Goal: Contribute content: Contribute content

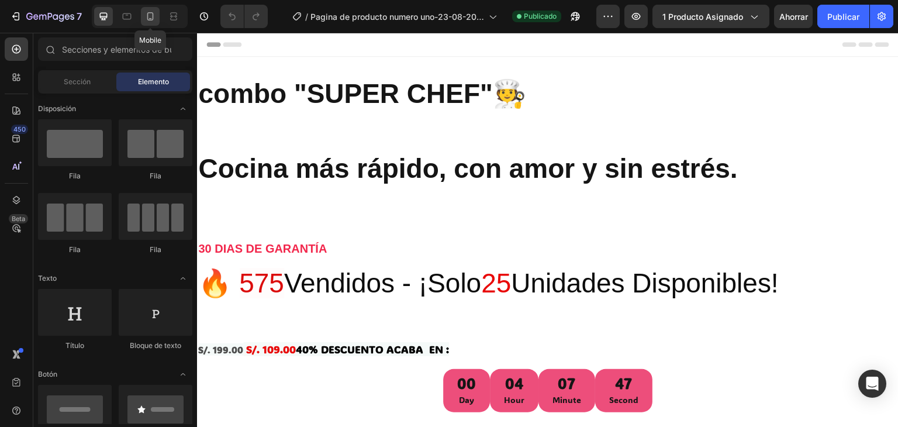
click at [151, 20] on icon at bounding box center [150, 16] width 6 height 8
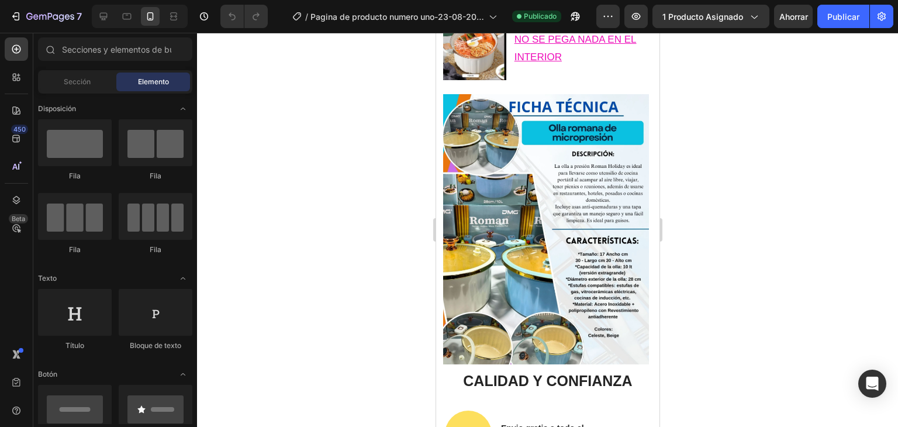
scroll to position [1760, 0]
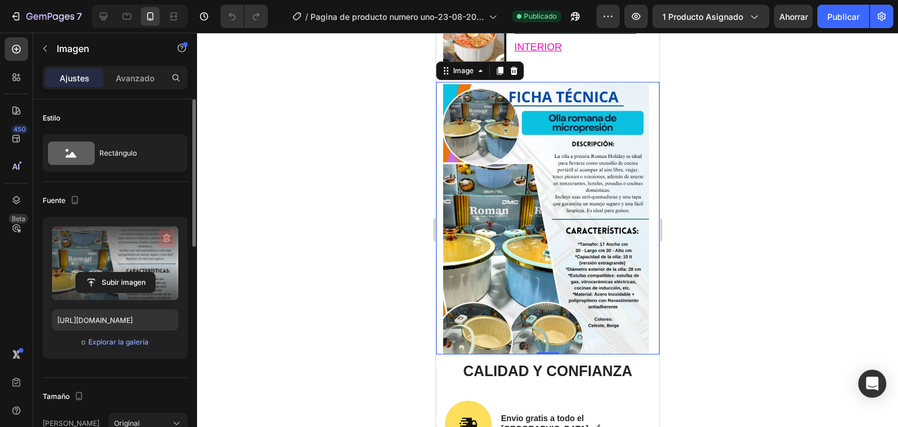
click at [166, 238] on icon "button" at bounding box center [165, 239] width 1 height 4
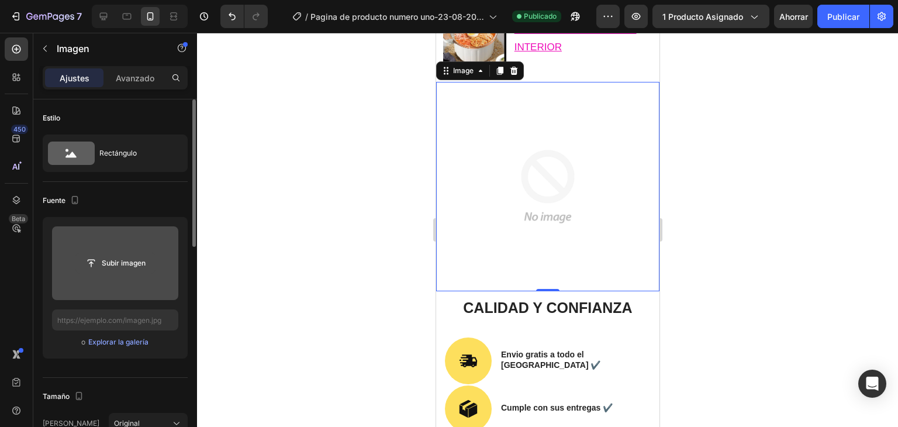
click at [117, 264] on input "file" at bounding box center [115, 263] width 79 height 20
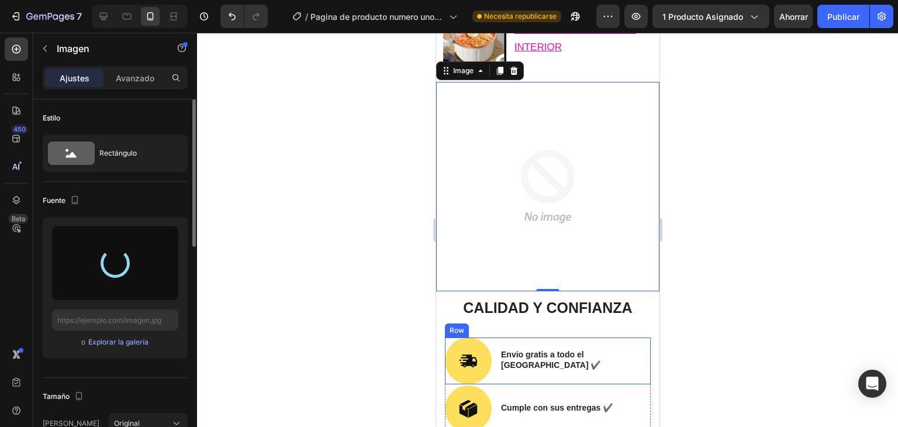
type input "[URL][DOMAIN_NAME]"
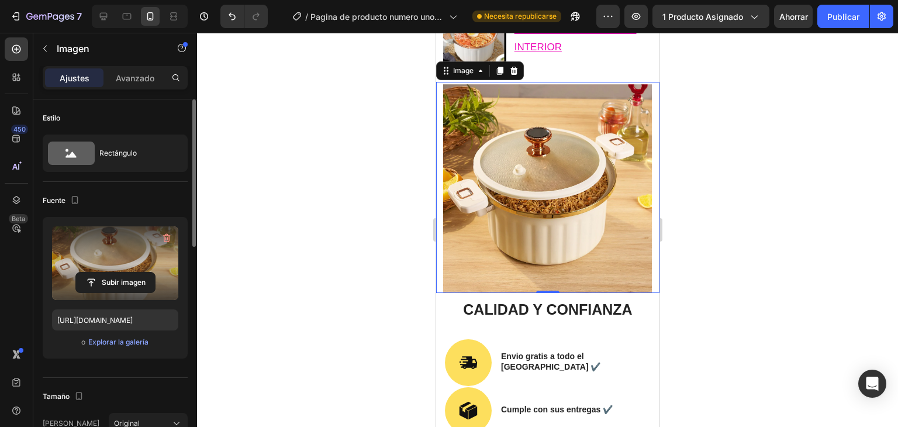
click at [274, 163] on div at bounding box center [547, 230] width 701 height 394
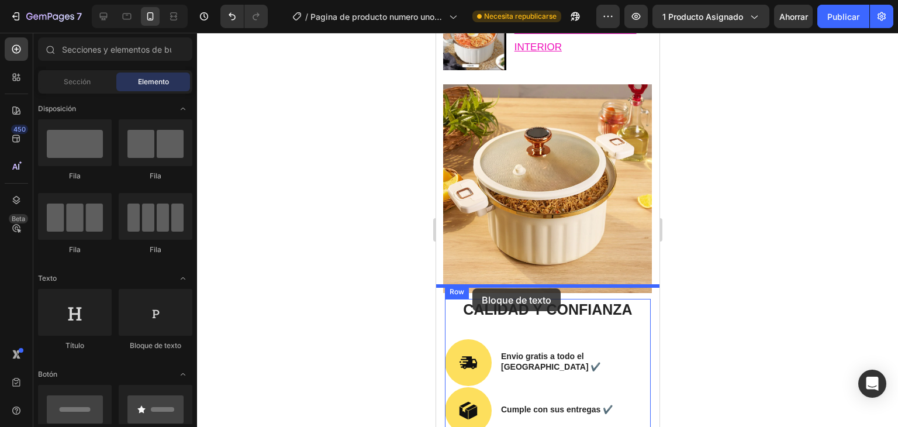
drag, startPoint x: 574, startPoint y: 368, endPoint x: 472, endPoint y: 288, distance: 129.5
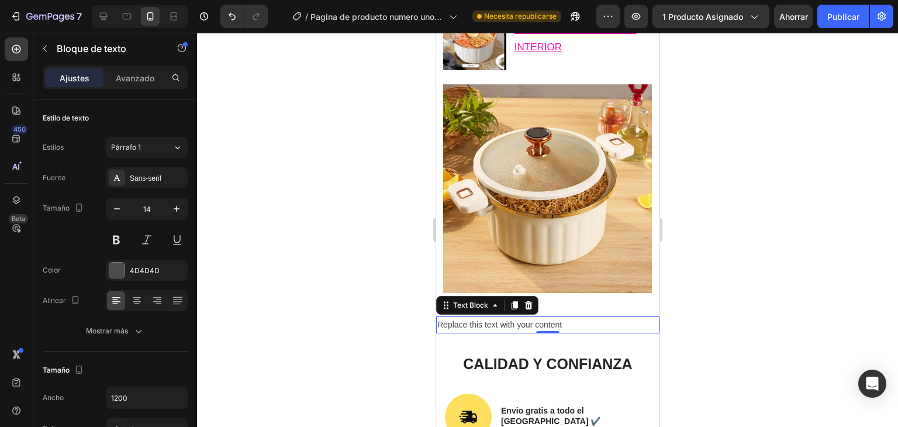
click at [510, 316] on div "Replace this text with your content" at bounding box center [547, 324] width 223 height 17
click at [574, 317] on p "Replace this text with your content" at bounding box center [547, 324] width 221 height 15
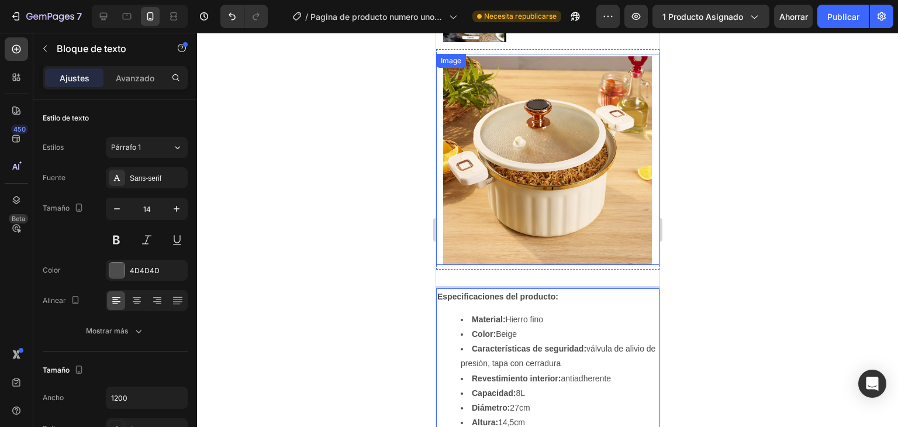
click at [595, 248] on img at bounding box center [547, 159] width 209 height 211
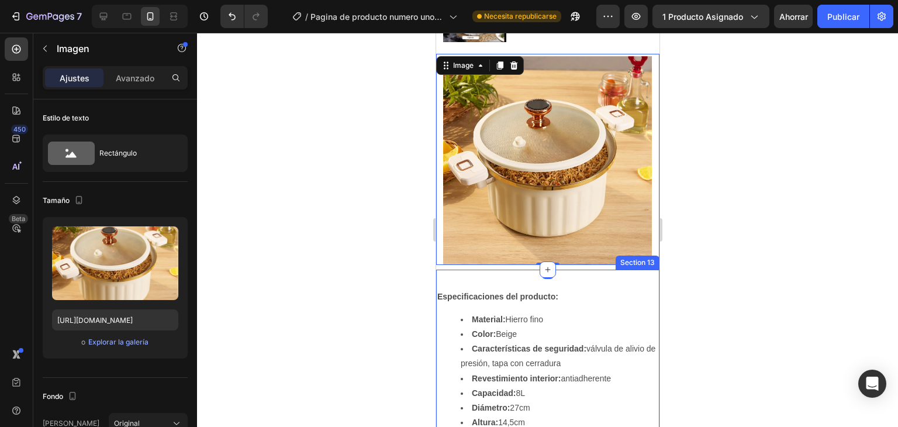
click at [595, 270] on div "Especificaciones del producto: Material: Hierro fino Color: Beige Característic…" at bounding box center [547, 364] width 223 height 189
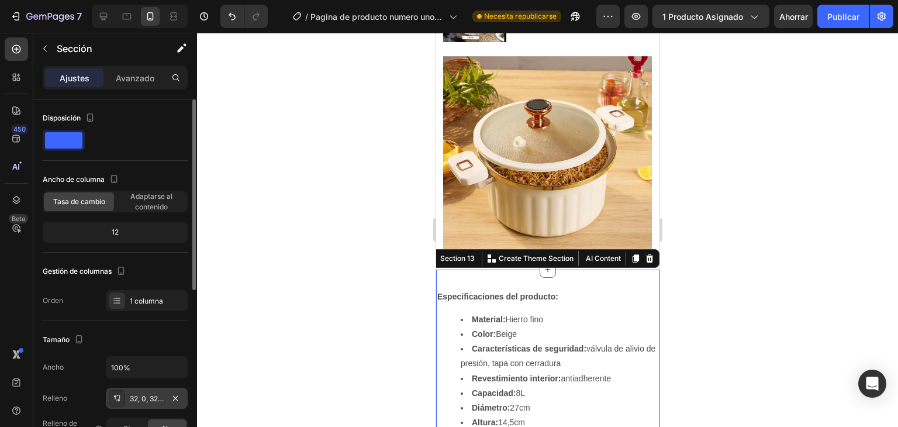
drag, startPoint x: 136, startPoint y: 395, endPoint x: 118, endPoint y: 394, distance: 17.5
click at [118, 394] on icon at bounding box center [116, 397] width 9 height 9
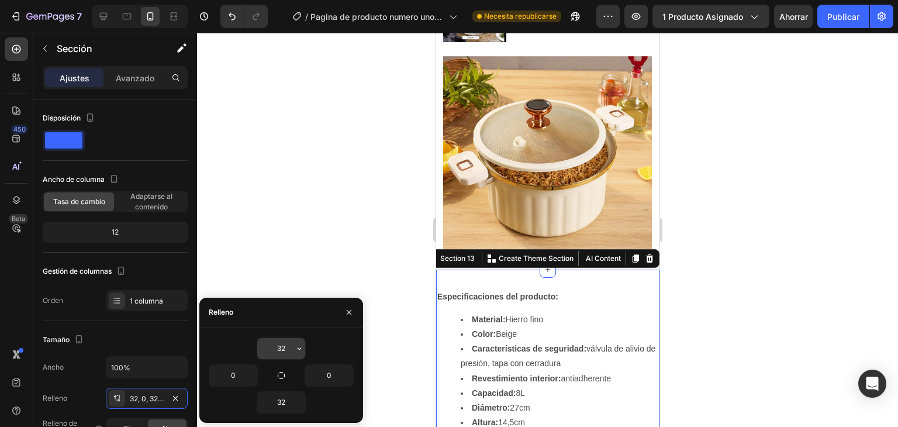
click at [291, 349] on input "32" at bounding box center [281, 348] width 48 height 21
click at [303, 351] on icon "button" at bounding box center [299, 348] width 9 height 9
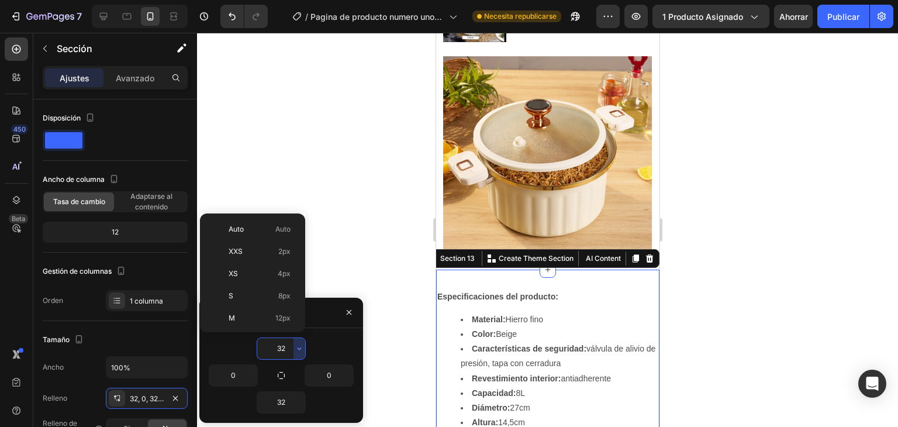
scroll to position [84, 0]
click at [275, 255] on font "16 píxeles" at bounding box center [274, 255] width 32 height 9
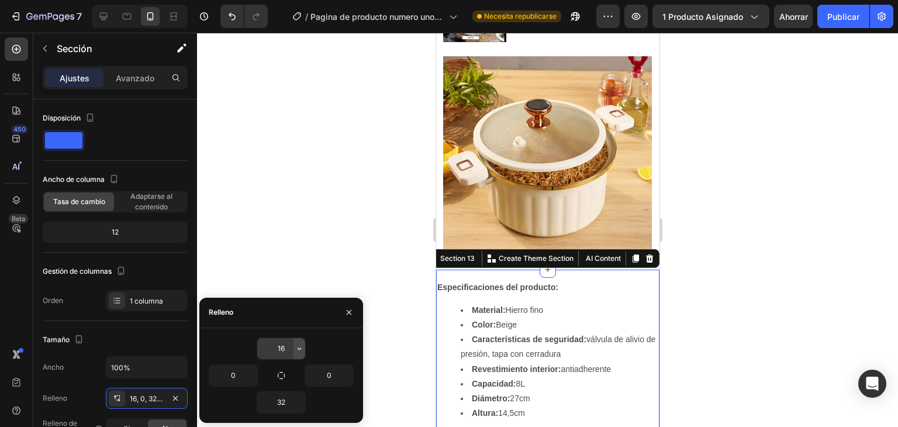
click at [297, 350] on icon "button" at bounding box center [299, 348] width 9 height 9
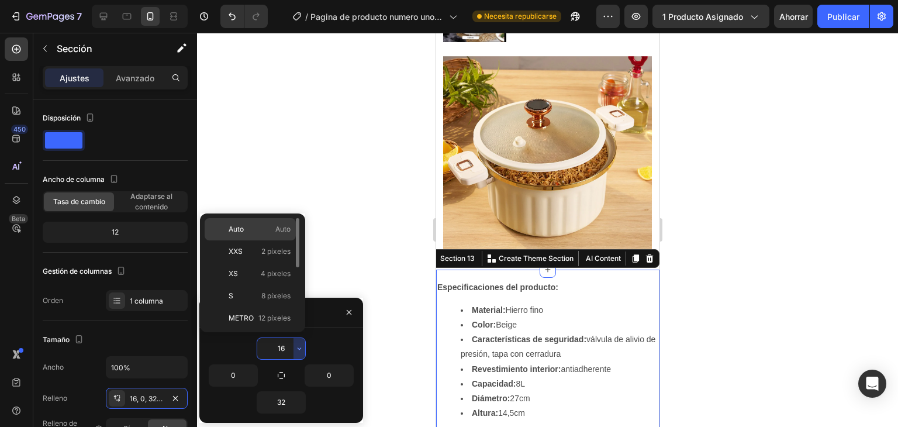
click at [276, 232] on font "Auto" at bounding box center [282, 229] width 15 height 9
type input "Auto"
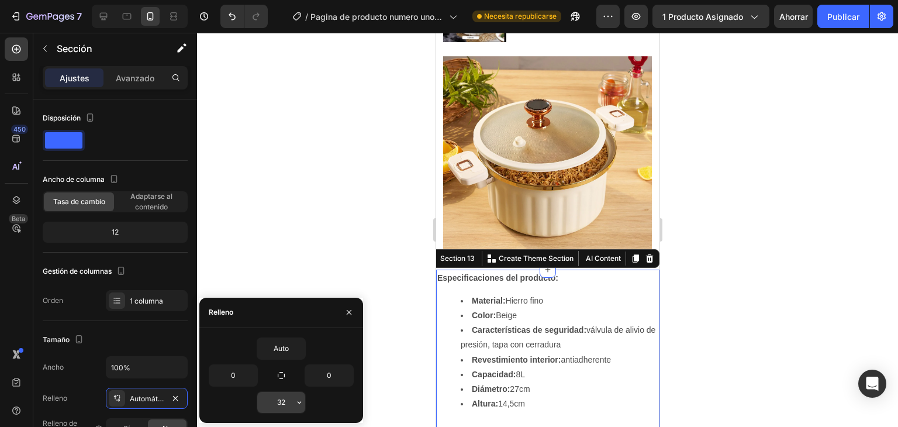
click at [283, 398] on input "32" at bounding box center [281, 402] width 48 height 21
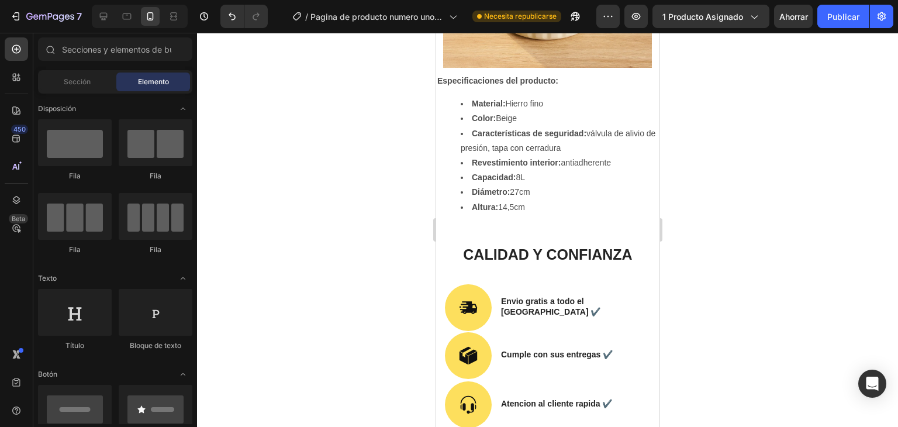
scroll to position [1946, 0]
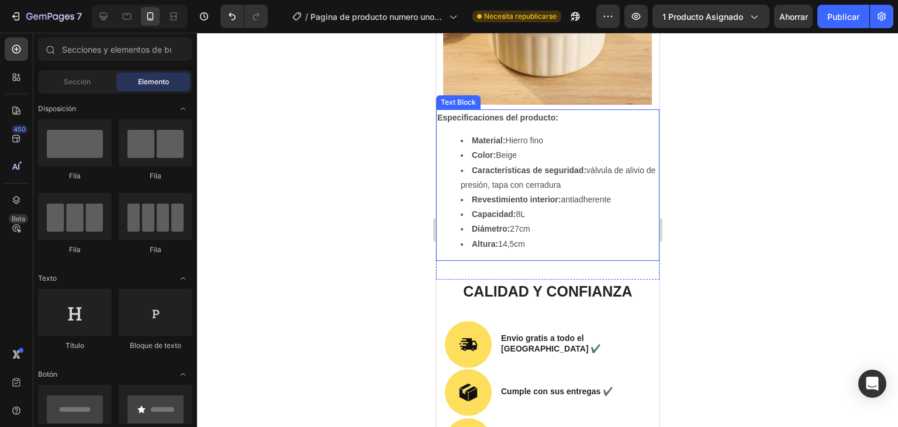
click at [602, 237] on li "Altura: 14,5cm" at bounding box center [559, 244] width 198 height 15
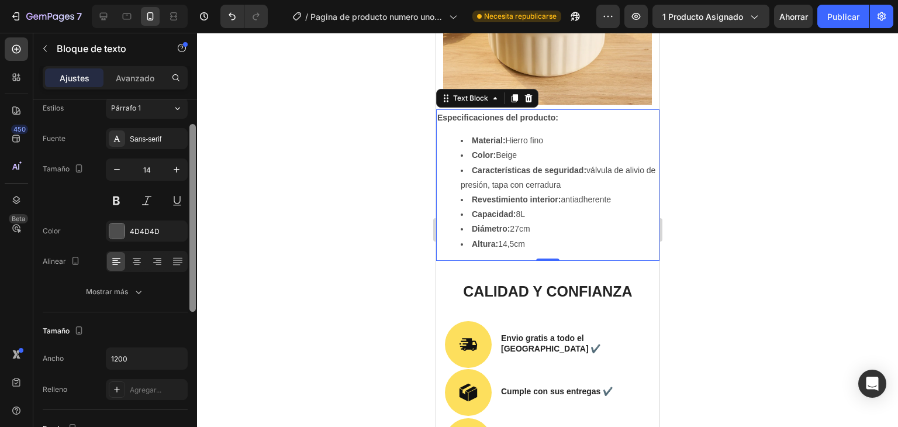
drag, startPoint x: 195, startPoint y: 223, endPoint x: 201, endPoint y: 242, distance: 20.2
click at [201, 0] on div "7 / Pagina de producto numero uno-23-08-2025 Necesita republicarse Avance 1 pro…" at bounding box center [449, 0] width 898 height 0
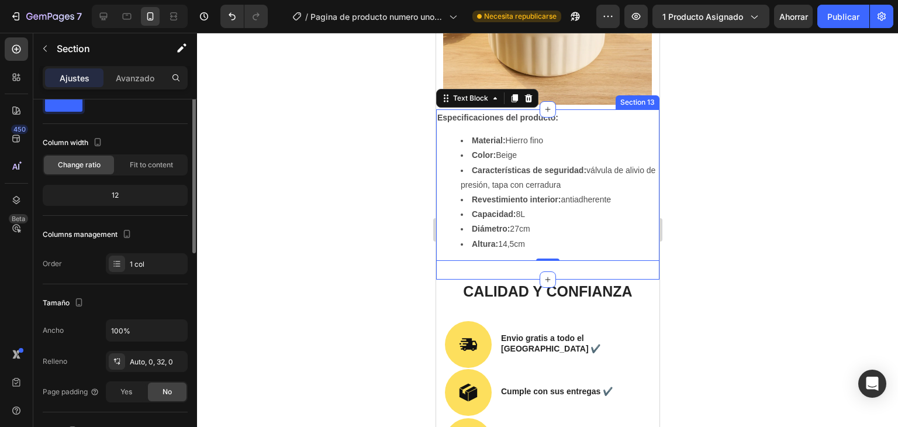
click at [564, 258] on div "Especificaciones del producto: Material: Hierro fino Color: Beige Característic…" at bounding box center [547, 194] width 223 height 170
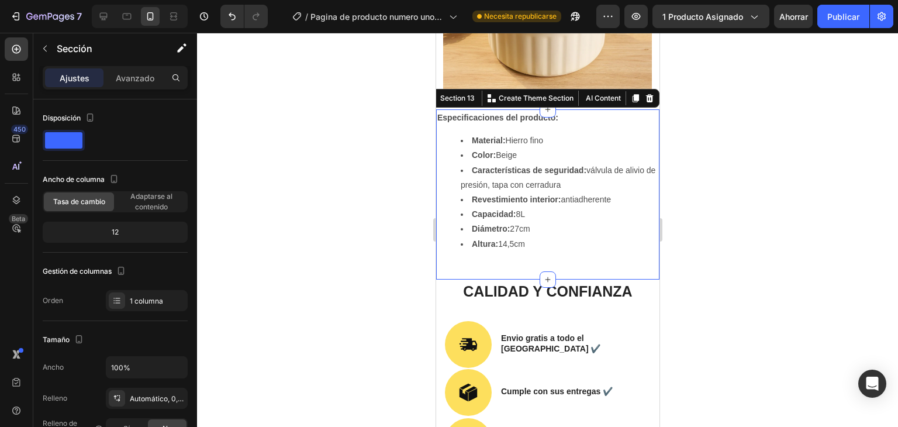
scroll to position [321, 0]
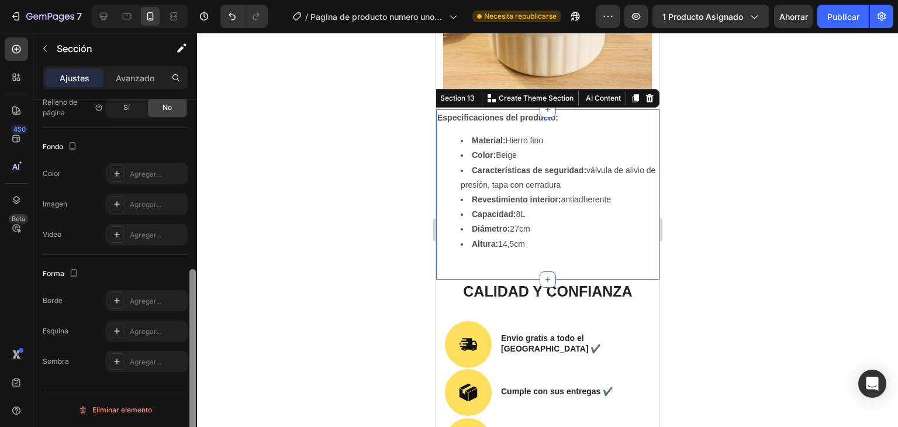
drag, startPoint x: 196, startPoint y: 267, endPoint x: 192, endPoint y: 307, distance: 39.9
click at [192, 307] on div at bounding box center [192, 279] width 9 height 361
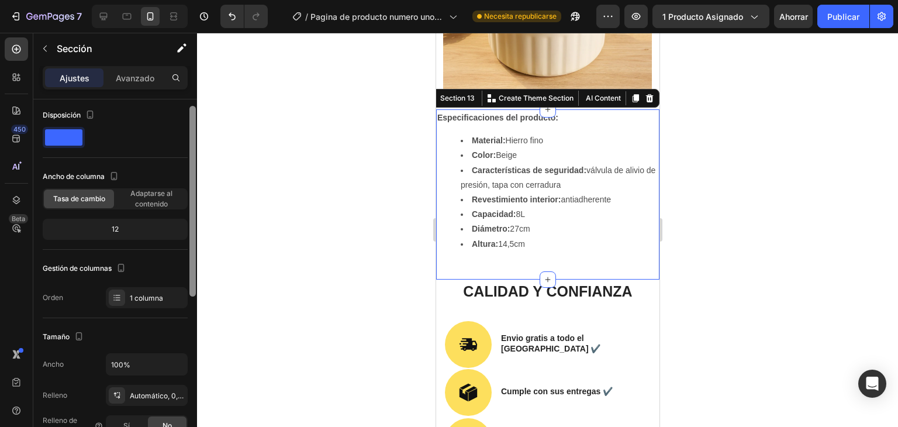
scroll to position [0, 0]
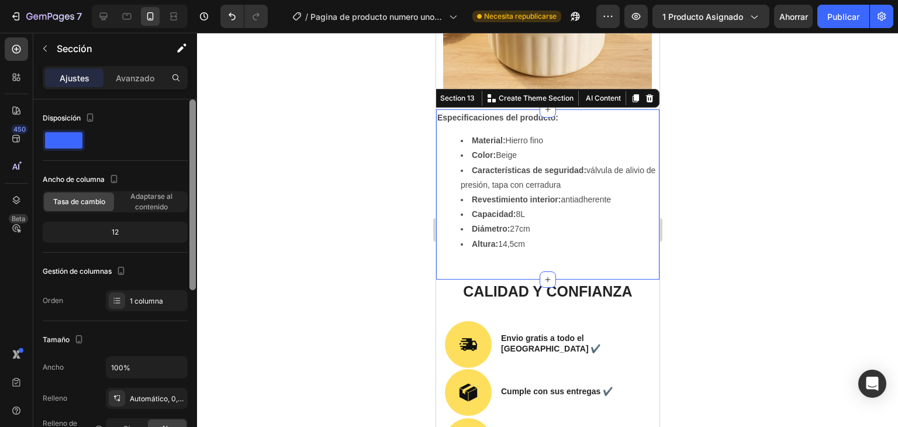
drag, startPoint x: 191, startPoint y: 288, endPoint x: 204, endPoint y: 71, distance: 217.9
click at [204, 0] on div "7 / Pagina de producto numero uno-23-08-2025 Necesita republicarse Avance 1 pro…" at bounding box center [449, 0] width 898 height 0
click at [144, 80] on font "Avanzado" at bounding box center [135, 78] width 39 height 10
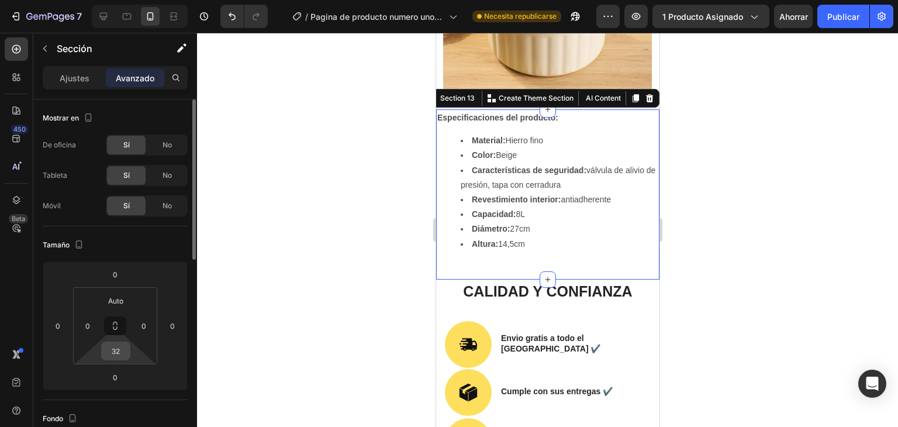
click at [108, 347] on input "32" at bounding box center [115, 351] width 23 height 18
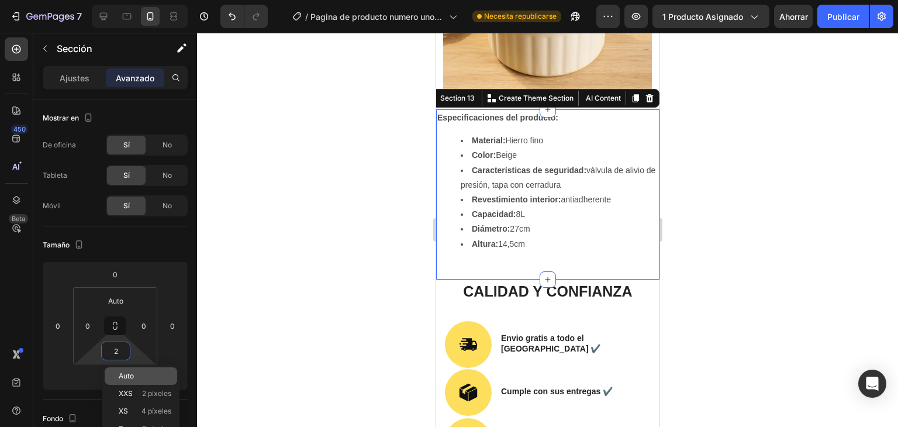
click at [143, 374] on p "Auto" at bounding box center [145, 376] width 53 height 8
type input "Auto"
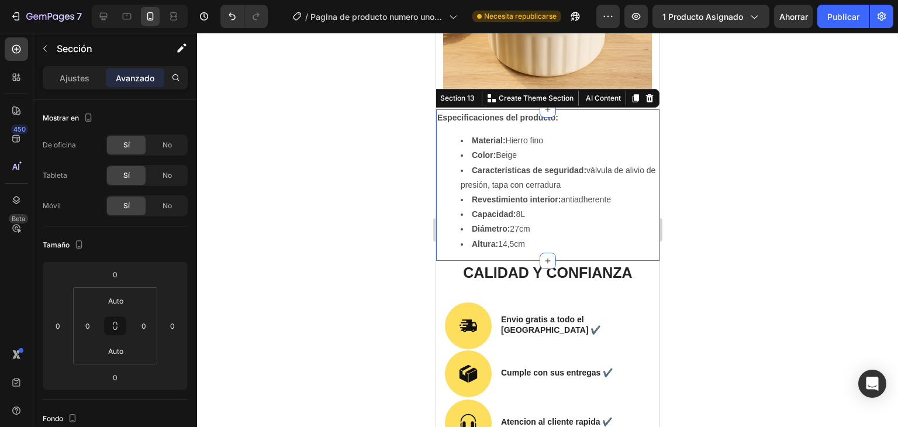
click at [247, 237] on div at bounding box center [547, 230] width 701 height 394
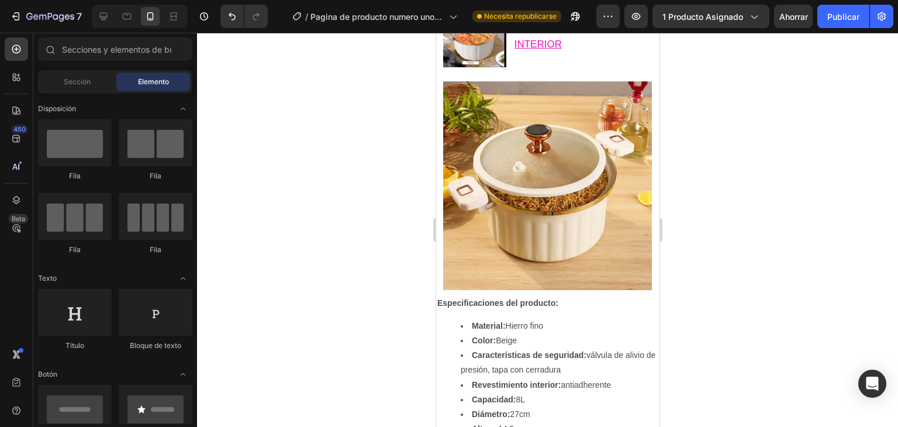
scroll to position [1776, 0]
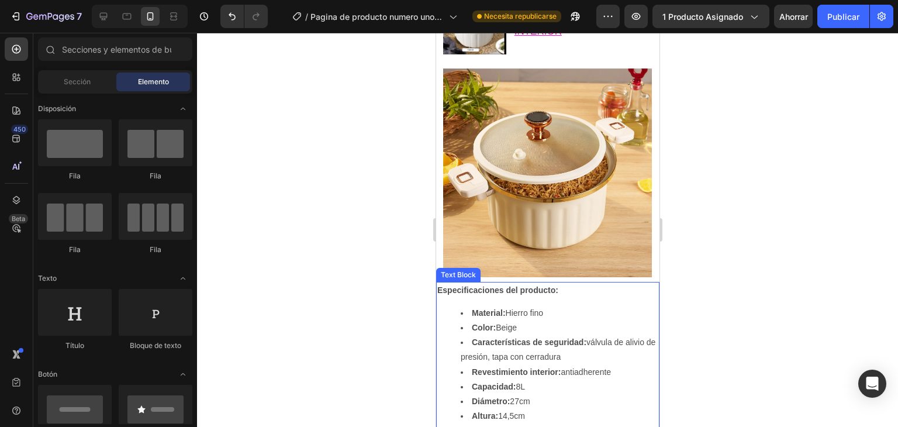
click at [558, 320] on li "Color: Beige" at bounding box center [559, 327] width 198 height 15
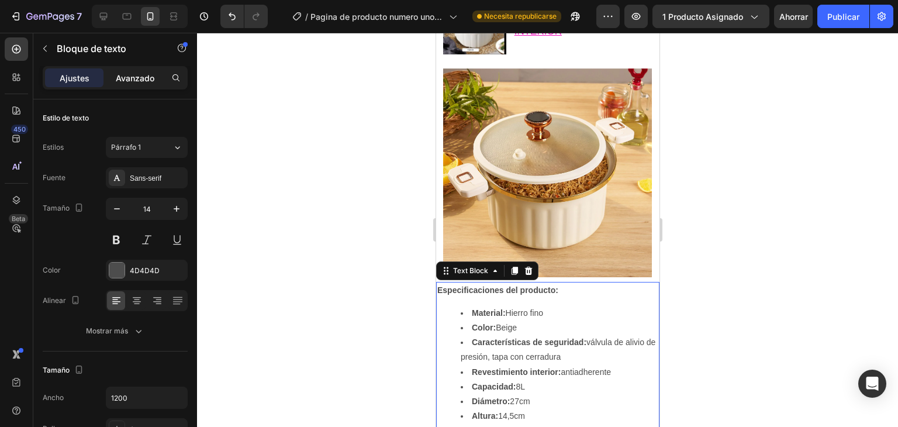
click at [138, 80] on font "Avanzado" at bounding box center [135, 78] width 39 height 10
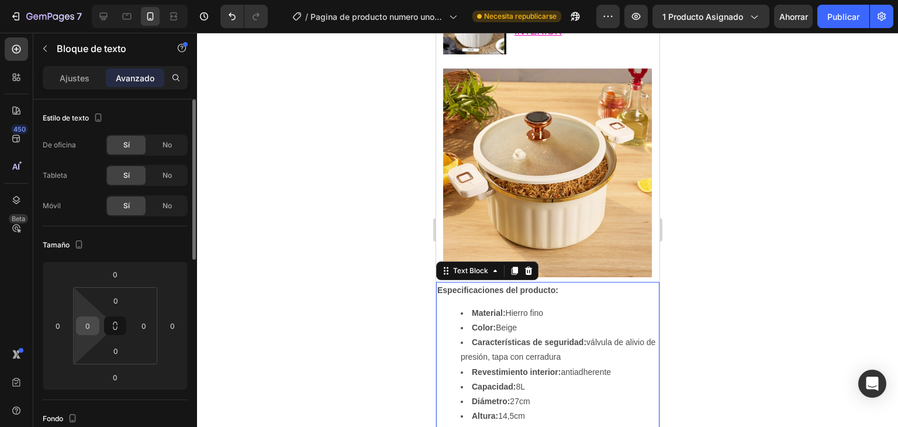
click at [87, 317] on input "0" at bounding box center [88, 326] width 18 height 18
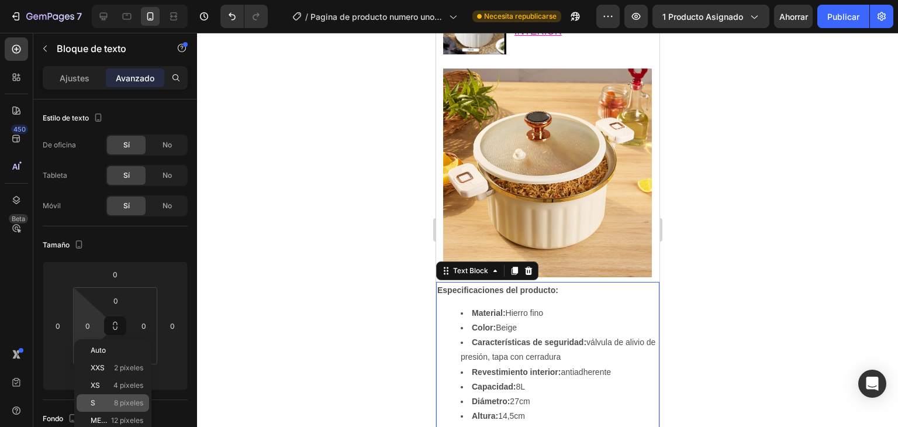
click at [105, 396] on div "S 8 píxeles" at bounding box center [113, 403] width 72 height 18
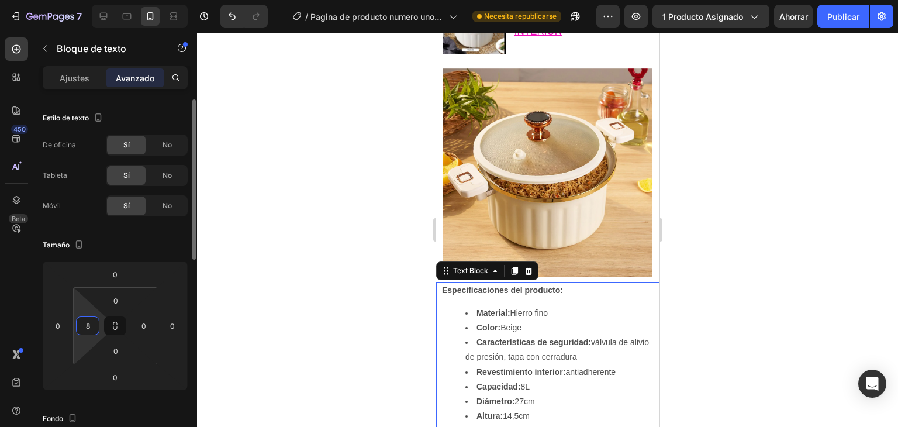
click at [89, 330] on input "8" at bounding box center [88, 326] width 18 height 18
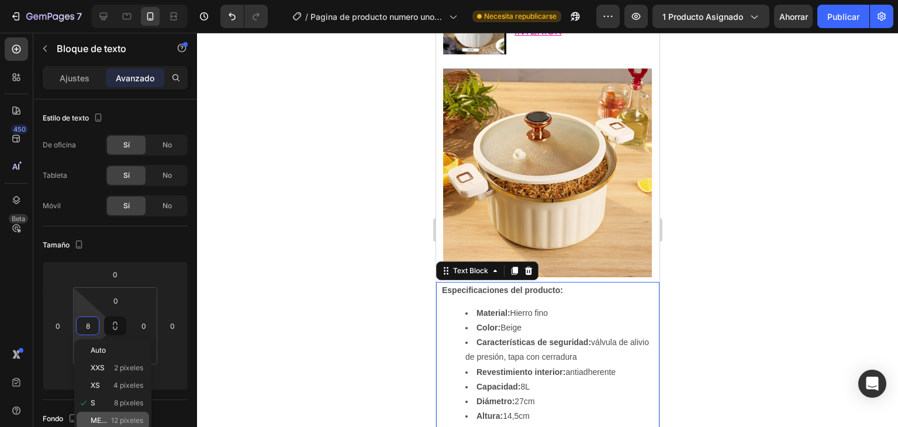
click at [101, 415] on div "METRO 12 píxeles" at bounding box center [113, 421] width 72 height 18
type input "12"
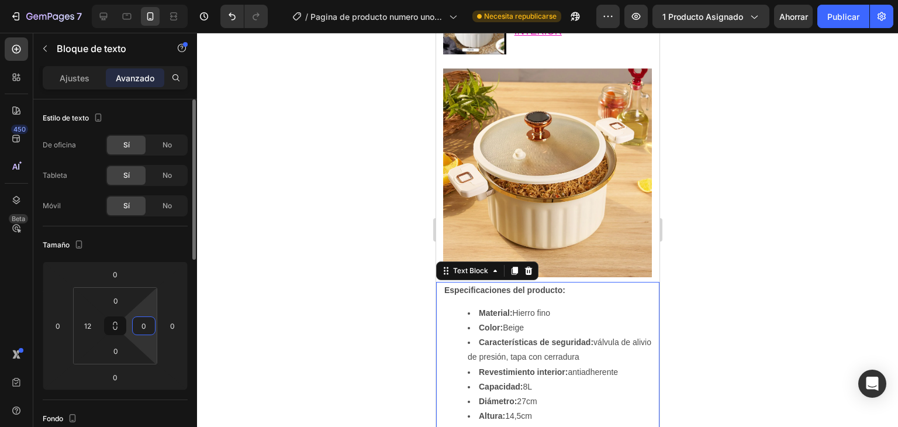
click at [138, 320] on input "0" at bounding box center [144, 326] width 18 height 18
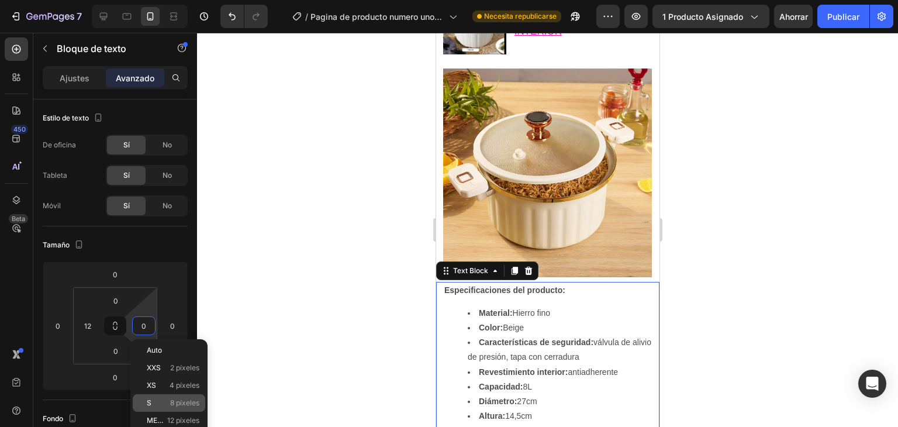
click at [161, 405] on p "S 8 píxeles" at bounding box center [173, 403] width 53 height 8
type input "8"
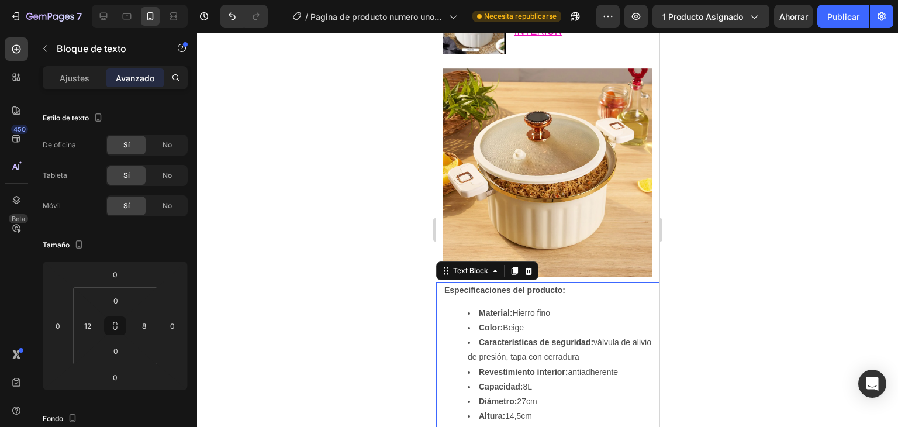
click at [267, 284] on div at bounding box center [547, 230] width 701 height 394
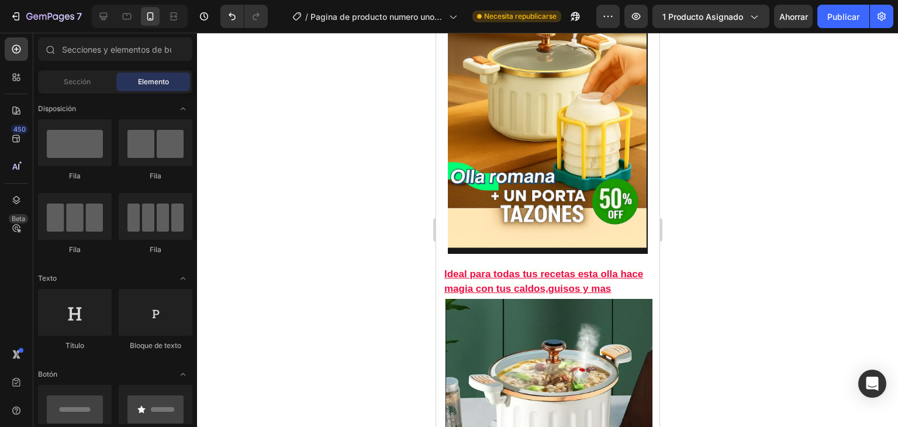
scroll to position [396, 0]
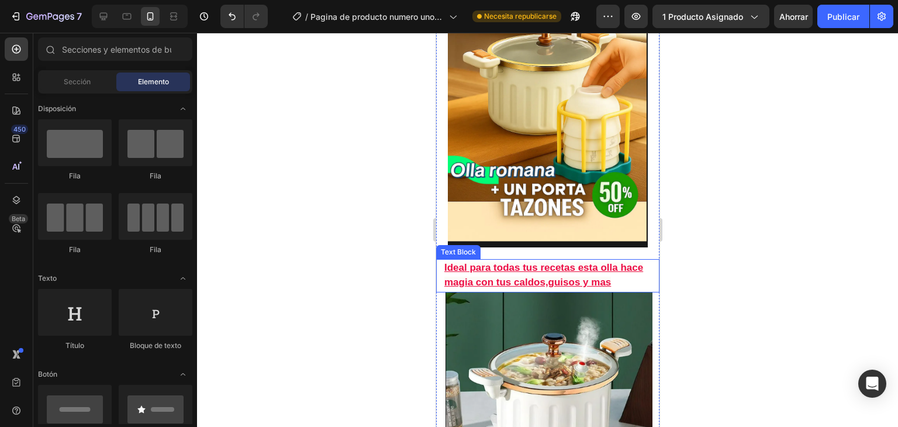
click at [453, 262] on strong "Ideal para todas tus recetas esta olla hace magia con tus caldos,guisos y mas" at bounding box center [543, 275] width 199 height 26
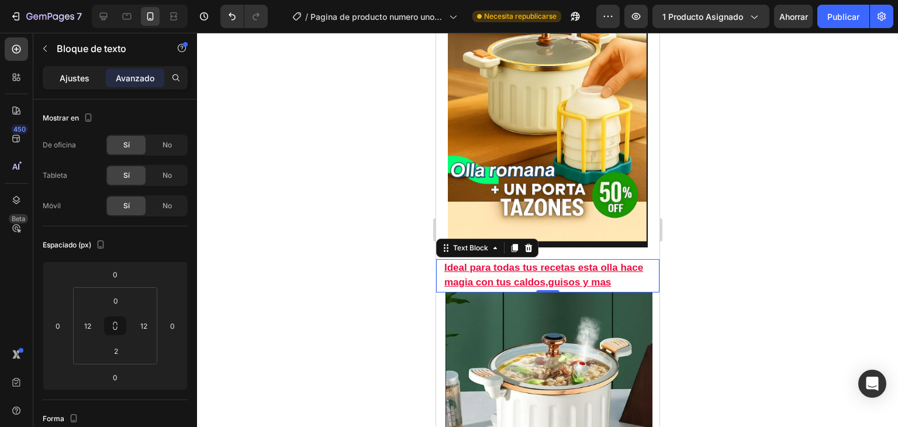
click at [90, 74] on div "Ajustes" at bounding box center [74, 77] width 58 height 19
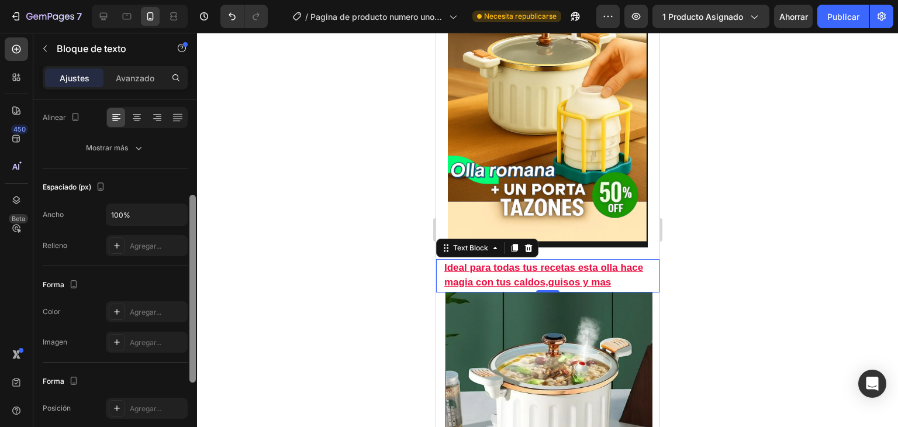
scroll to position [184, 0]
drag, startPoint x: 189, startPoint y: 157, endPoint x: 201, endPoint y: 253, distance: 97.2
click at [201, 0] on div "7 / Pagina de producto numero uno-23-08-2025 Necesita republicarse Avance 1 pro…" at bounding box center [449, 0] width 898 height 0
click at [120, 342] on icon at bounding box center [116, 340] width 9 height 9
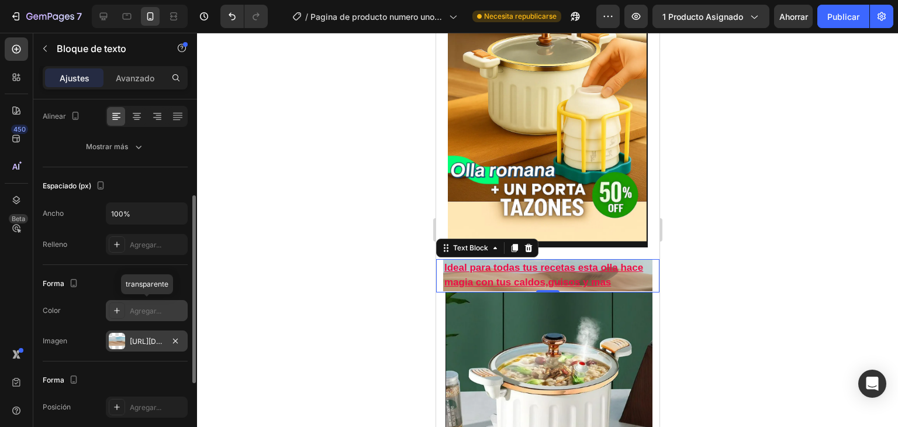
click at [111, 305] on div at bounding box center [117, 310] width 16 height 16
click at [168, 339] on button "button" at bounding box center [175, 341] width 14 height 14
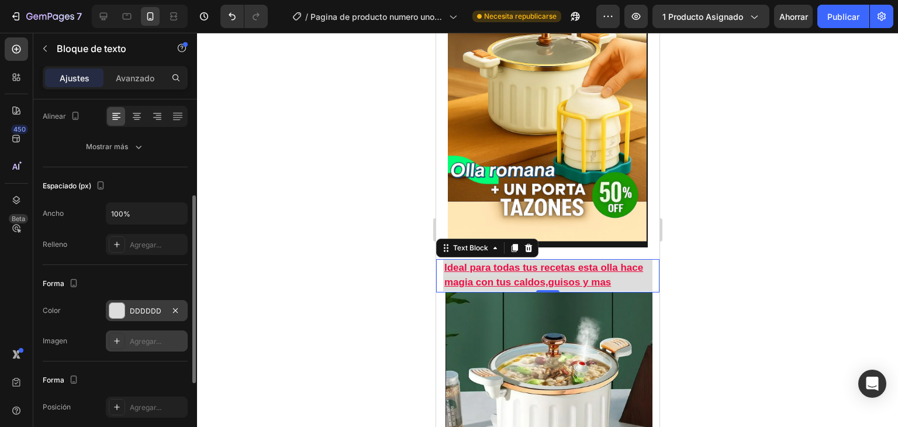
click at [150, 306] on font "DDDDDD" at bounding box center [146, 310] width 32 height 9
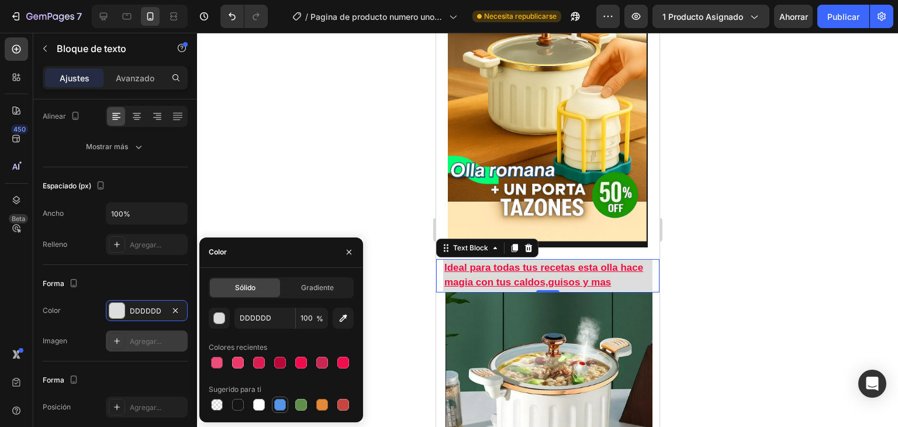
click at [283, 399] on div at bounding box center [280, 405] width 12 height 12
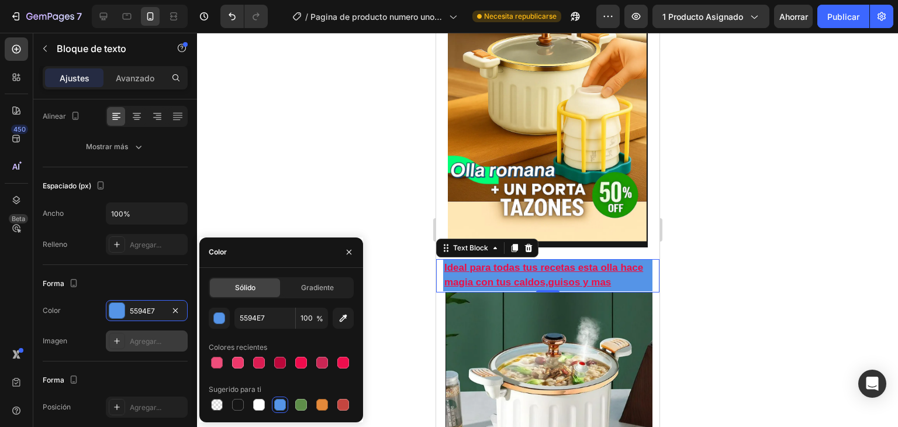
click at [283, 399] on div at bounding box center [280, 405] width 12 height 12
click at [222, 312] on div "button" at bounding box center [219, 318] width 12 height 12
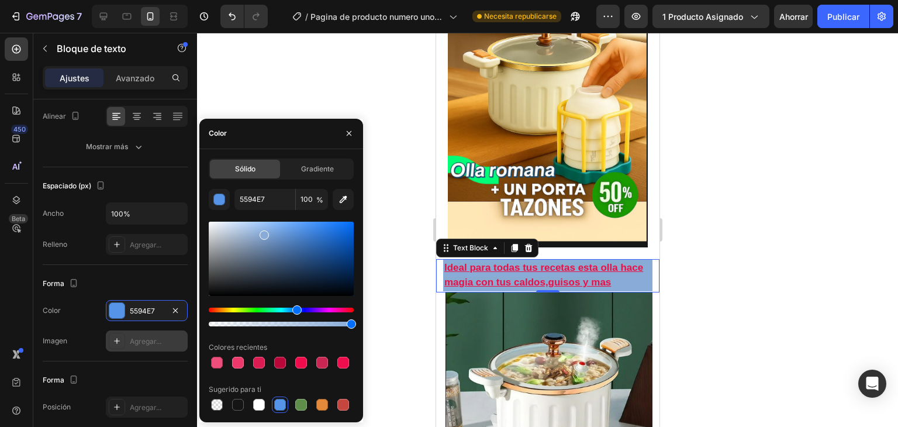
click at [263, 232] on div at bounding box center [281, 259] width 145 height 74
click at [249, 230] on div at bounding box center [281, 259] width 145 height 74
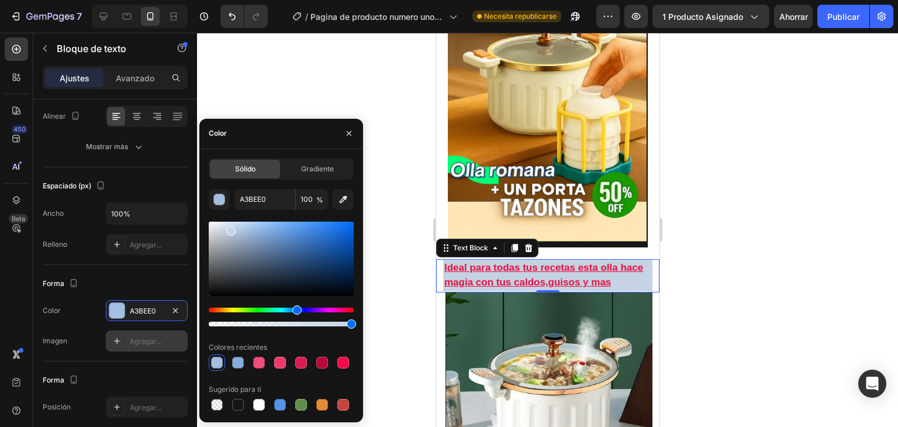
click at [230, 229] on div at bounding box center [281, 259] width 145 height 74
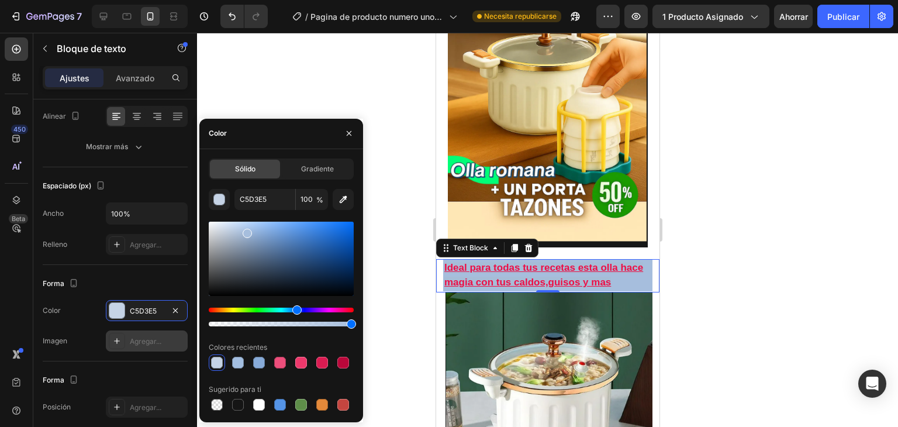
click at [246, 231] on div at bounding box center [281, 259] width 145 height 74
click at [321, 405] on div at bounding box center [322, 405] width 12 height 12
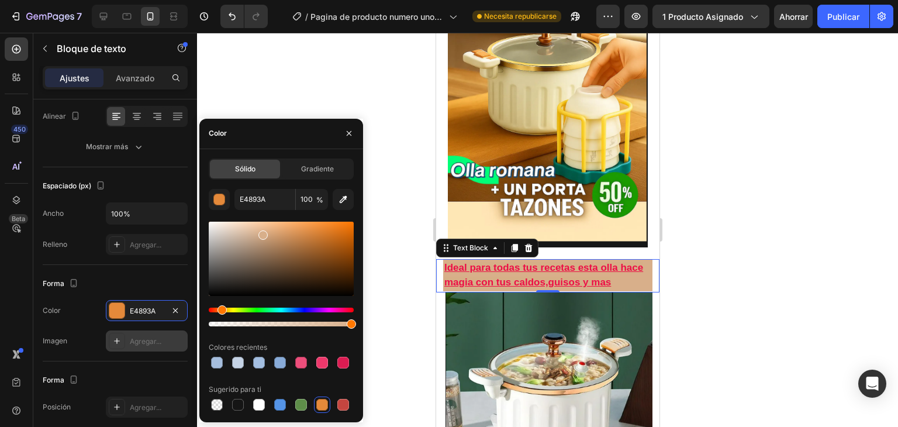
click at [262, 232] on div at bounding box center [281, 259] width 145 height 74
click at [277, 361] on div at bounding box center [280, 363] width 12 height 12
type input "A3BEE0"
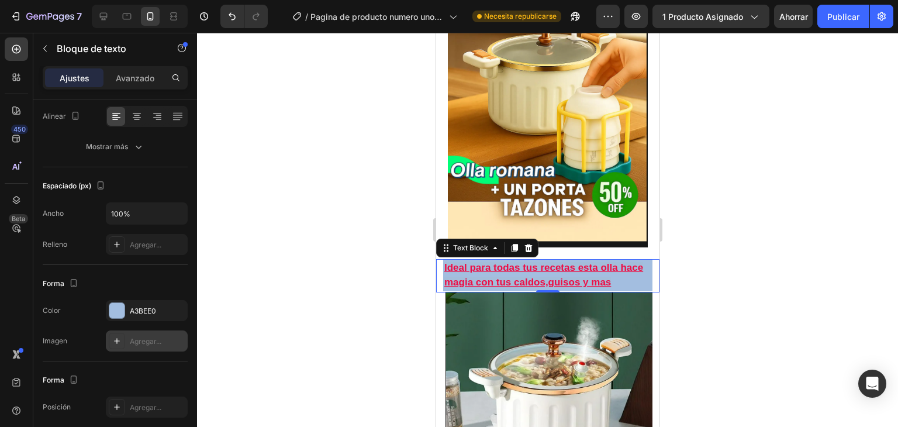
click at [381, 250] on div at bounding box center [547, 230] width 701 height 394
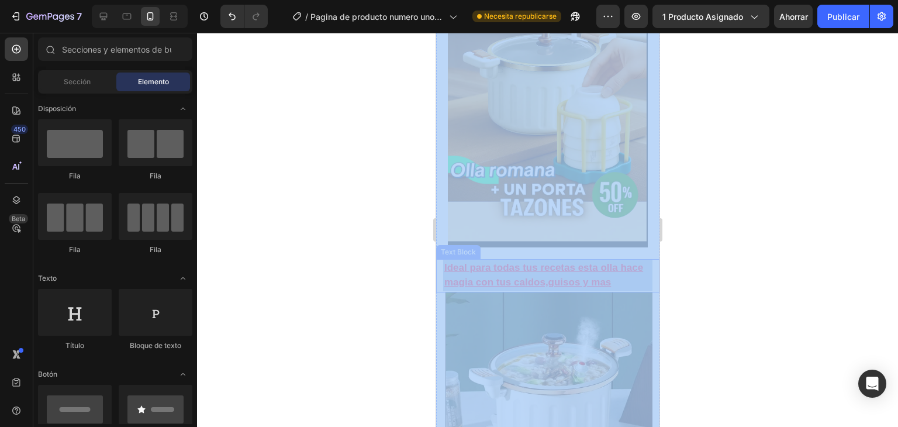
drag, startPoint x: 817, startPoint y: 283, endPoint x: 449, endPoint y: 269, distance: 368.0
click at [405, 260] on div at bounding box center [547, 230] width 701 height 394
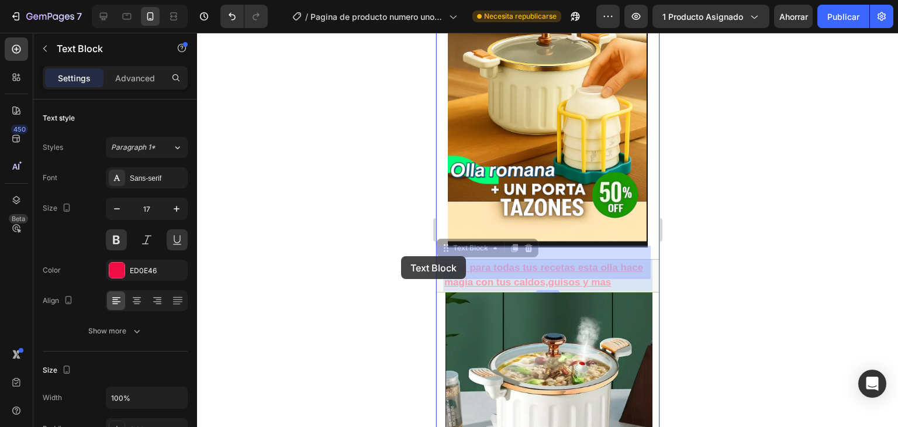
drag, startPoint x: 527, startPoint y: 265, endPoint x: 268, endPoint y: 265, distance: 258.4
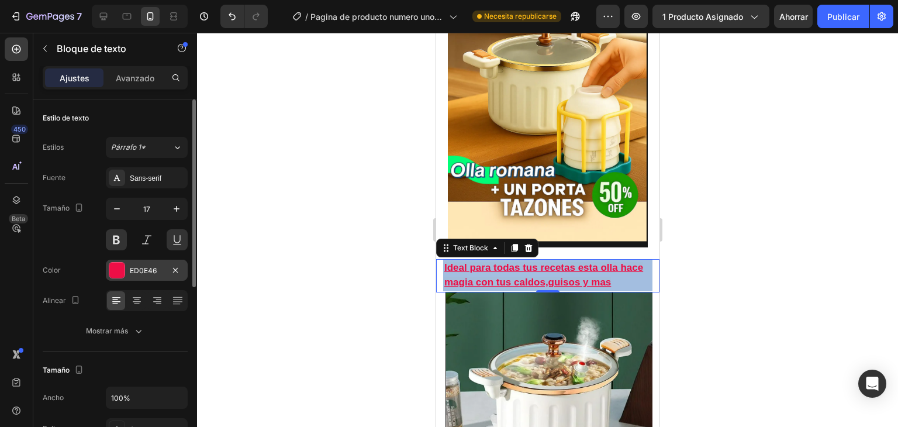
click at [115, 263] on div at bounding box center [116, 270] width 15 height 15
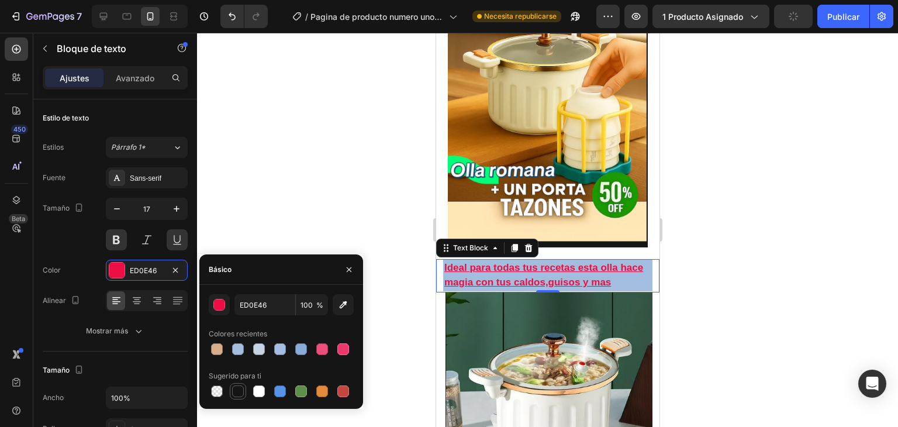
click at [232, 391] on div at bounding box center [238, 391] width 14 height 14
type input "151515"
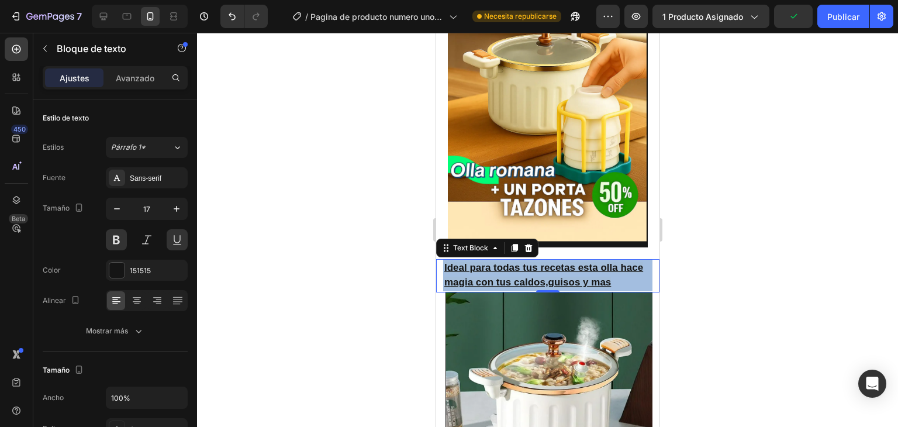
click at [288, 219] on div at bounding box center [547, 230] width 701 height 394
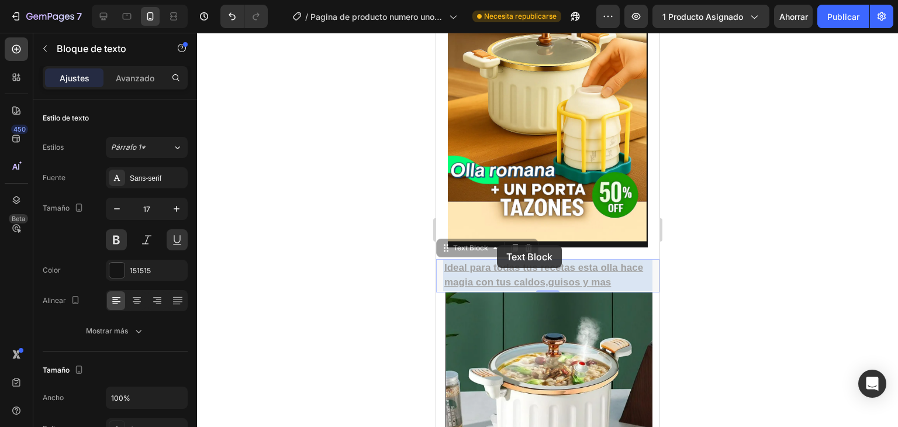
drag, startPoint x: 583, startPoint y: 265, endPoint x: 317, endPoint y: 187, distance: 277.1
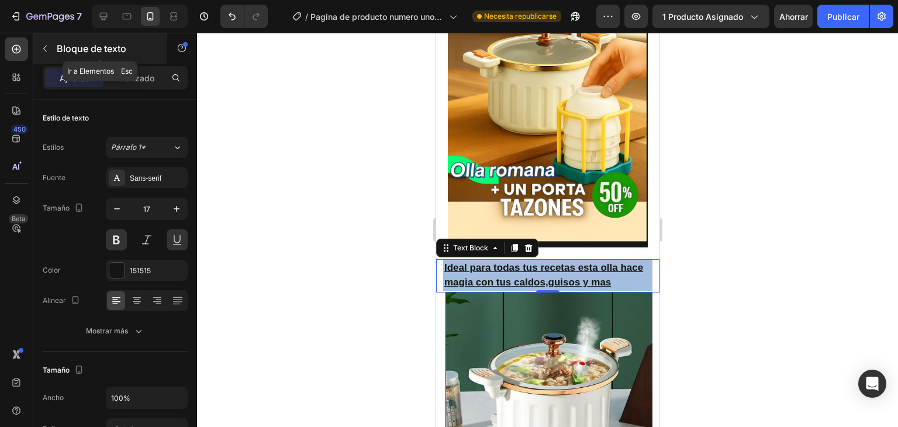
click at [147, 62] on div "Bloque de texto" at bounding box center [99, 48] width 133 height 30
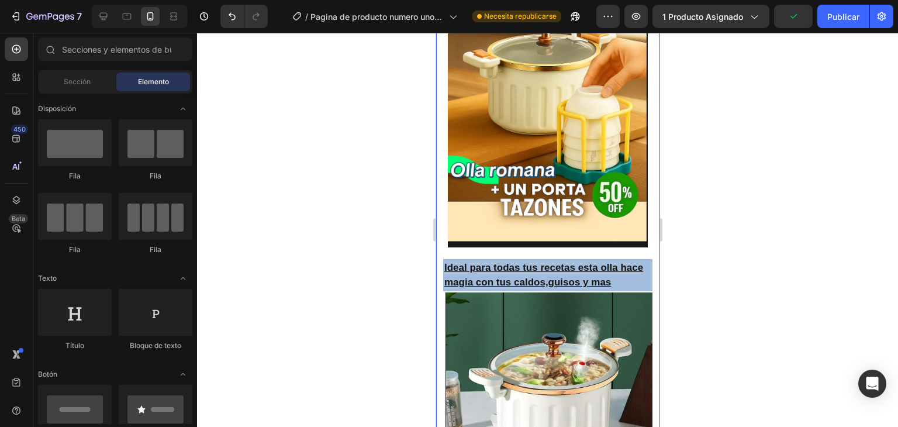
click at [489, 260] on p "Ideal para todas tus recetas esta olla hace magia con tus caldos,guisos y mas" at bounding box center [547, 275] width 207 height 30
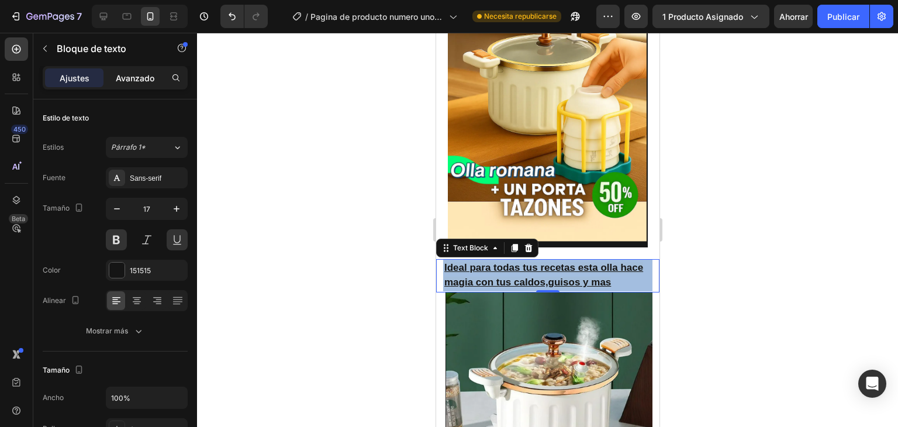
click at [153, 82] on p "Avanzado" at bounding box center [135, 78] width 39 height 12
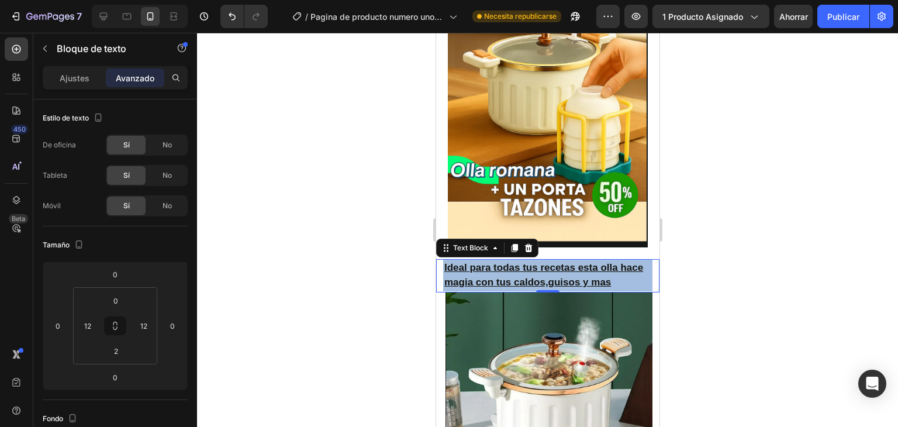
drag, startPoint x: 683, startPoint y: 234, endPoint x: 708, endPoint y: 203, distance: 39.5
click at [708, 203] on div at bounding box center [547, 230] width 701 height 394
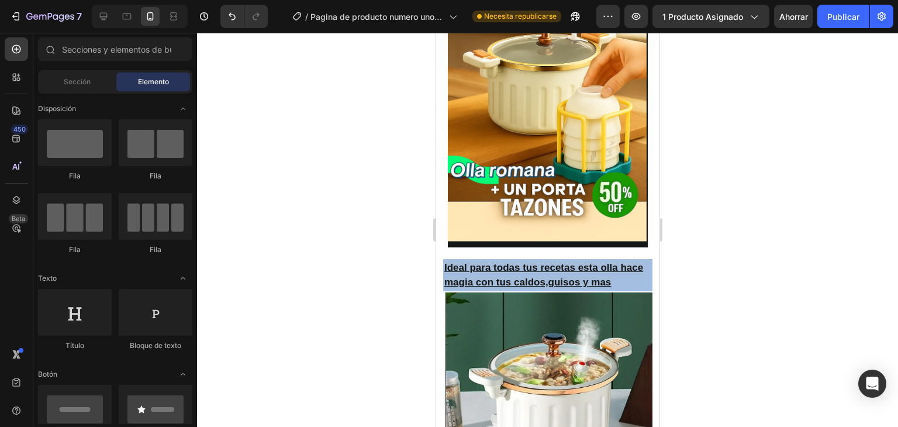
click at [708, 203] on div at bounding box center [547, 230] width 701 height 394
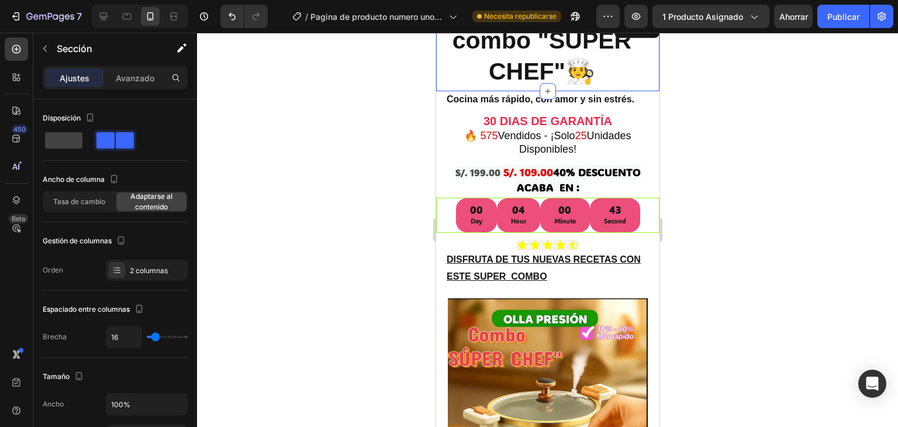
scroll to position [0, 0]
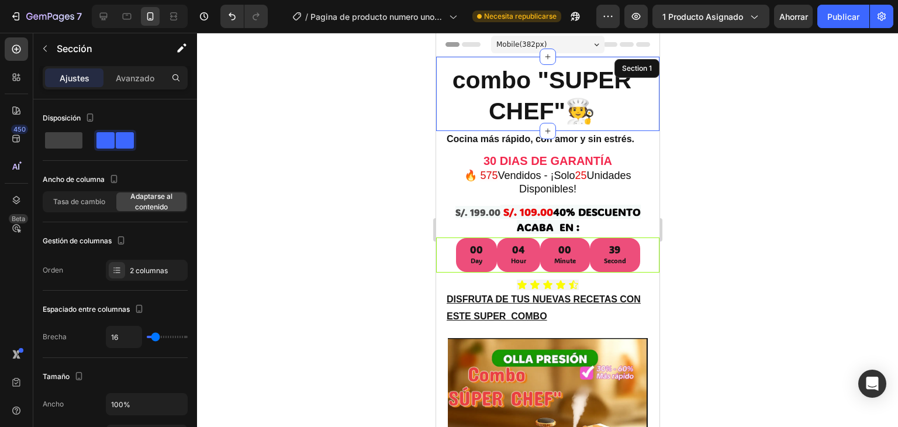
drag, startPoint x: 717, startPoint y: 94, endPoint x: 701, endPoint y: 94, distance: 16.4
click at [701, 94] on div at bounding box center [547, 230] width 701 height 394
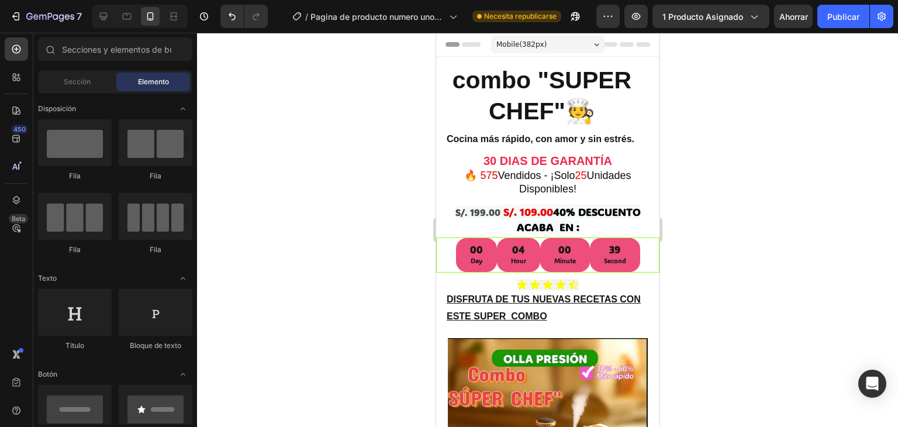
click at [701, 94] on div at bounding box center [547, 230] width 701 height 394
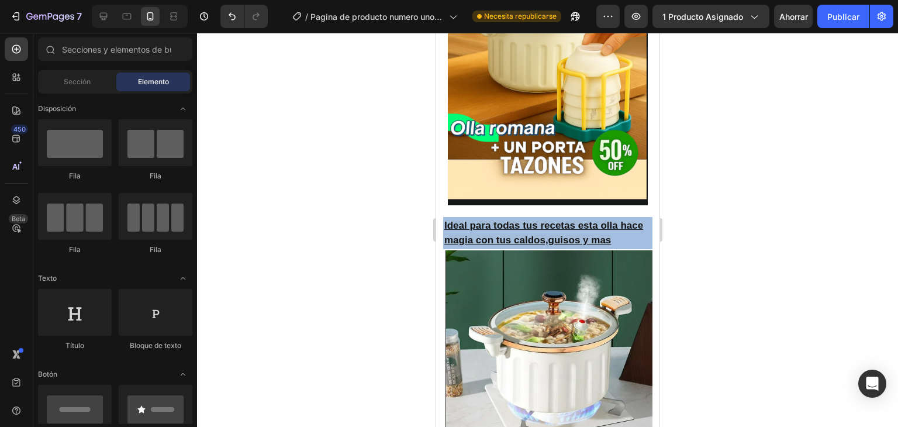
scroll to position [442, 0]
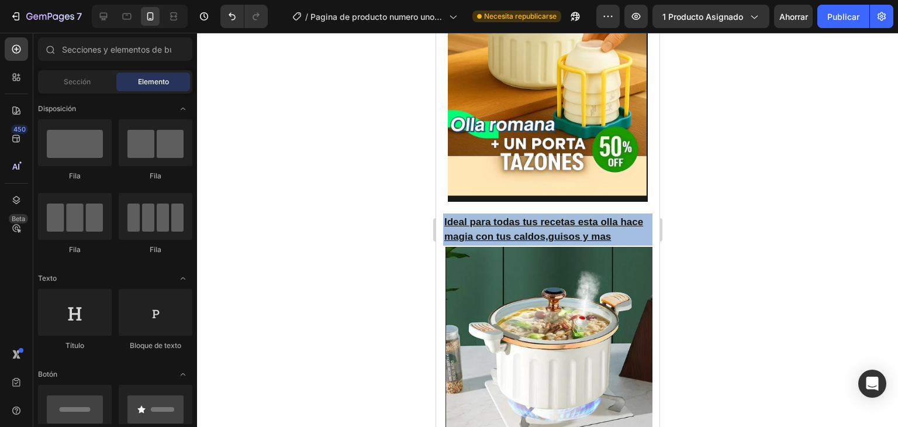
drag, startPoint x: 655, startPoint y: 82, endPoint x: 1097, endPoint y: 95, distance: 442.2
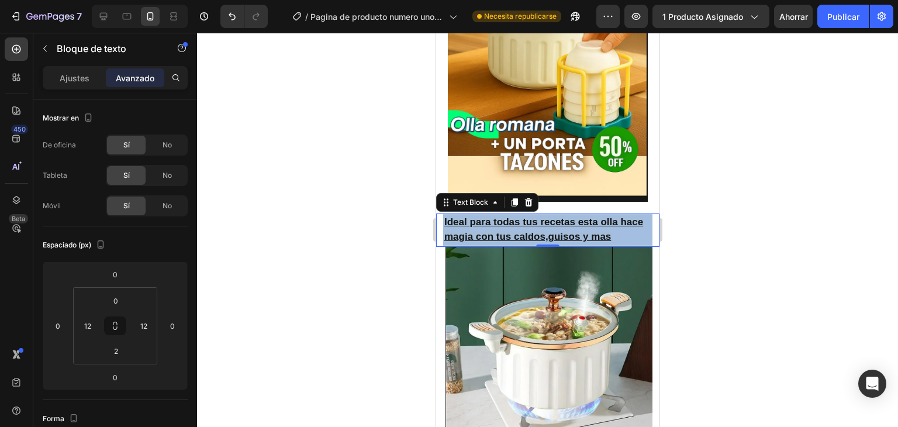
click at [717, 317] on div at bounding box center [547, 230] width 701 height 394
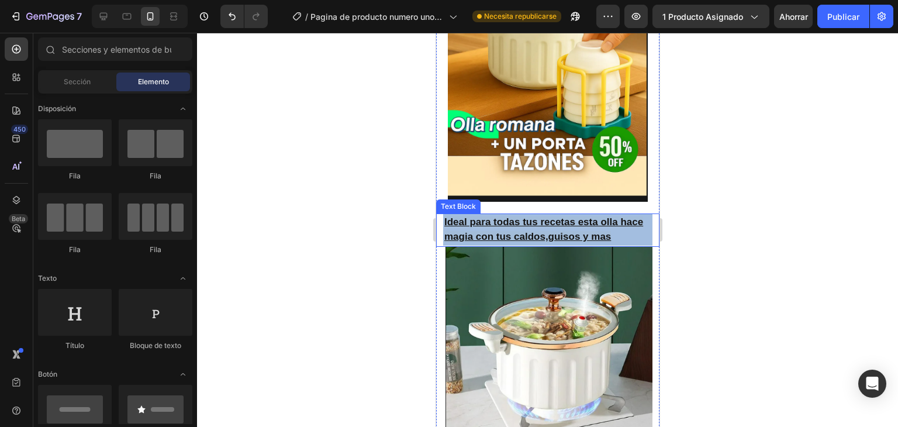
click at [567, 216] on strong "Ideal para todas tus recetas esta olla hace magia con tus caldos,guisos y mas" at bounding box center [543, 229] width 199 height 26
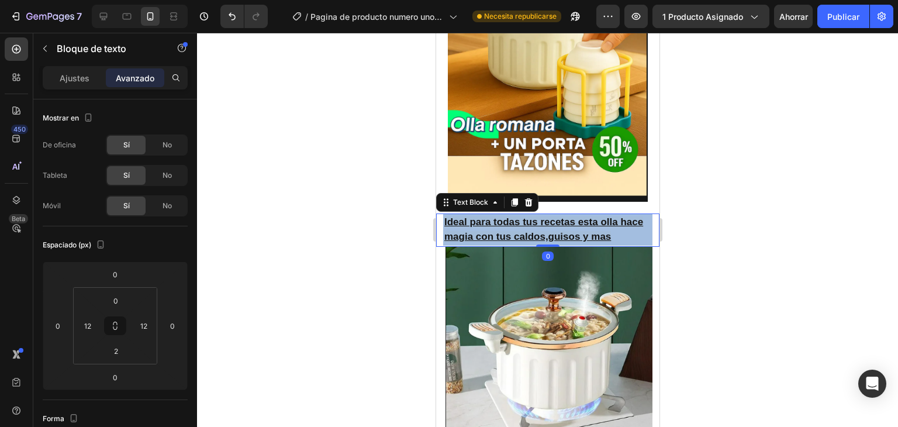
drag, startPoint x: 298, startPoint y: 166, endPoint x: 223, endPoint y: 167, distance: 74.8
click at [223, 167] on div at bounding box center [547, 230] width 701 height 394
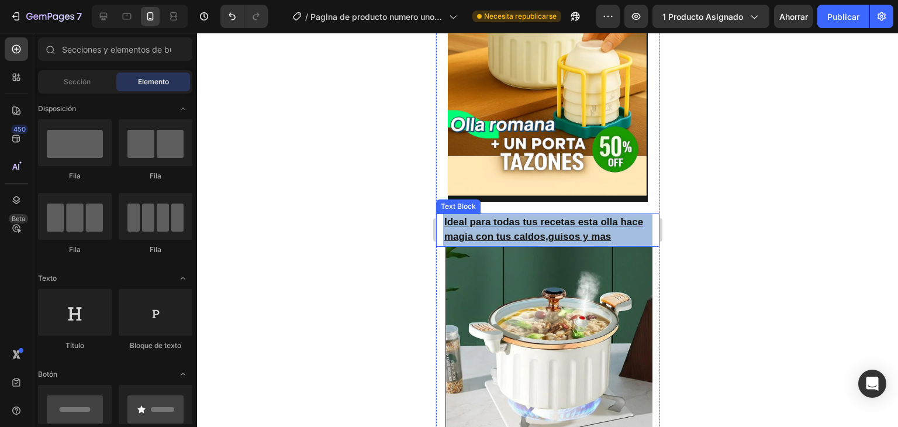
click at [487, 216] on strong "Ideal para todas tus recetas esta olla hace magia con tus caldos,guisos y mas" at bounding box center [543, 229] width 199 height 26
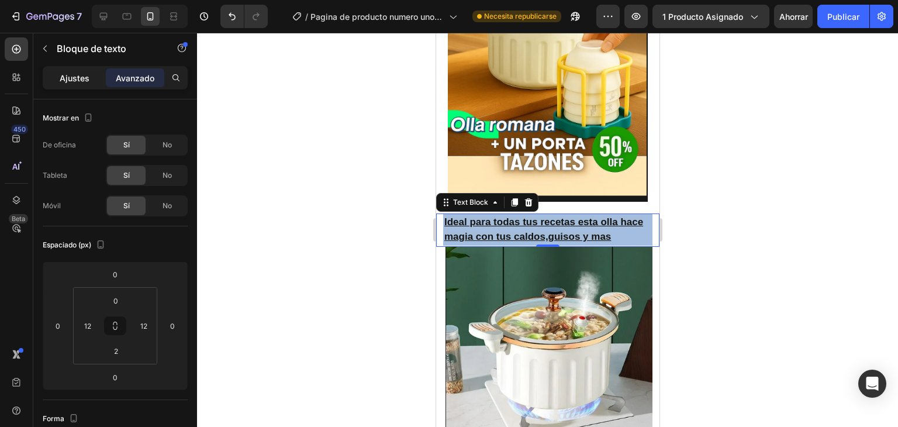
click at [78, 79] on font "Ajustes" at bounding box center [75, 78] width 30 height 10
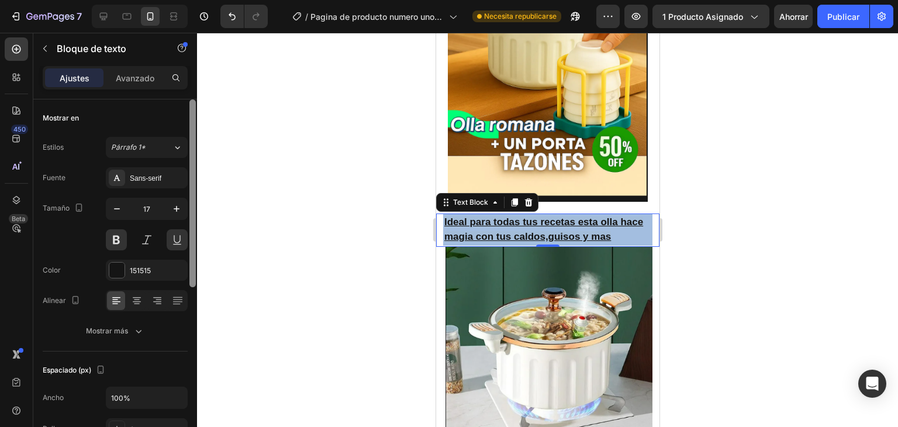
drag, startPoint x: 195, startPoint y: 249, endPoint x: 196, endPoint y: 216, distance: 33.3
drag, startPoint x: 196, startPoint y: 216, endPoint x: 118, endPoint y: 270, distance: 94.9
click at [118, 270] on div at bounding box center [116, 270] width 15 height 15
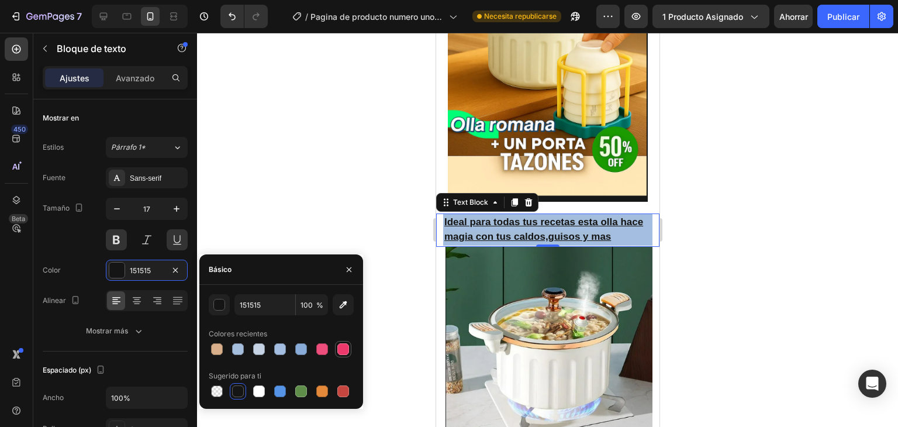
click at [345, 351] on div at bounding box center [343, 349] width 12 height 12
type input "ED386B"
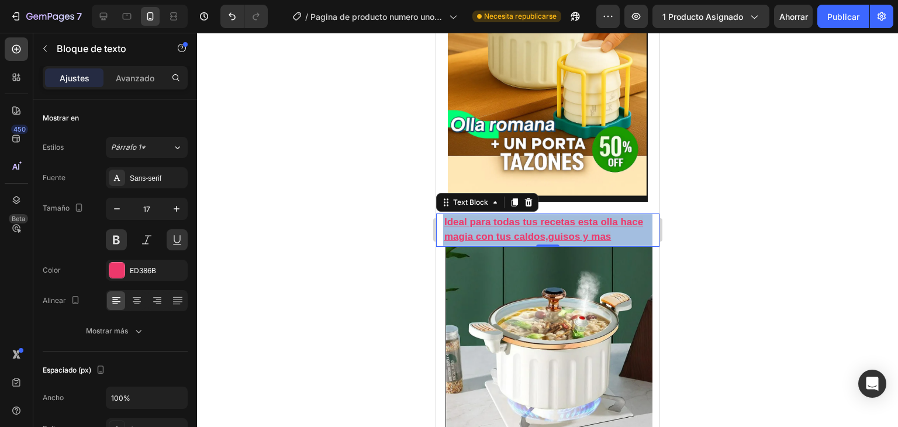
click at [295, 225] on div at bounding box center [547, 230] width 701 height 394
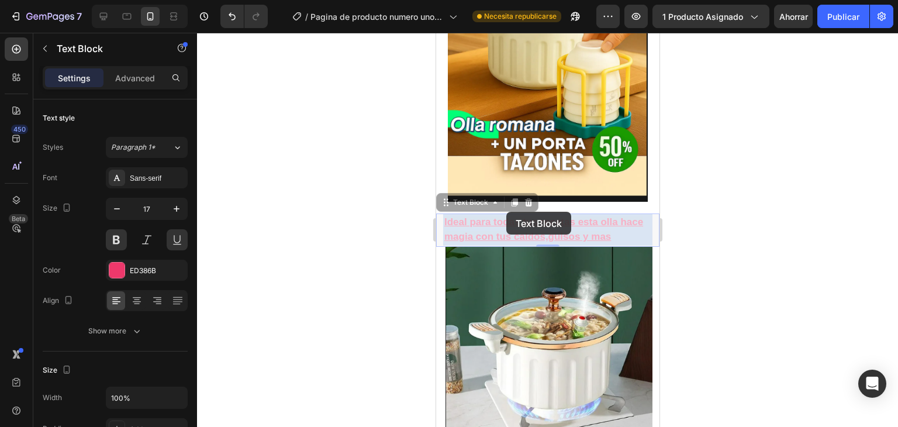
drag, startPoint x: 506, startPoint y: 212, endPoint x: 316, endPoint y: 160, distance: 196.4
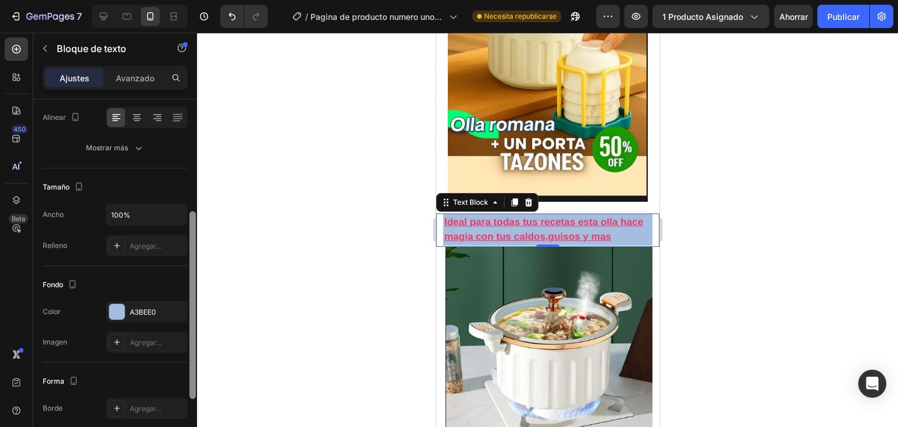
drag, startPoint x: 189, startPoint y: 174, endPoint x: 206, endPoint y: 279, distance: 106.5
click at [206, 0] on div "7 / Pagina de producto numero uno-23-08-2025 Necesita republicarse Avance 1 pro…" at bounding box center [449, 0] width 898 height 0
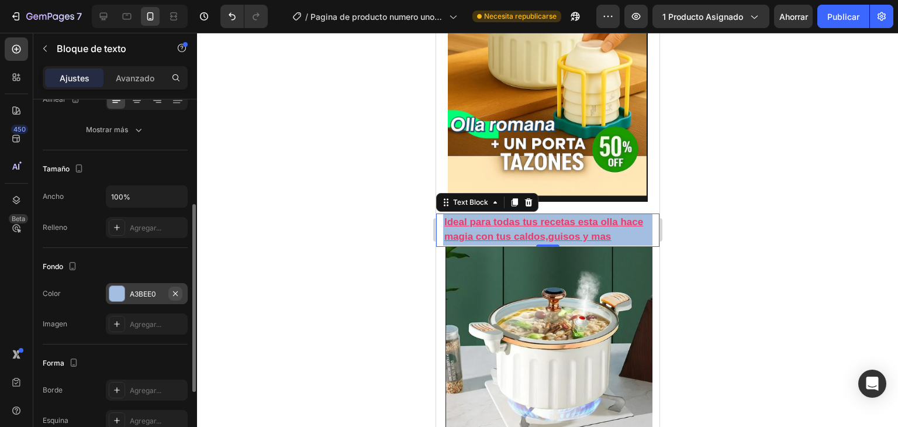
click at [172, 293] on icon "button" at bounding box center [175, 293] width 9 height 9
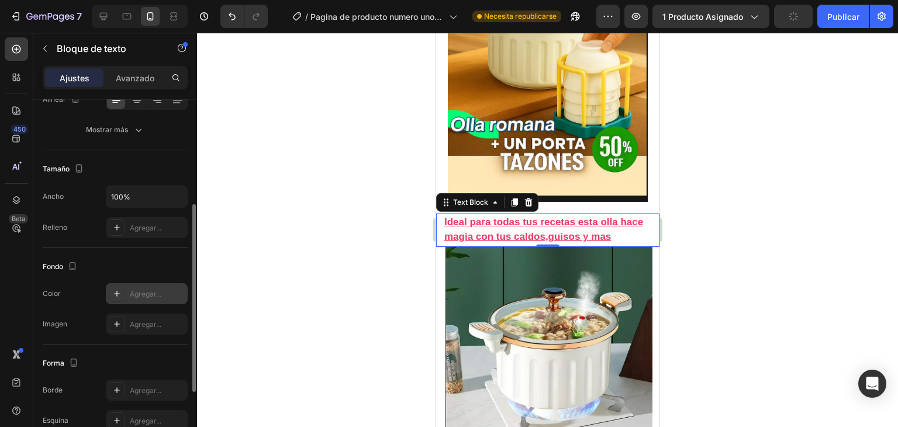
click at [267, 241] on div at bounding box center [547, 230] width 701 height 394
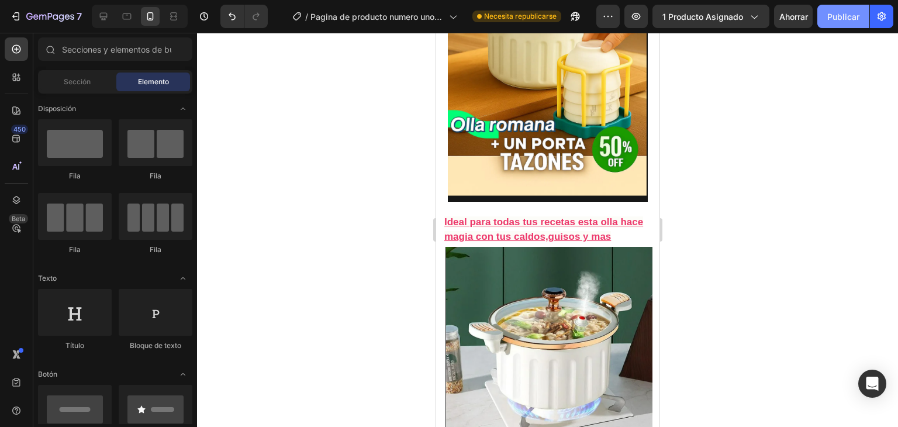
click at [861, 12] on button "Publicar" at bounding box center [843, 16] width 52 height 23
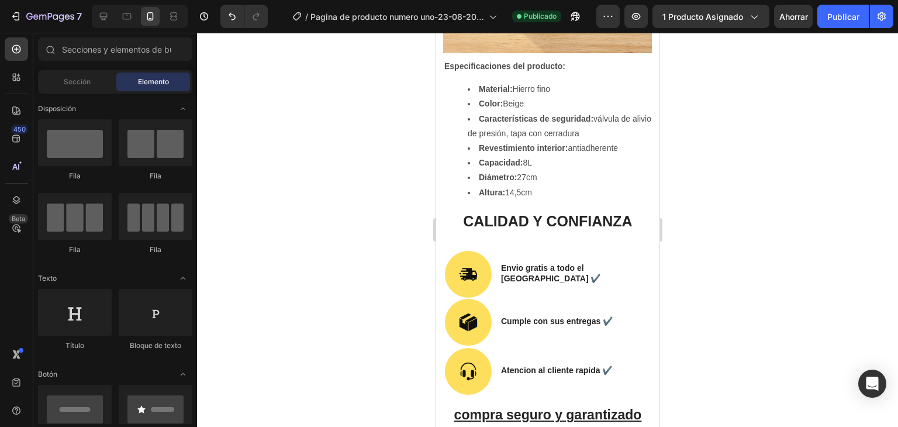
scroll to position [2001, 0]
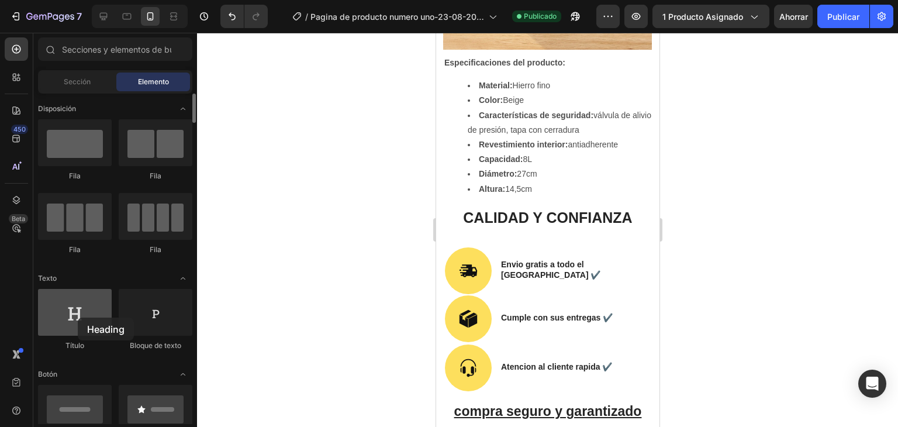
click at [78, 317] on div at bounding box center [75, 312] width 74 height 47
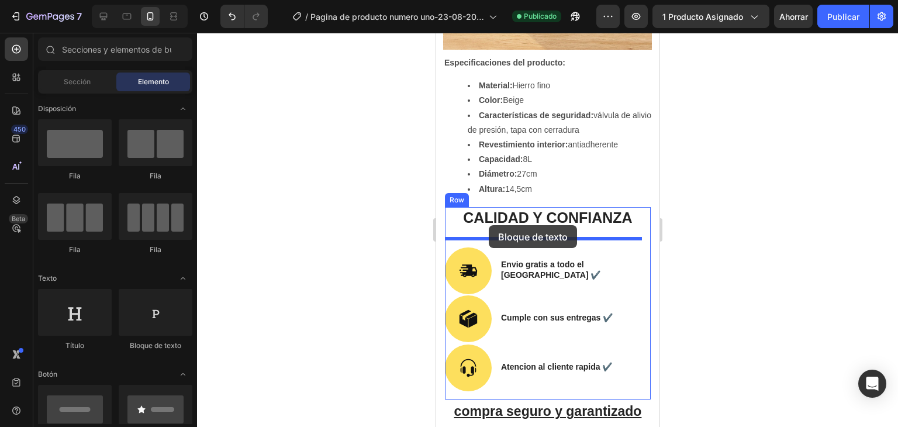
drag, startPoint x: 587, startPoint y: 354, endPoint x: 489, endPoint y: 226, distance: 161.4
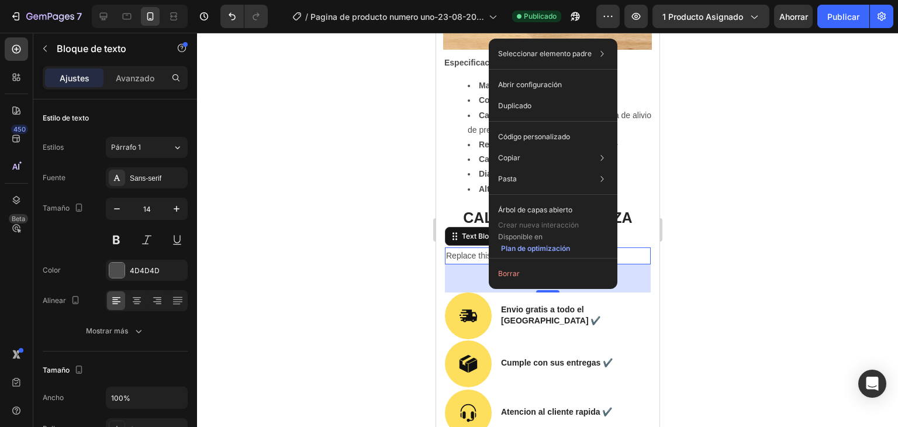
click at [469, 247] on div "Replace this text with your content" at bounding box center [547, 255] width 206 height 17
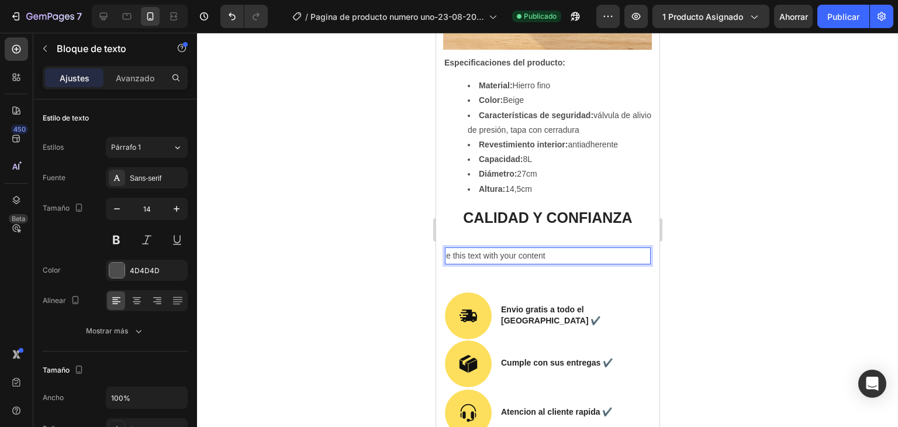
click at [568, 250] on p "e this text with your content" at bounding box center [547, 255] width 203 height 15
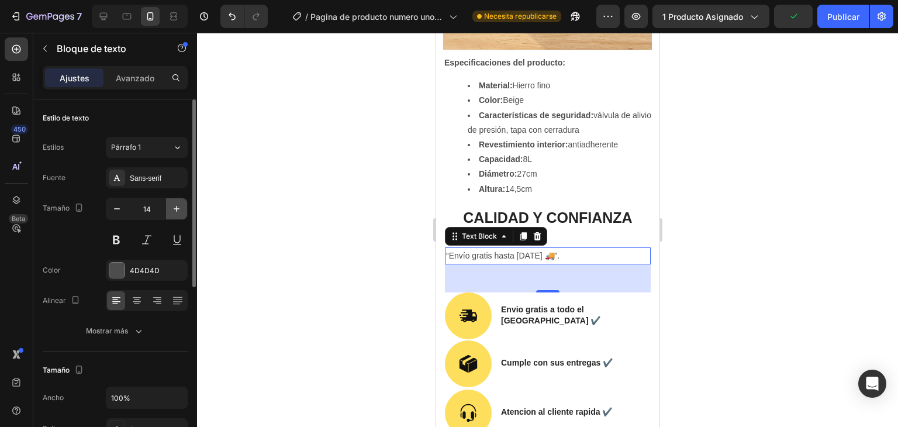
click at [178, 206] on icon "button" at bounding box center [177, 209] width 12 height 12
type input "16"
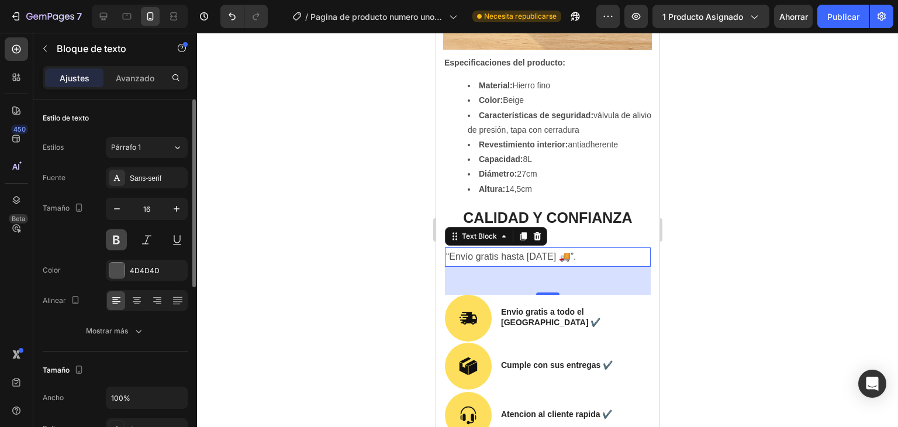
click at [110, 229] on button at bounding box center [116, 239] width 21 height 21
click at [115, 270] on div at bounding box center [116, 270] width 15 height 15
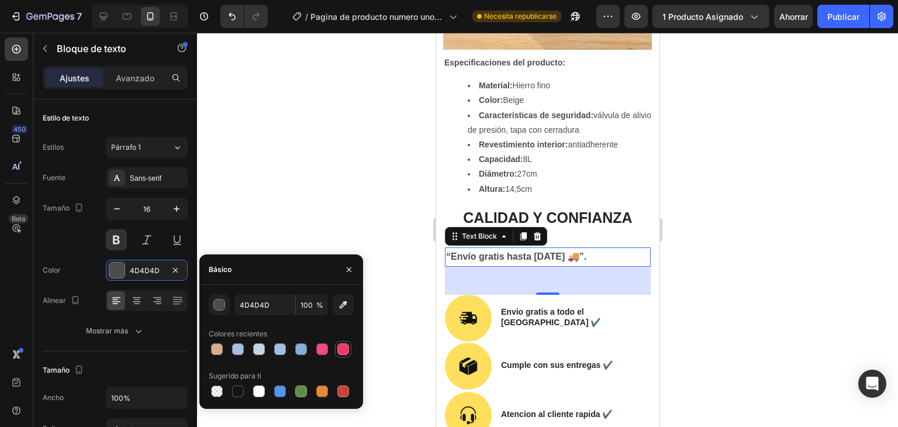
click at [346, 351] on div at bounding box center [343, 349] width 12 height 12
type input "ED386B"
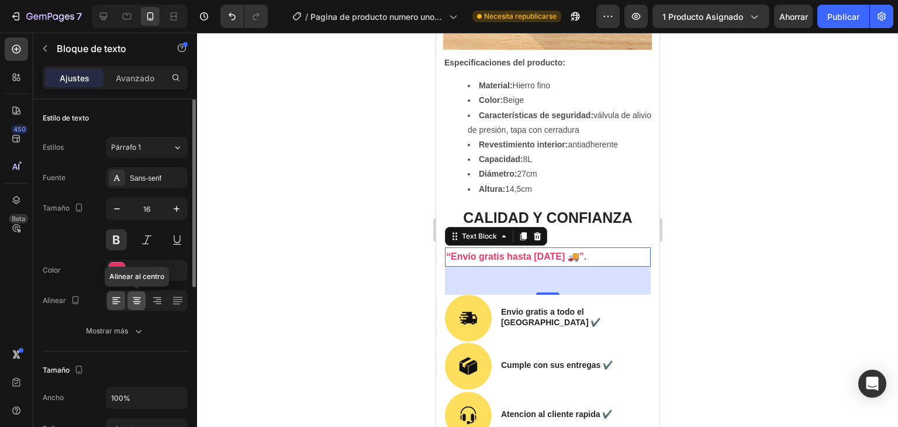
click at [143, 295] on div at bounding box center [136, 300] width 18 height 19
click at [177, 230] on button at bounding box center [177, 239] width 21 height 21
click at [168, 178] on div "Sans-serif" at bounding box center [157, 178] width 55 height 11
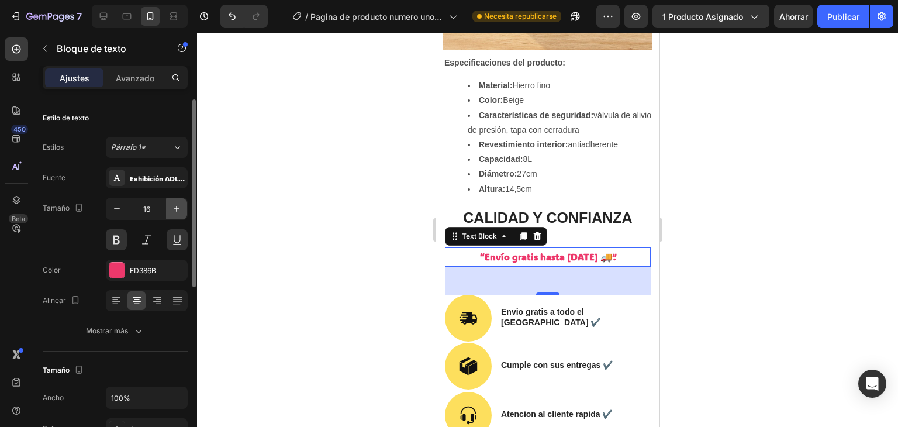
click at [171, 213] on icon "button" at bounding box center [177, 209] width 12 height 12
click at [170, 213] on button "button" at bounding box center [176, 208] width 21 height 21
type input "18"
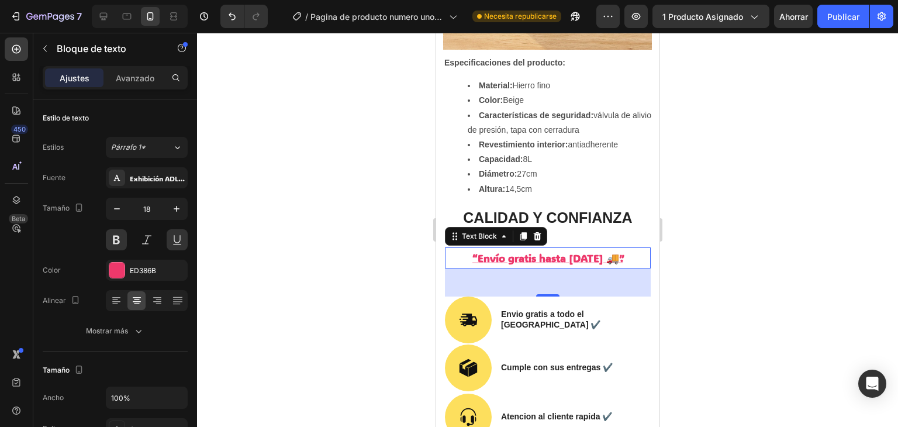
click at [236, 219] on div at bounding box center [547, 230] width 701 height 394
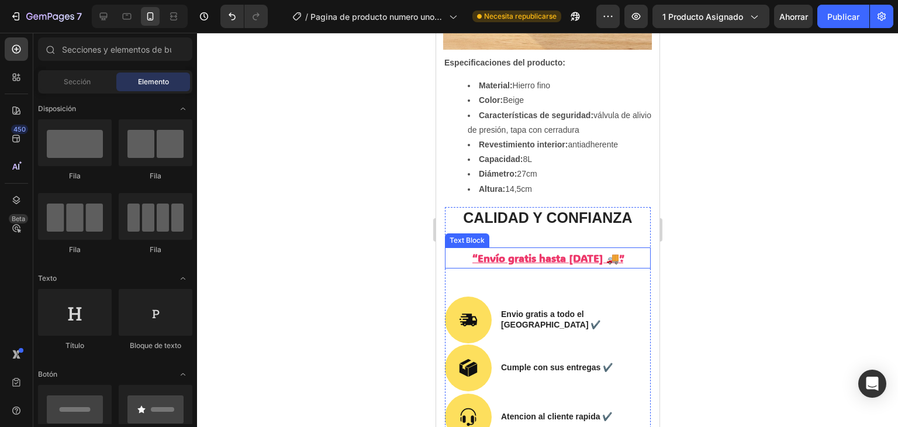
click at [530, 248] on p "“Envío gratis hasta [DATE] 🚚”." at bounding box center [547, 257] width 203 height 19
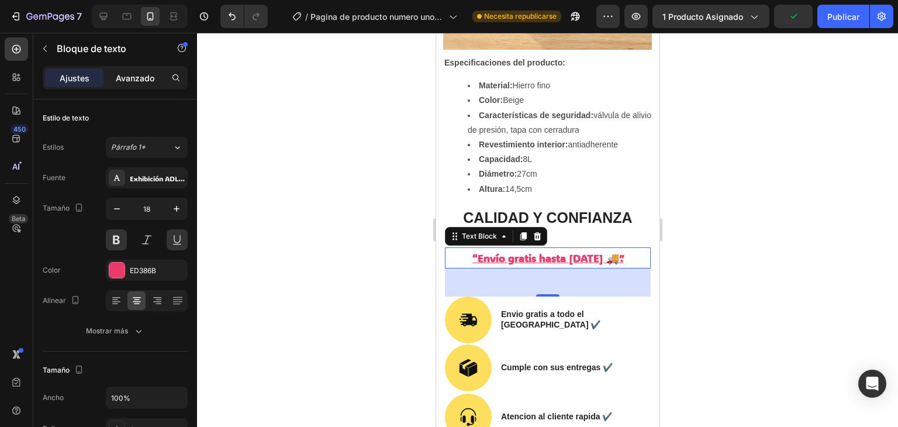
click at [139, 84] on div "Avanzado" at bounding box center [135, 77] width 58 height 19
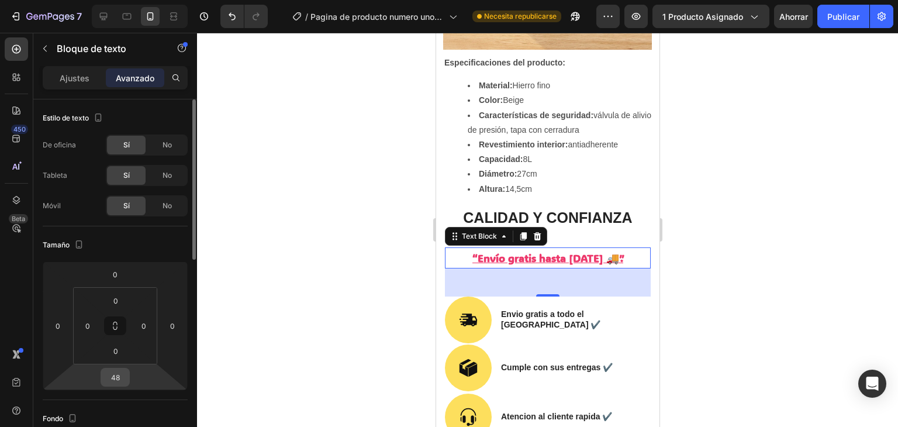
click at [112, 379] on input "48" at bounding box center [114, 377] width 23 height 18
click at [133, 405] on font "Auto" at bounding box center [125, 401] width 15 height 9
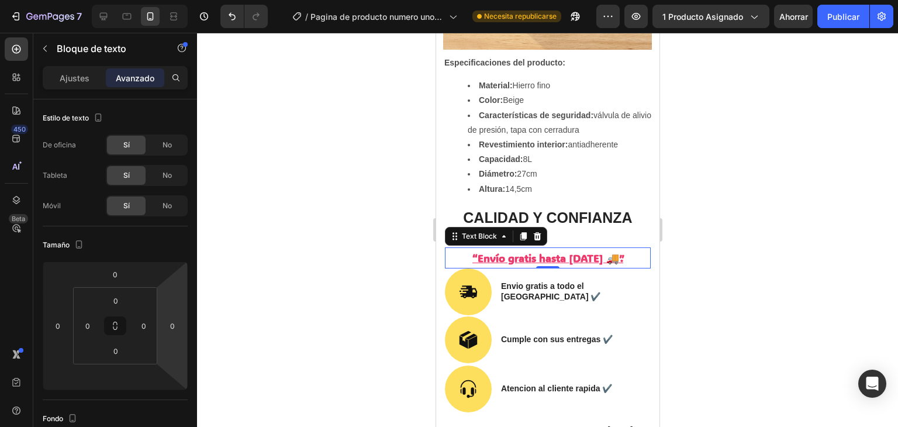
click at [279, 255] on div at bounding box center [547, 230] width 701 height 394
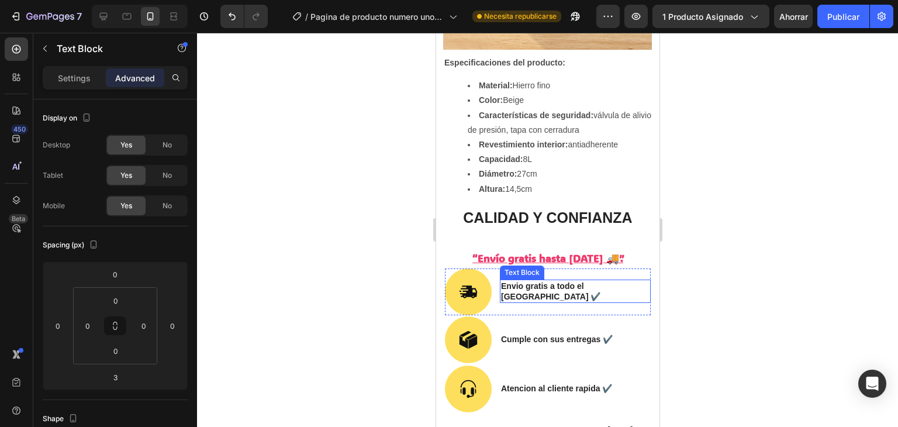
click at [548, 279] on div "Envio gratis a todo el [GEOGRAPHIC_DATA] ✔️" at bounding box center [574, 290] width 151 height 23
click at [548, 281] on p "Envio gratis a todo el [GEOGRAPHIC_DATA] ✔️" at bounding box center [574, 291] width 149 height 21
click at [714, 199] on div at bounding box center [547, 230] width 701 height 394
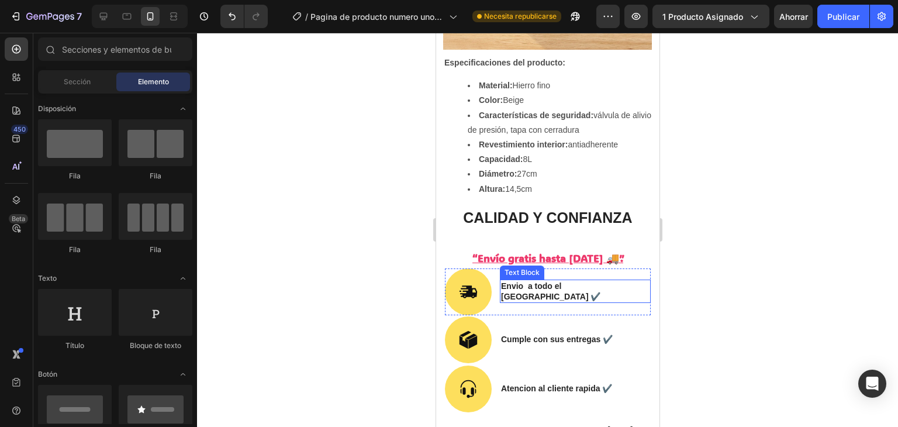
click at [583, 283] on p "Envio a todo el [GEOGRAPHIC_DATA] ✔️" at bounding box center [574, 291] width 149 height 21
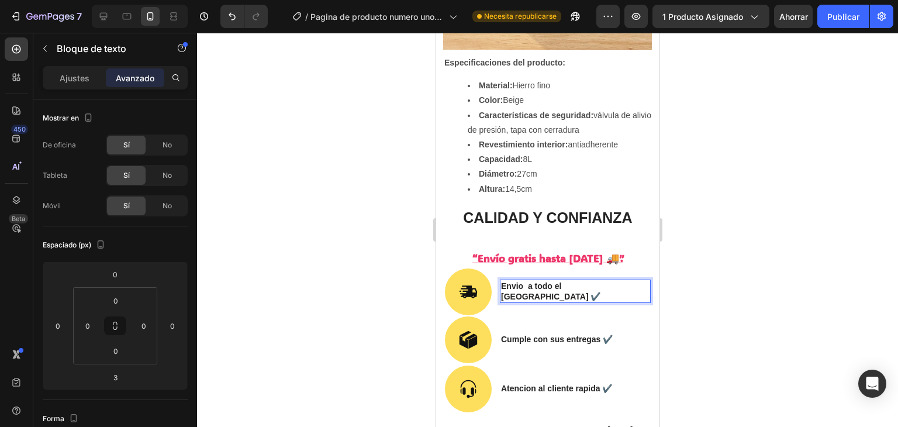
click at [582, 281] on p "Envio a todo el [GEOGRAPHIC_DATA] ✔️" at bounding box center [574, 291] width 149 height 21
click at [578, 281] on p "Envio a todo el [GEOGRAPHIC_DATA] ✔️" at bounding box center [574, 291] width 149 height 21
click at [579, 281] on p "Envio a todo el [GEOGRAPHIC_DATA] ✔️" at bounding box center [574, 291] width 149 height 21
click at [681, 293] on div at bounding box center [547, 230] width 701 height 394
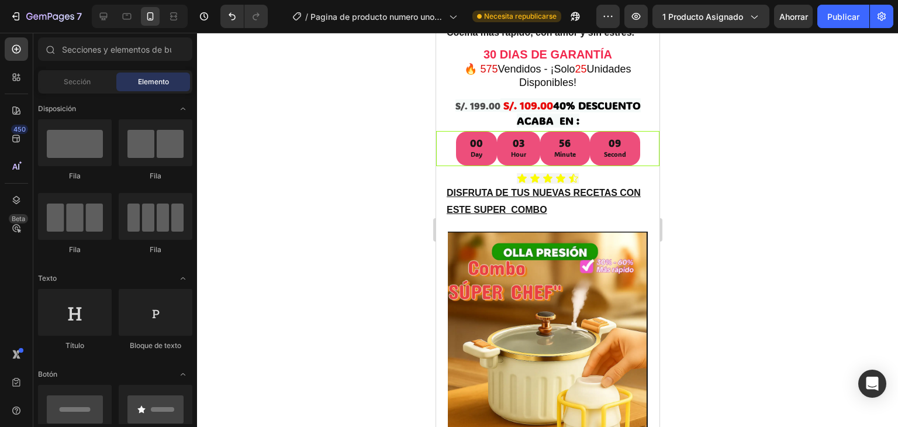
scroll to position [80, 0]
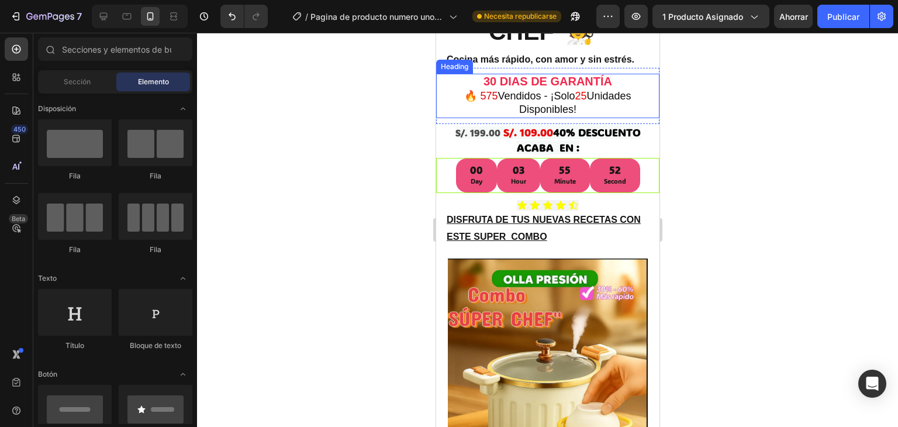
click at [567, 93] on span "Vendidos - ¡Solo" at bounding box center [535, 96] width 77 height 12
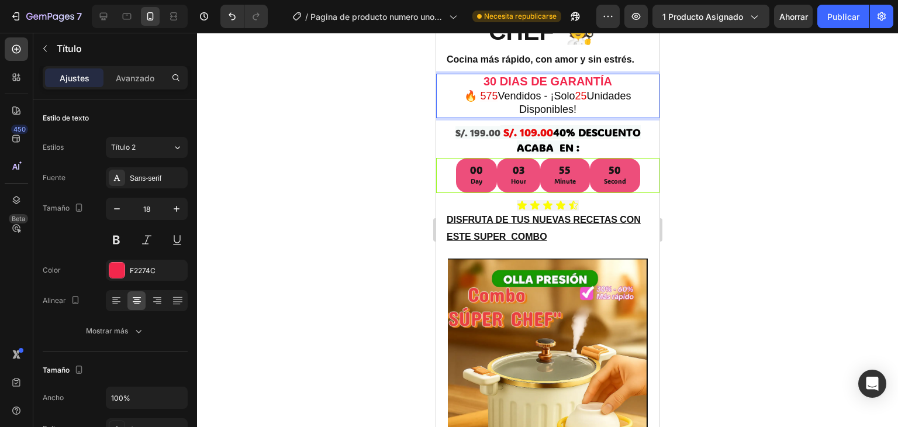
click at [560, 93] on span "Vendidos - ¡Solo" at bounding box center [535, 96] width 77 height 12
click at [592, 92] on span "Vendidos - ¡Soultimas lo" at bounding box center [535, 96] width 113 height 12
click at [572, 96] on span "Vendidos - ¡Soultimas" at bounding box center [536, 96] width 102 height 12
click at [588, 96] on span "25" at bounding box center [587, 96] width 12 height 12
click at [592, 96] on span "Unidades Disponibles!" at bounding box center [578, 102] width 118 height 25
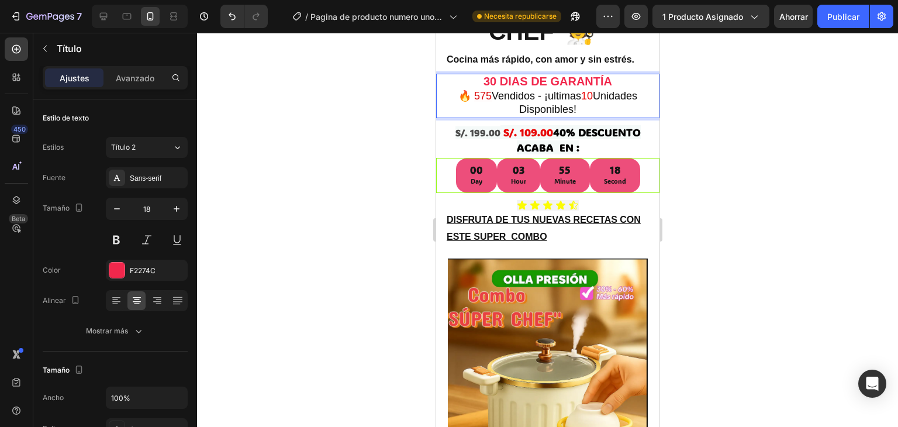
click at [474, 96] on span "575" at bounding box center [483, 96] width 18 height 12
click at [474, 94] on span "575" at bounding box center [483, 96] width 18 height 12
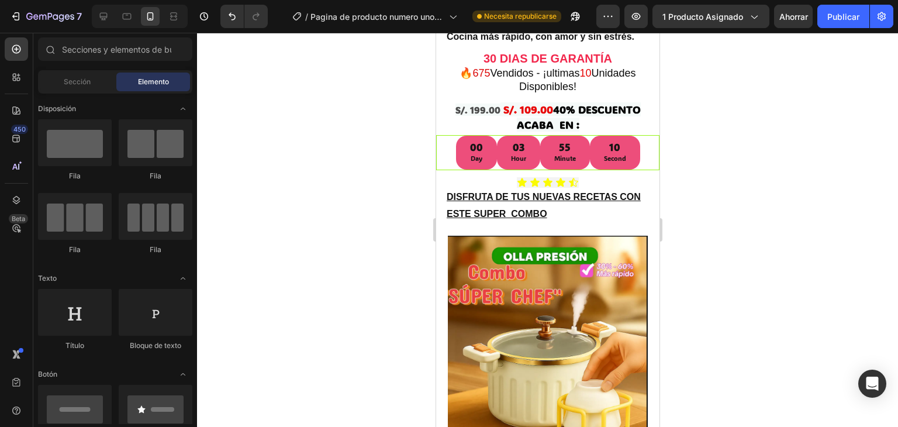
scroll to position [105, 0]
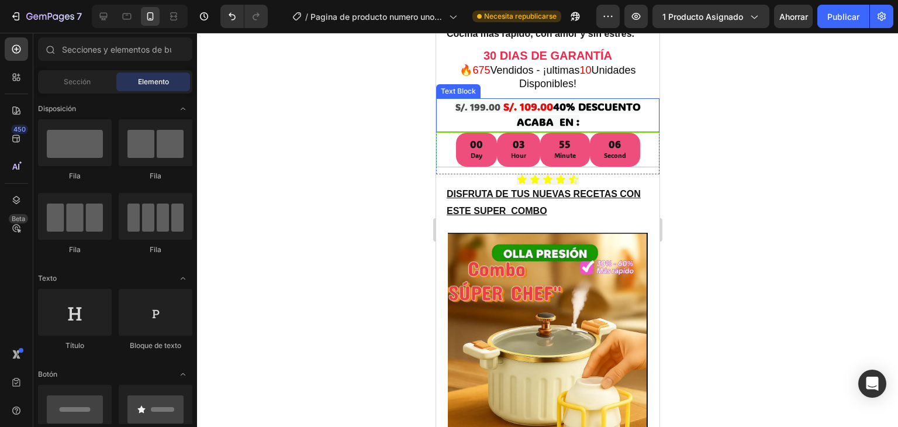
click at [573, 117] on strong "40% DESCUENTO ACABA EN :" at bounding box center [578, 113] width 124 height 29
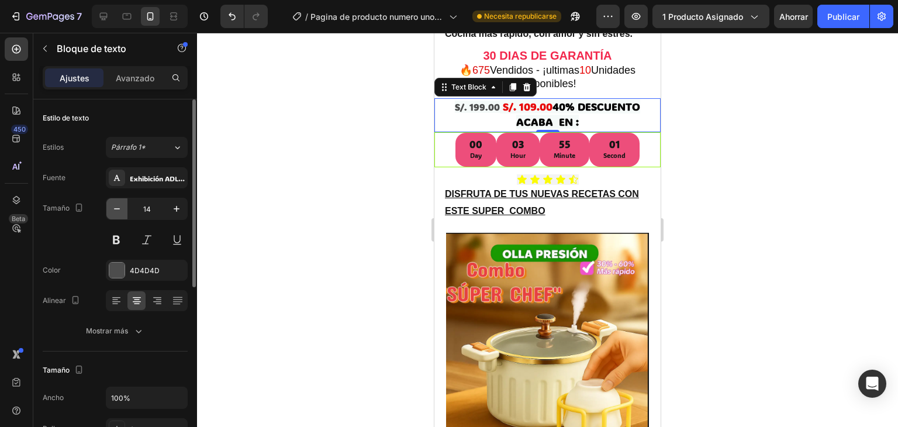
click at [117, 203] on icon "button" at bounding box center [117, 209] width 12 height 12
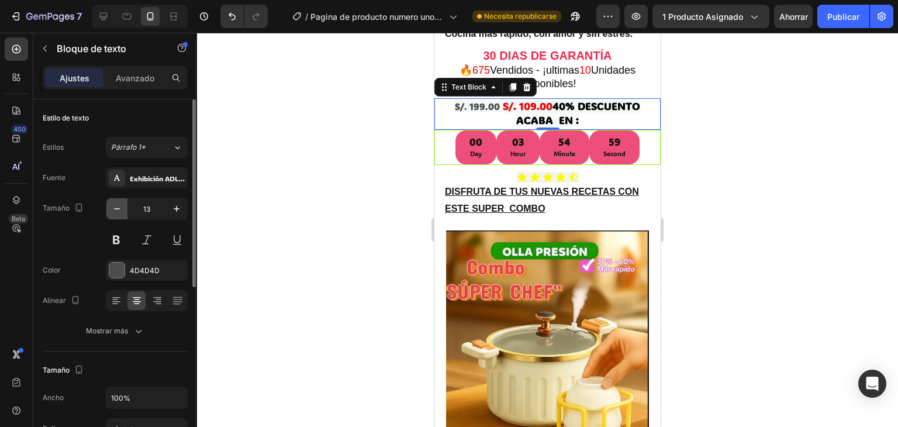
click at [117, 203] on icon "button" at bounding box center [117, 209] width 12 height 12
type input "12"
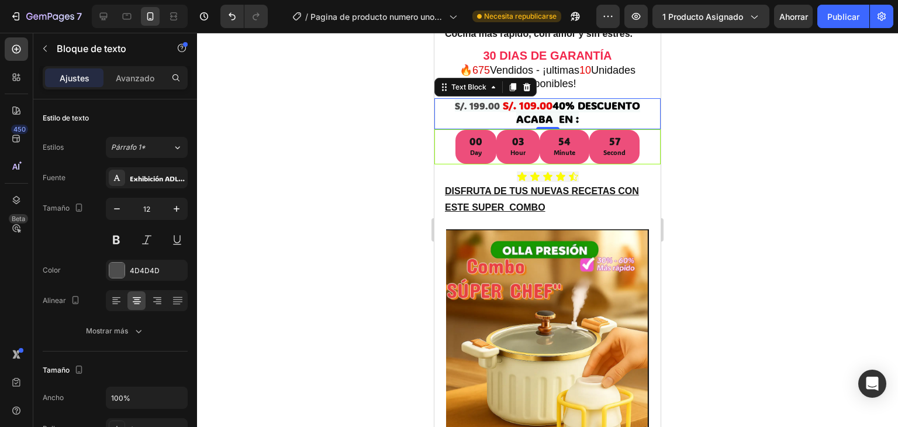
click at [253, 167] on div at bounding box center [547, 230] width 701 height 394
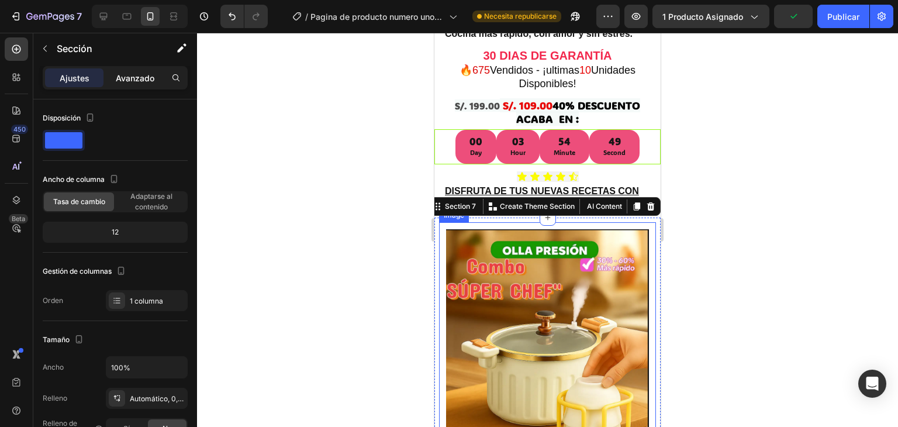
click at [136, 77] on font "Avanzado" at bounding box center [135, 78] width 39 height 10
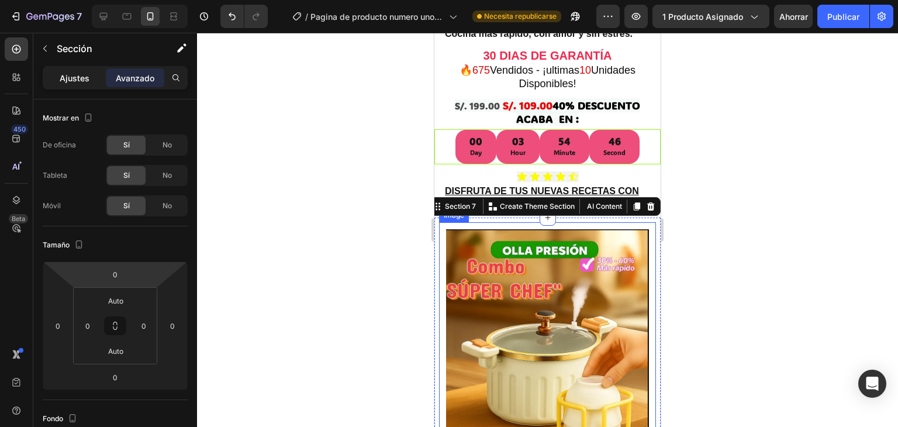
click at [80, 84] on div "Ajustes" at bounding box center [74, 77] width 58 height 19
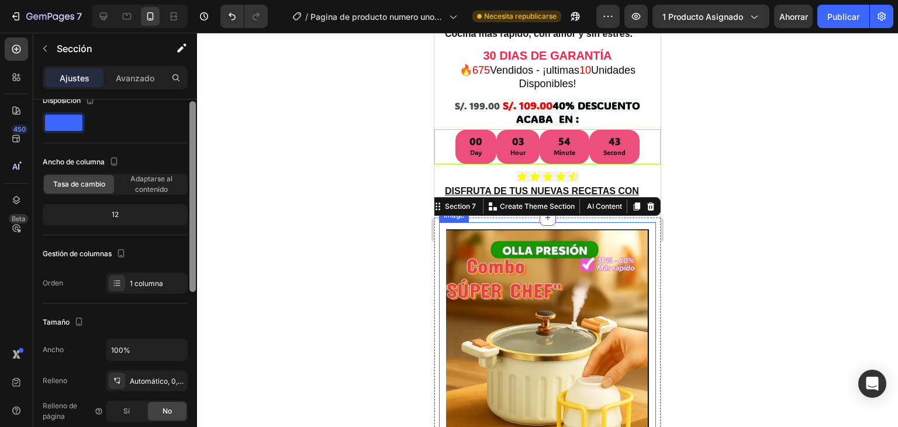
scroll to position [21, 0]
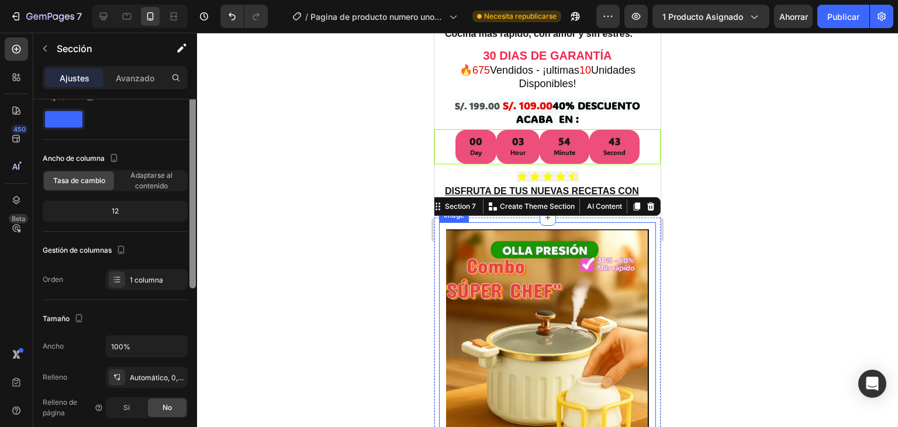
drag, startPoint x: 192, startPoint y: 263, endPoint x: 192, endPoint y: 274, distance: 11.1
click at [192, 274] on div at bounding box center [192, 193] width 6 height 191
click at [166, 203] on div "12" at bounding box center [115, 211] width 140 height 16
click at [131, 204] on div "12" at bounding box center [115, 211] width 140 height 16
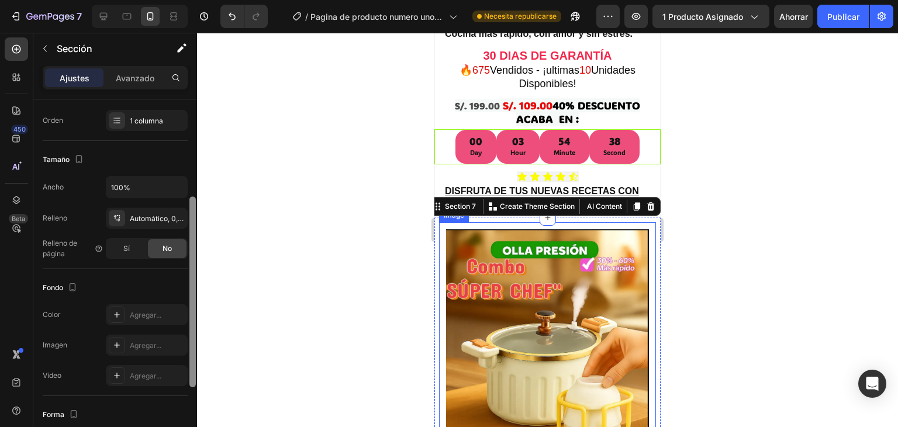
scroll to position [181, 0]
drag, startPoint x: 193, startPoint y: 246, endPoint x: 197, endPoint y: 331, distance: 84.9
click at [197, 0] on div "7 / Pagina de producto numero uno-23-08-2025 Necesita republicarse Avance 1 pro…" at bounding box center [449, 0] width 898 height 0
click at [120, 244] on div "Sí" at bounding box center [126, 247] width 39 height 19
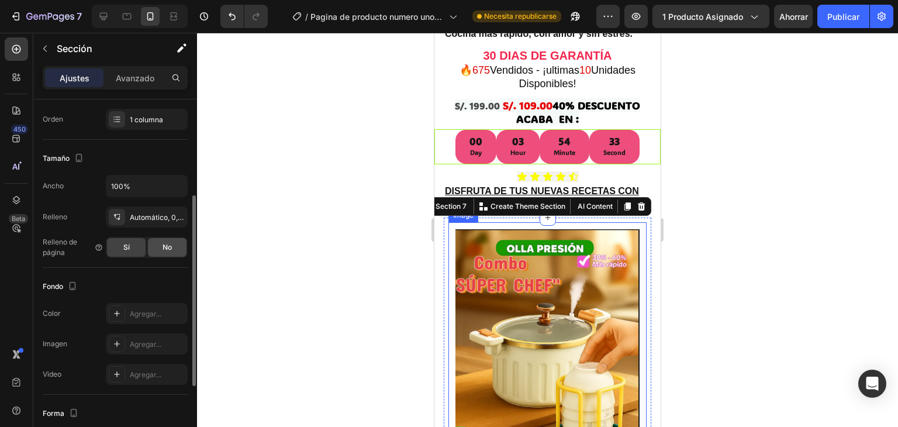
click at [168, 243] on font "No" at bounding box center [167, 247] width 9 height 9
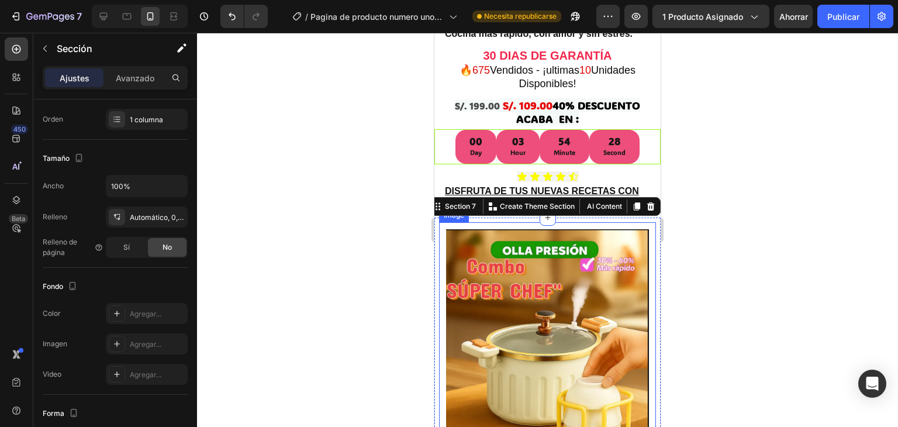
click at [516, 222] on div "Image" at bounding box center [547, 384] width 217 height 324
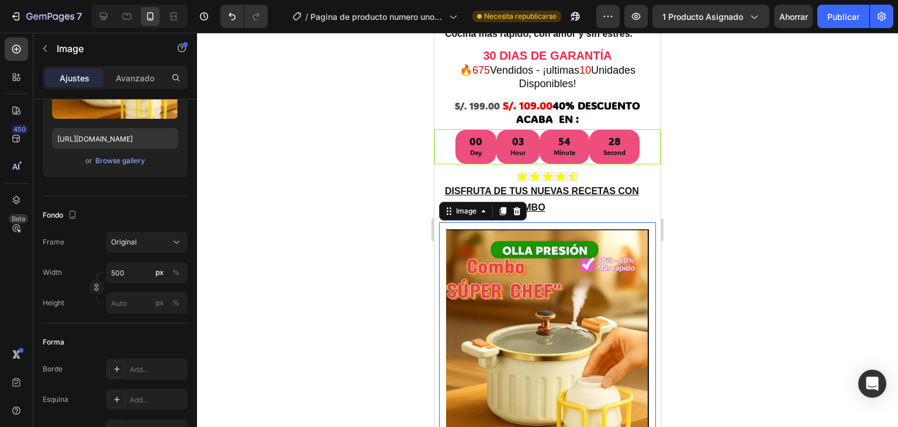
scroll to position [0, 0]
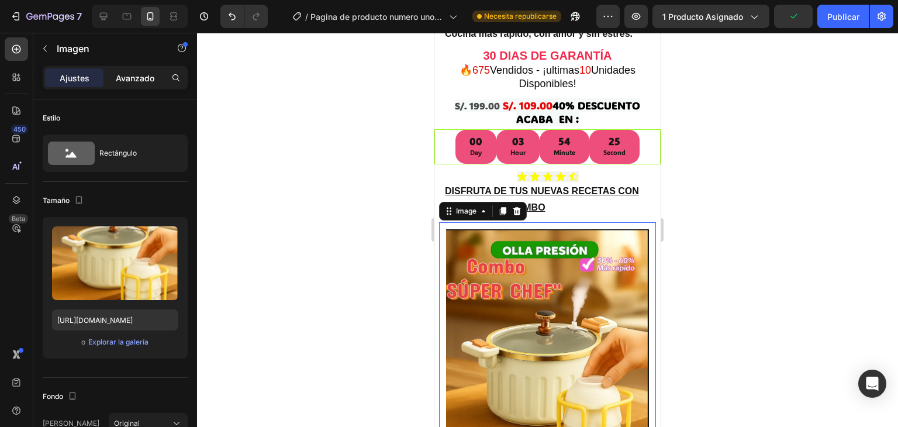
click at [122, 75] on font "Avanzado" at bounding box center [135, 78] width 39 height 10
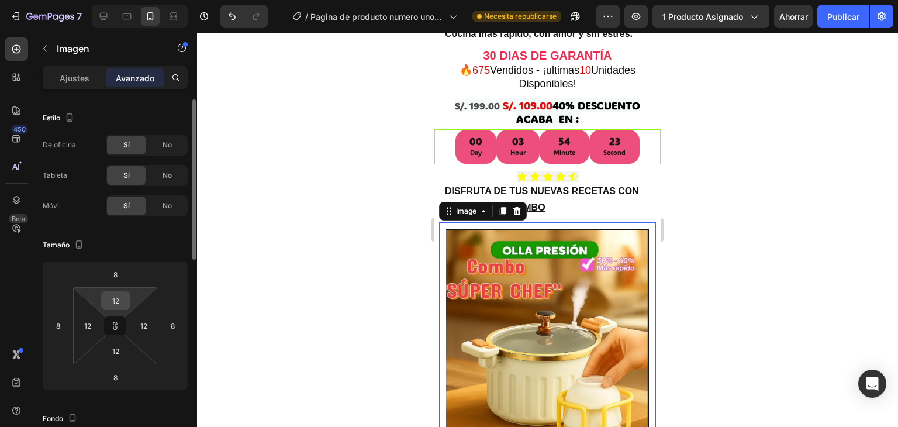
click at [112, 305] on input "12" at bounding box center [115, 301] width 23 height 18
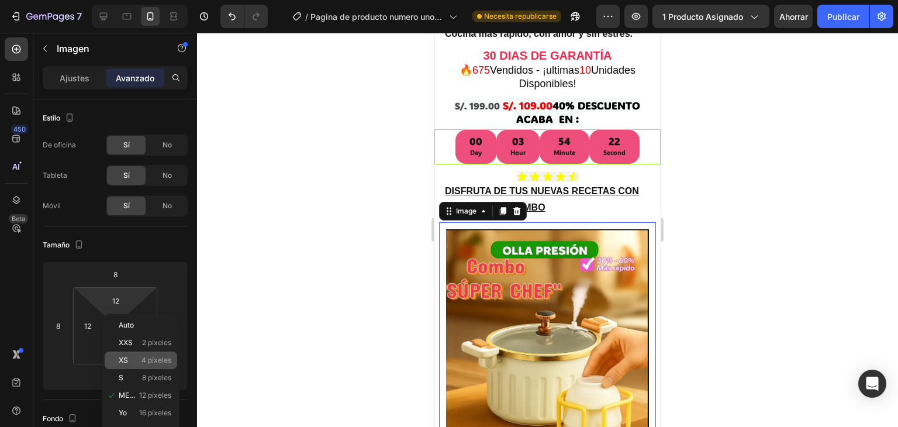
click at [131, 361] on p "XS 4 píxeles" at bounding box center [145, 360] width 53 height 8
type input "4"
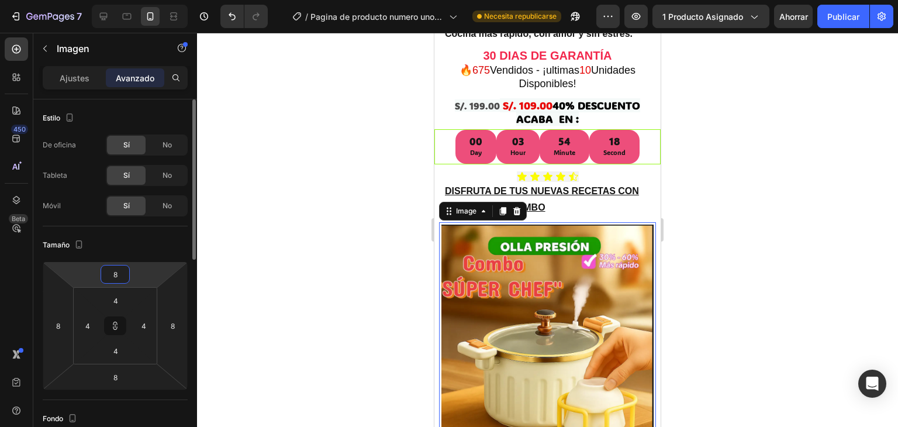
click at [115, 278] on input "8" at bounding box center [114, 274] width 23 height 18
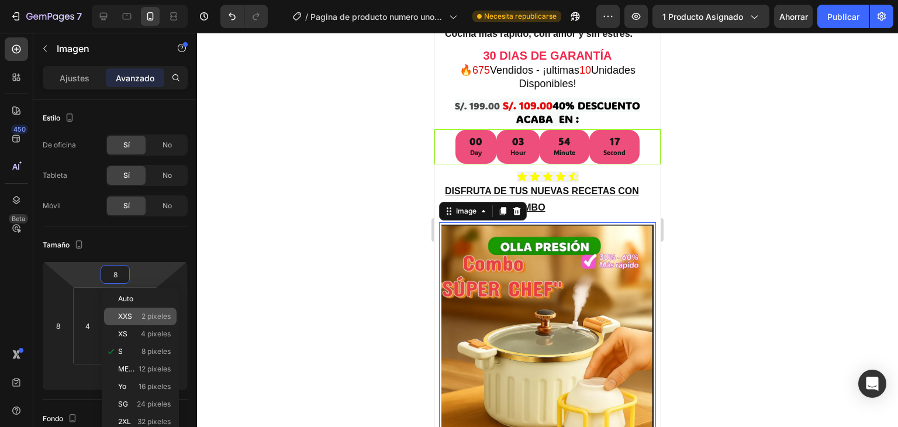
click at [127, 317] on font "XXS" at bounding box center [125, 316] width 14 height 9
type input "2"
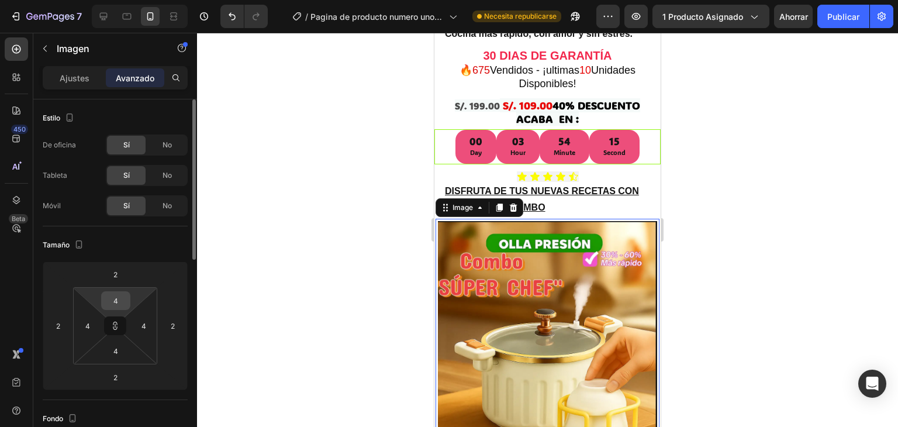
click at [117, 297] on input "4" at bounding box center [115, 301] width 23 height 18
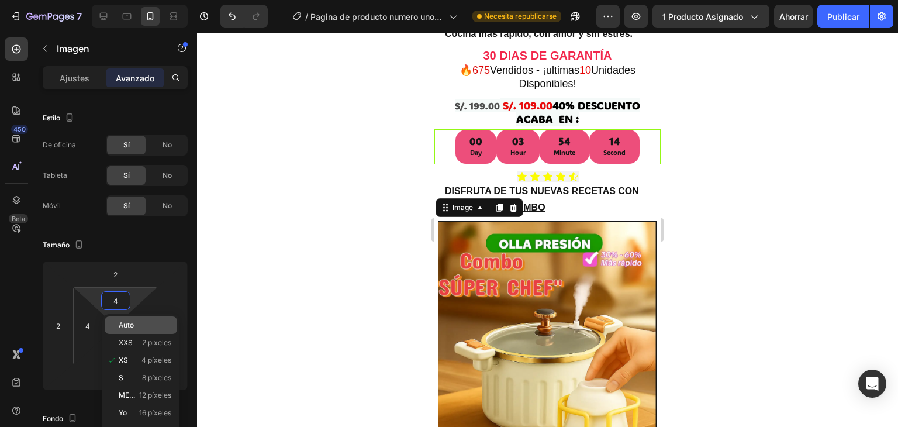
click at [122, 321] on font "Auto" at bounding box center [126, 324] width 15 height 9
type input "Auto"
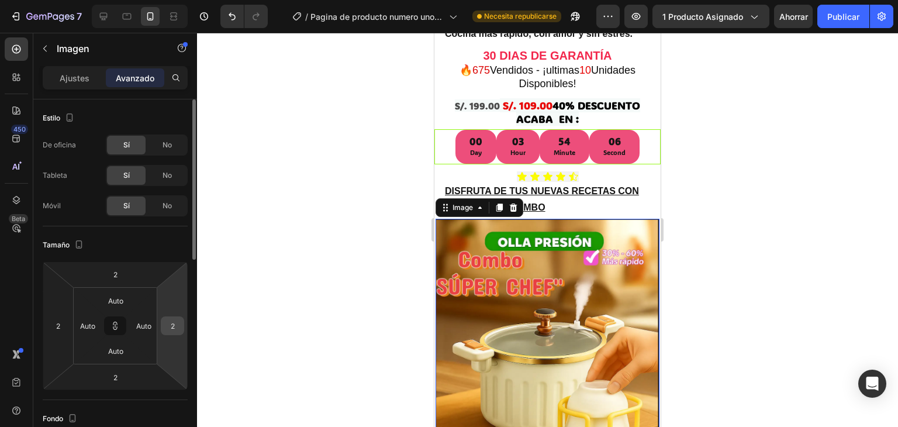
click at [178, 321] on input "2" at bounding box center [173, 326] width 18 height 18
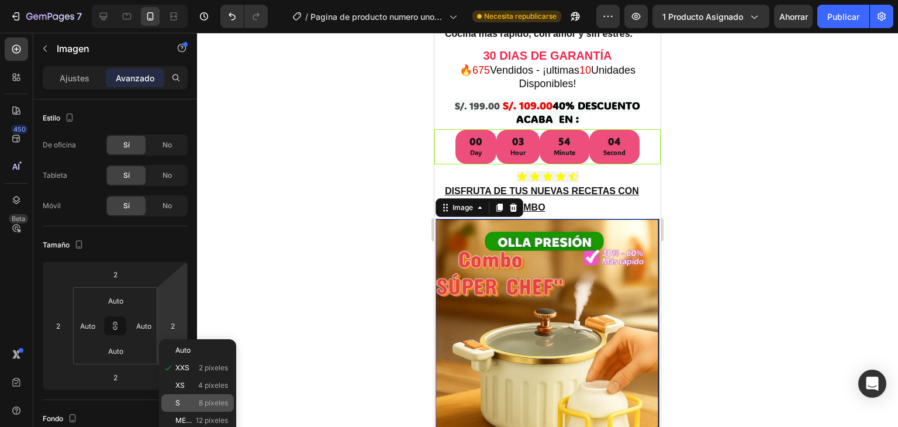
click at [182, 396] on div "S 8 píxeles" at bounding box center [197, 403] width 72 height 18
type input "8"
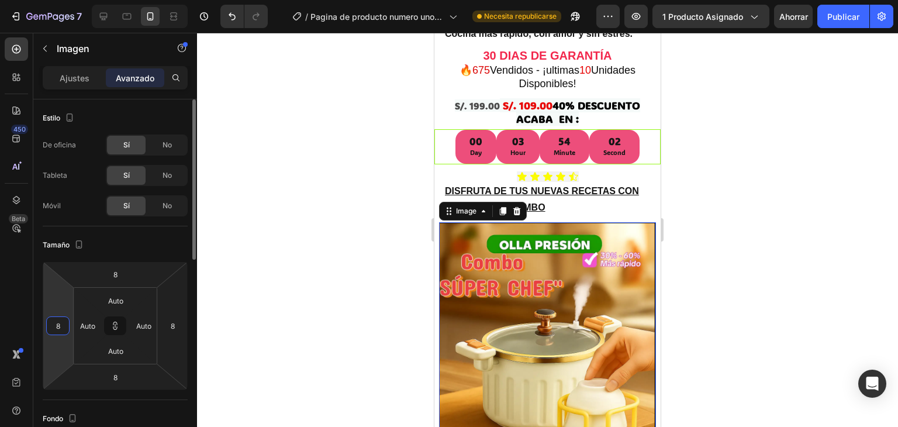
click at [63, 333] on input "8" at bounding box center [58, 326] width 18 height 18
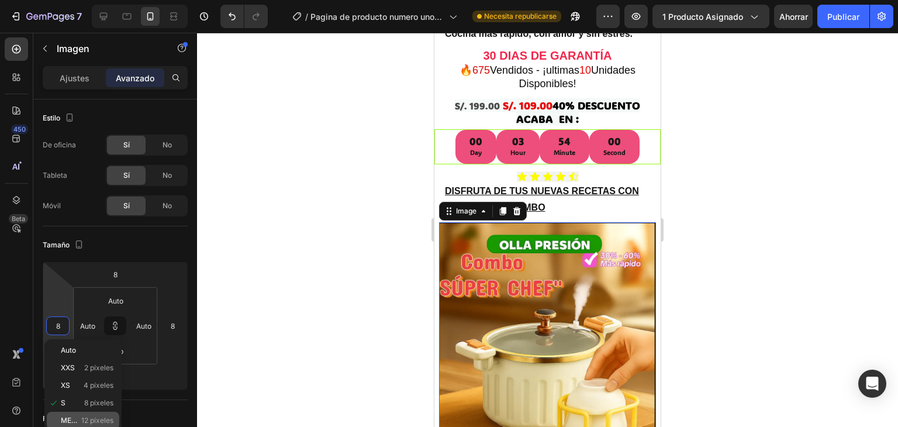
click at [89, 412] on div "METRO 12 píxeles" at bounding box center [83, 421] width 72 height 18
type input "12"
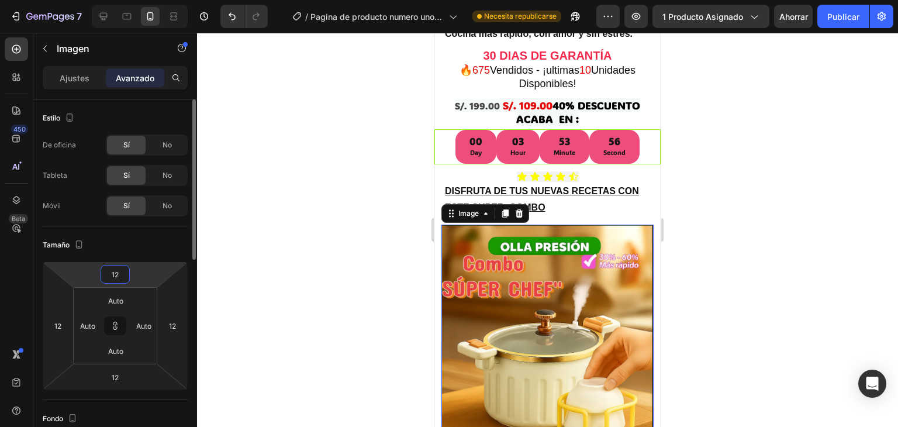
click at [117, 277] on input "12" at bounding box center [114, 274] width 23 height 18
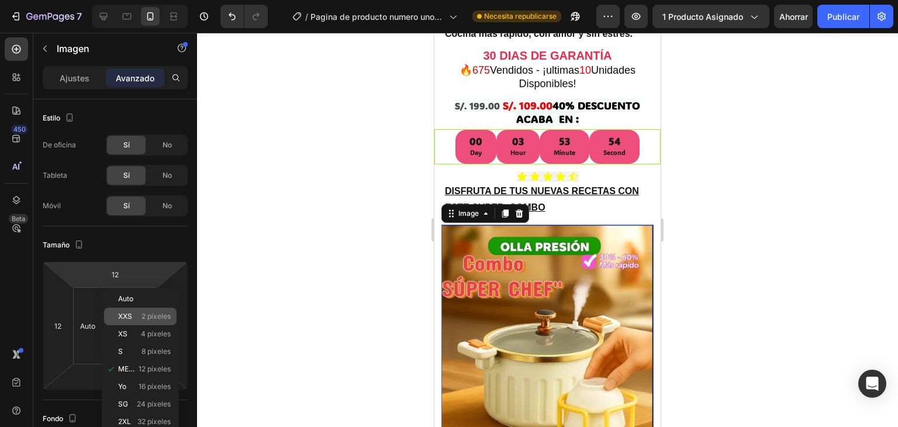
click at [119, 317] on font "XXS" at bounding box center [125, 316] width 14 height 9
type input "2"
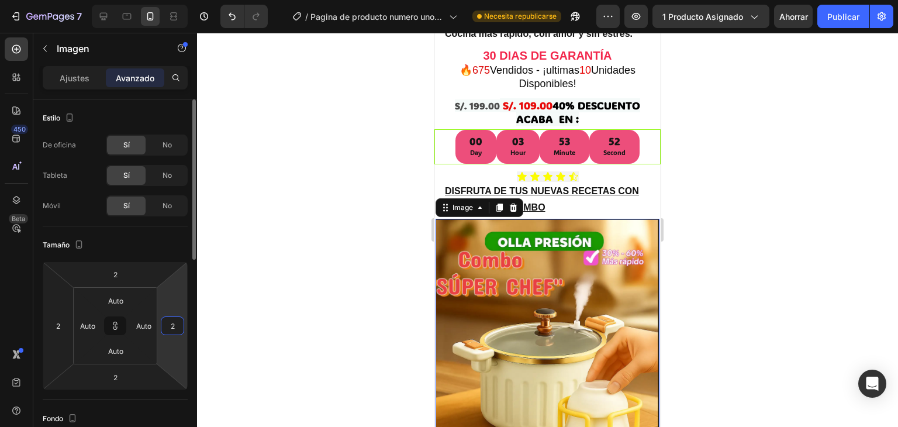
click at [164, 321] on input "2" at bounding box center [173, 326] width 18 height 18
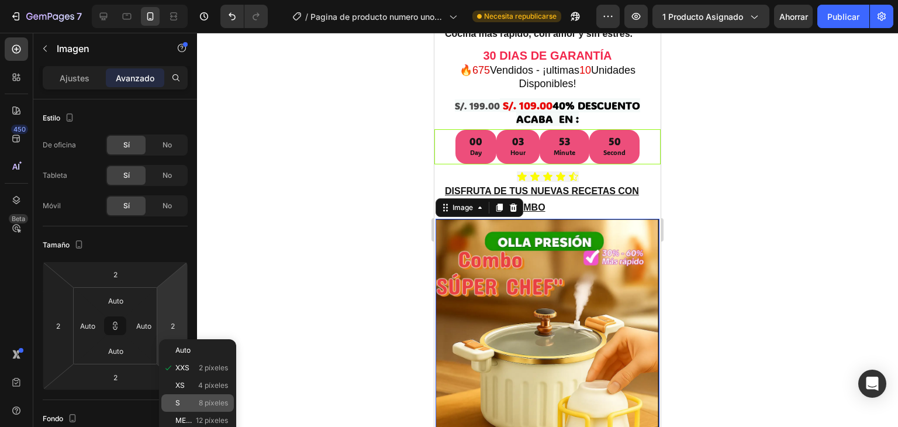
click at [179, 409] on div "S 8 píxeles" at bounding box center [197, 403] width 72 height 18
type input "8"
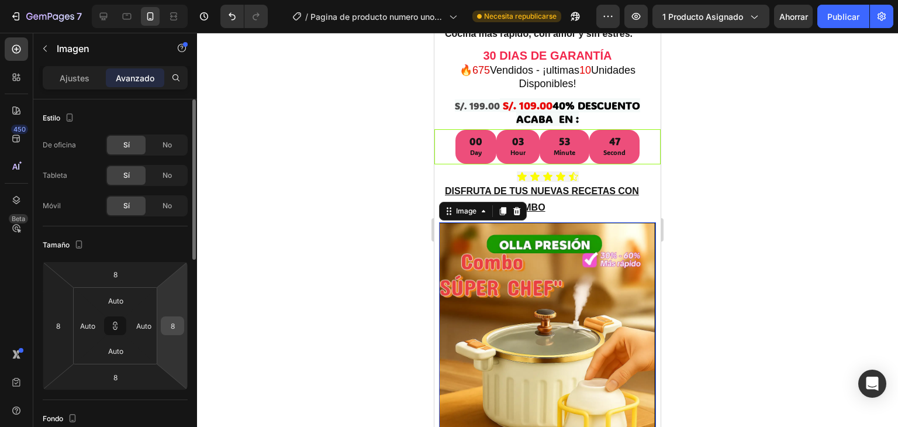
click at [166, 334] on div "8" at bounding box center [172, 325] width 23 height 19
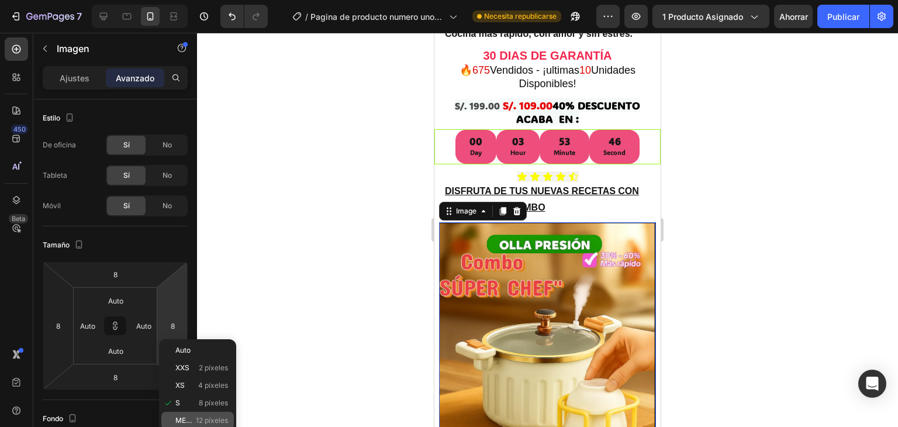
click at [175, 412] on div "METRO 12 píxeles" at bounding box center [197, 421] width 72 height 18
type input "12"
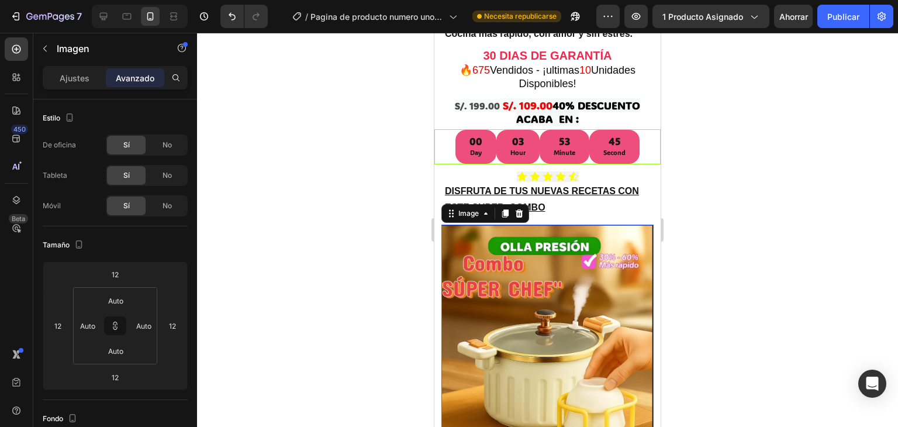
click at [257, 314] on div at bounding box center [547, 230] width 701 height 394
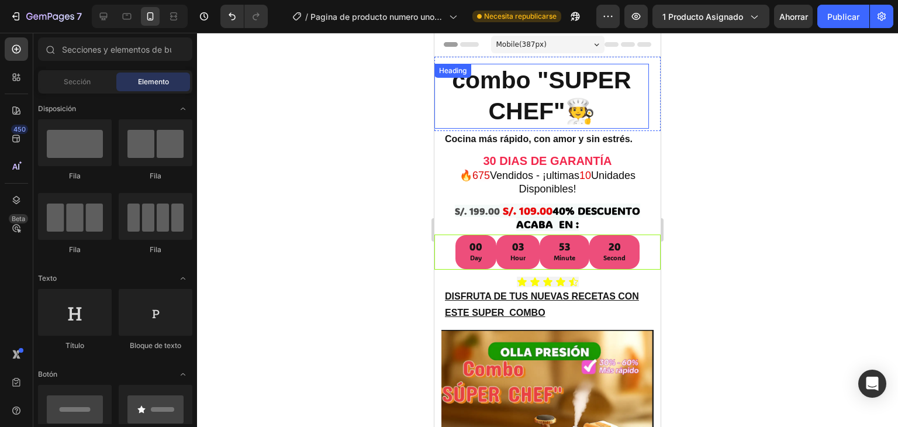
click at [546, 78] on h2 "combo "SUPER CHEF"🧑‍🍳" at bounding box center [541, 96] width 215 height 65
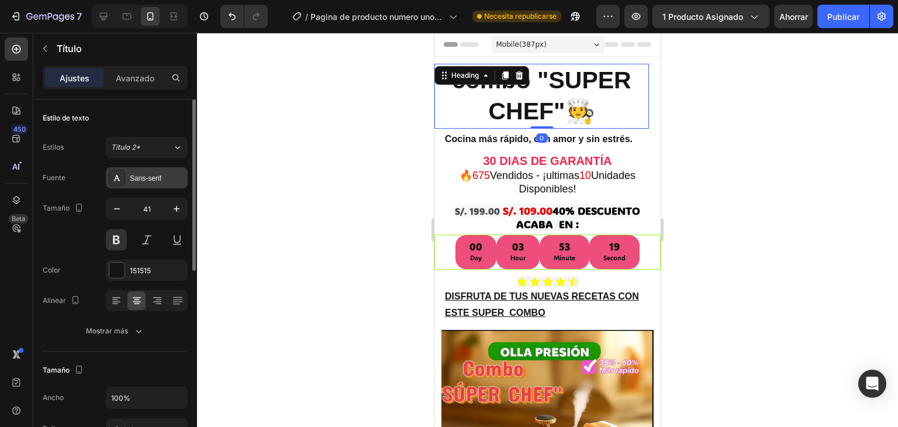
click at [156, 185] on div "Sans-serif" at bounding box center [147, 177] width 82 height 21
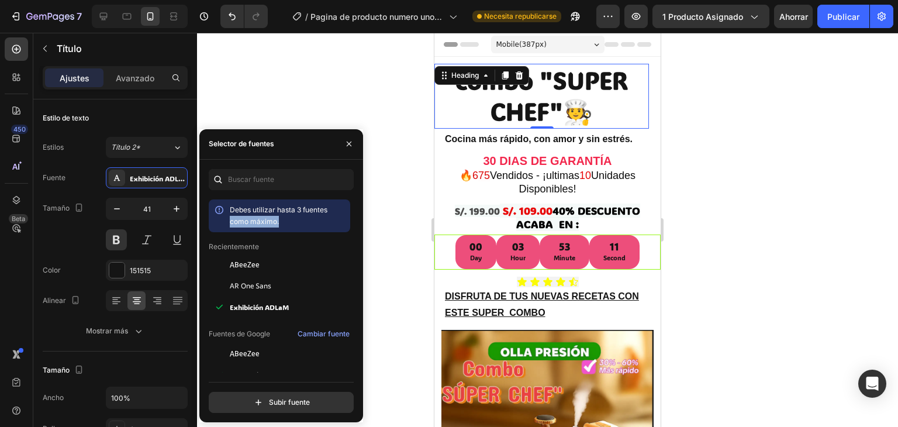
drag, startPoint x: 350, startPoint y: 201, endPoint x: 350, endPoint y: 222, distance: 21.6
click at [350, 222] on div "Debes utilizar hasta 3 fuentes como máximo. Recientemente ABeeZee AR One Sans E…" at bounding box center [281, 310] width 145 height 222
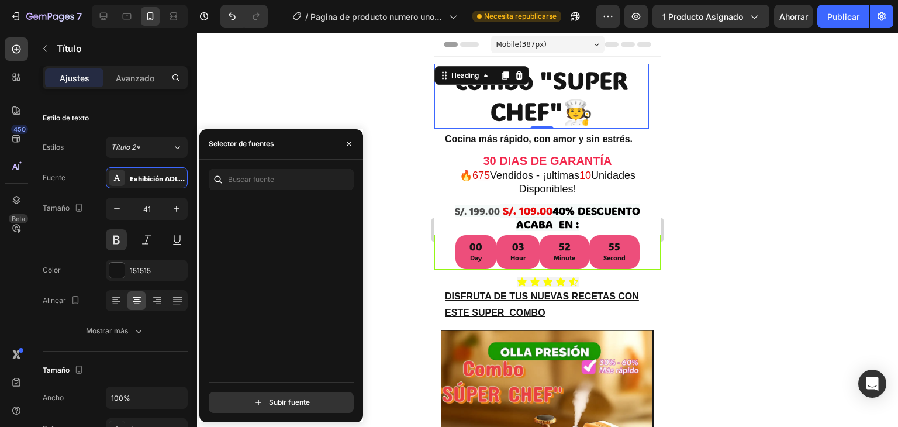
scroll to position [6259, 0]
drag, startPoint x: 351, startPoint y: 238, endPoint x: 351, endPoint y: 229, distance: 8.8
click at [351, 229] on div "Debes utilizar hasta 3 fuentes como máximo. Código de Cascadia Cascadia Mono [P…" at bounding box center [281, 310] width 145 height 222
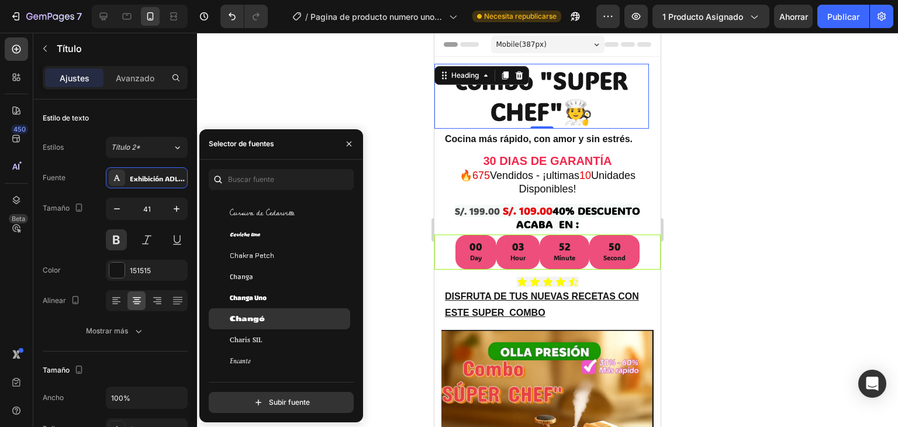
click at [265, 310] on div "Changó" at bounding box center [279, 318] width 141 height 21
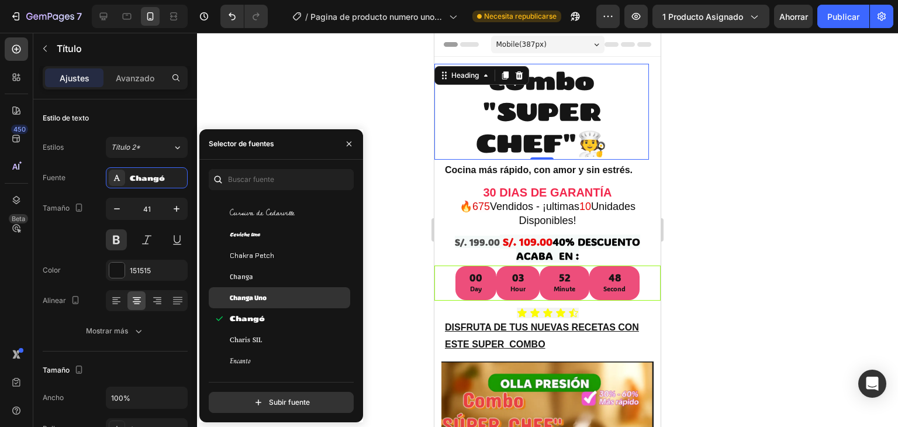
click at [269, 298] on div "Changa Uno" at bounding box center [289, 297] width 118 height 11
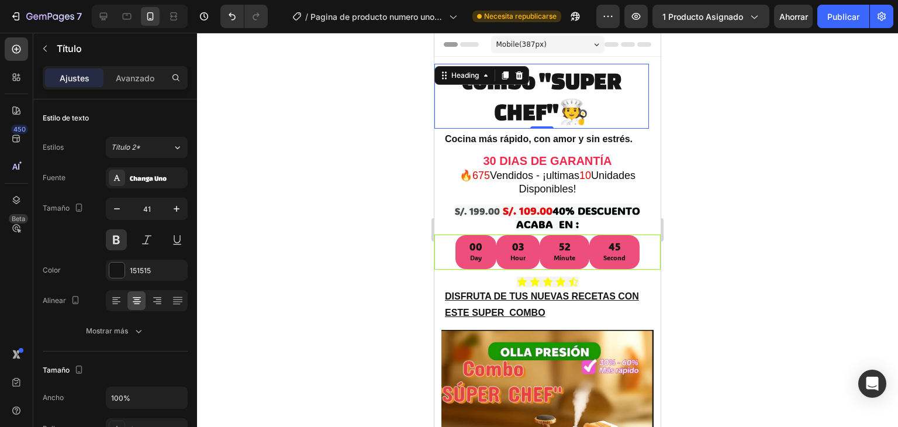
click at [386, 150] on div at bounding box center [547, 230] width 701 height 394
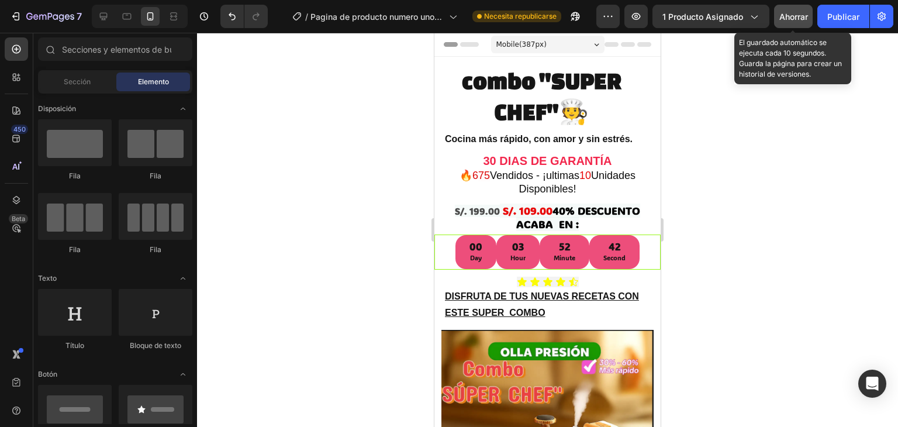
click at [782, 8] on button "Ahorrar" at bounding box center [793, 16] width 39 height 23
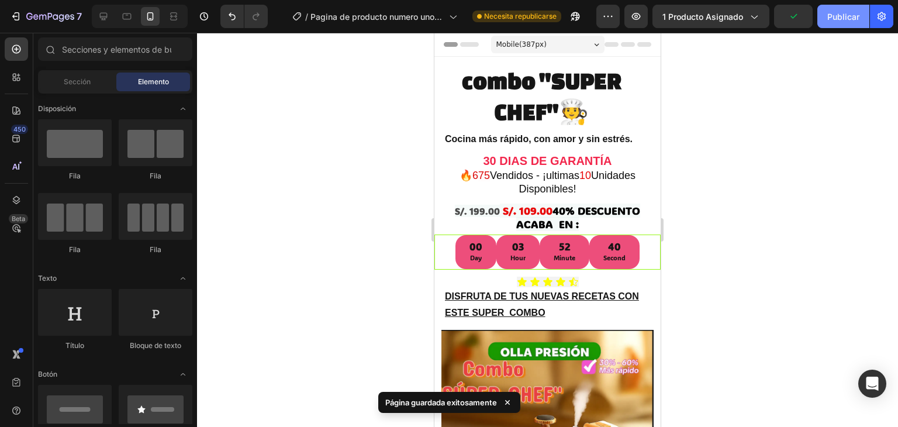
click at [844, 13] on font "Publicar" at bounding box center [843, 17] width 32 height 10
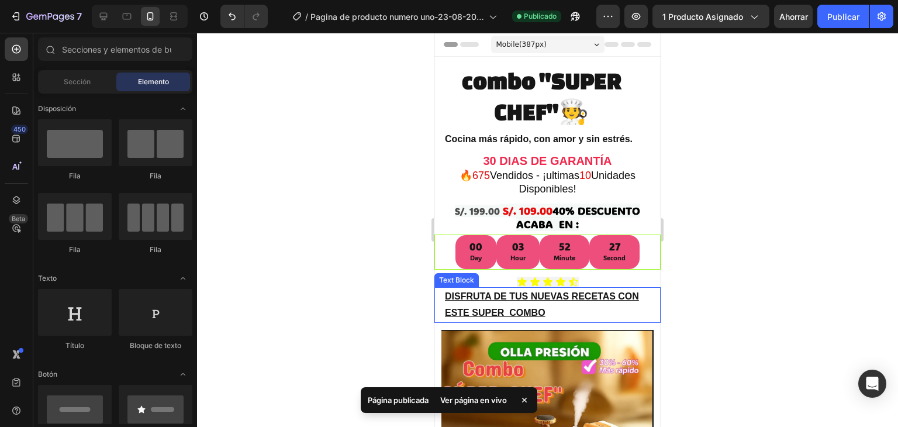
click at [592, 298] on p "DISFRUTA DE TUS NUEVAS RECETAS CON ESTE SUPER COMBO" at bounding box center [551, 305] width 213 height 34
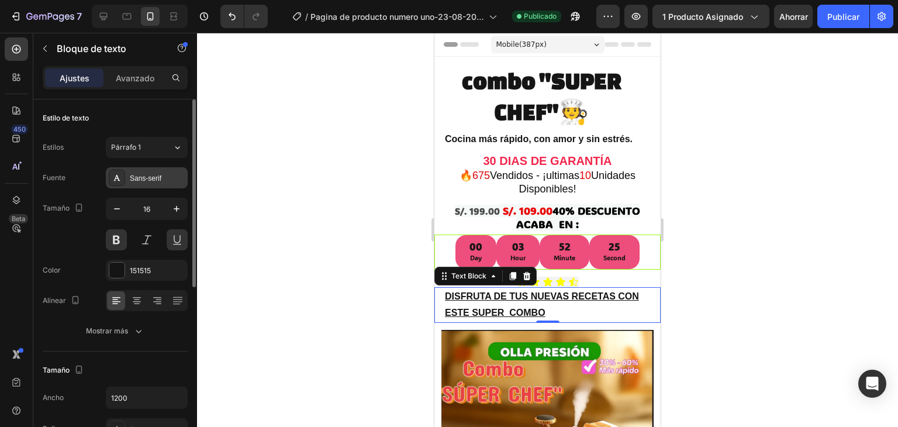
click at [181, 174] on div "Sans-serif" at bounding box center [157, 178] width 55 height 11
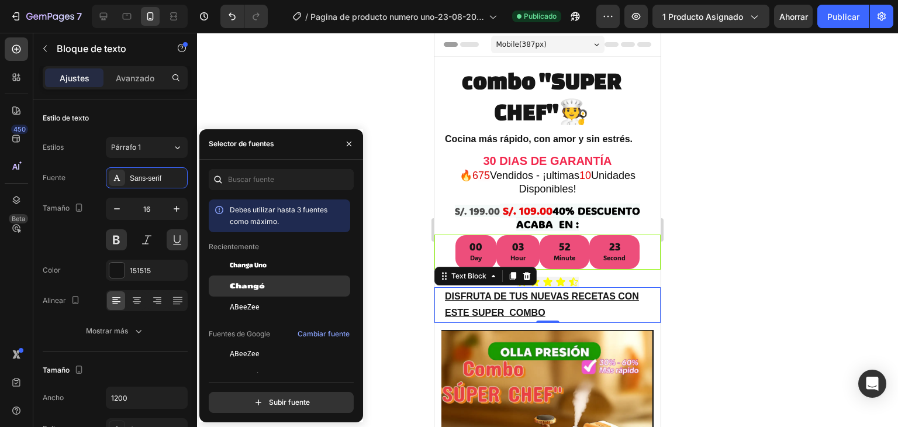
click at [244, 285] on font "Changó" at bounding box center [247, 285] width 35 height 9
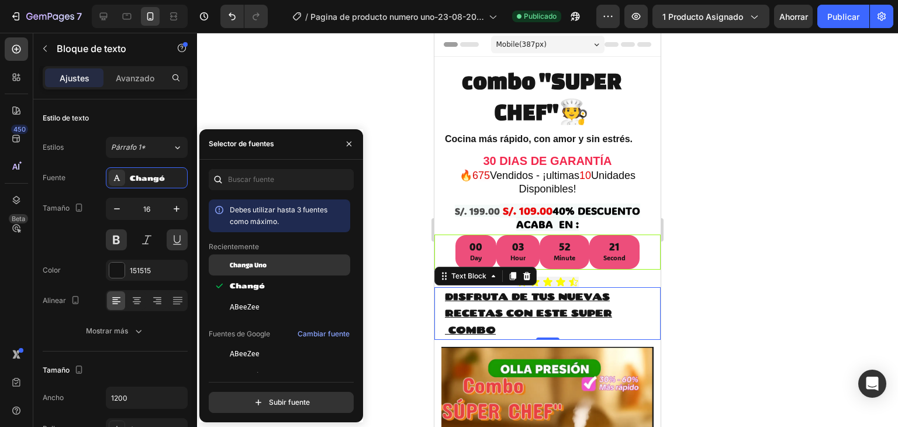
click at [239, 343] on div "Changa Uno" at bounding box center [279, 353] width 141 height 21
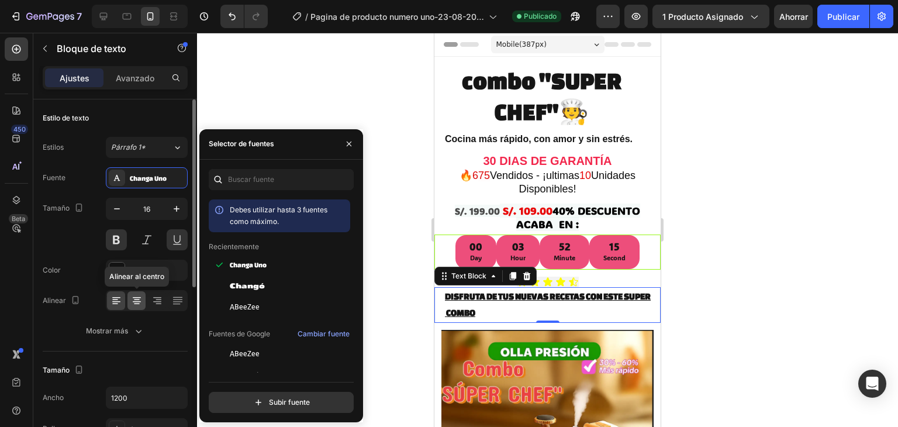
click at [137, 293] on div at bounding box center [136, 300] width 18 height 19
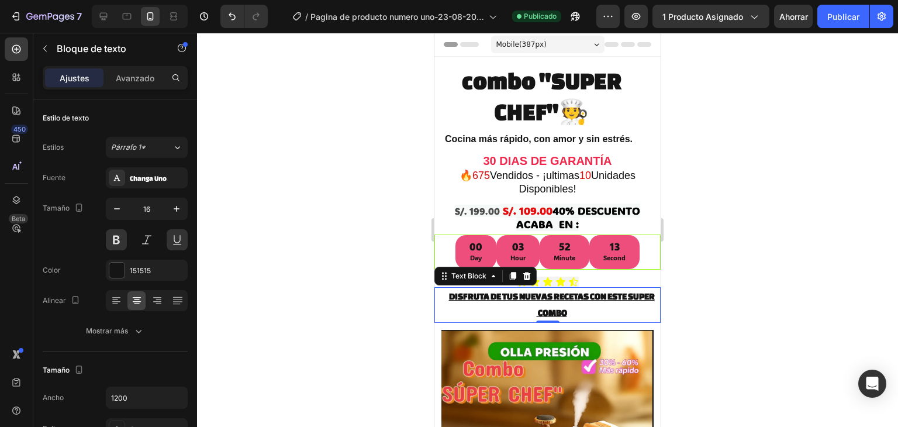
click at [253, 260] on div at bounding box center [547, 230] width 701 height 394
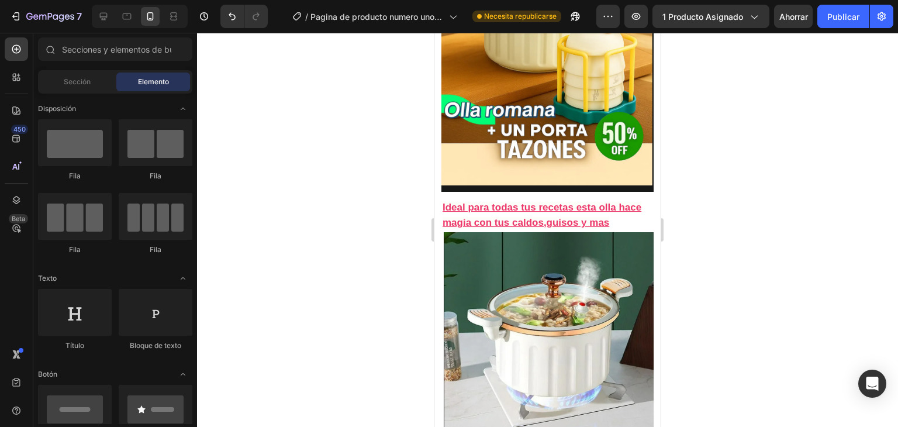
scroll to position [465, 0]
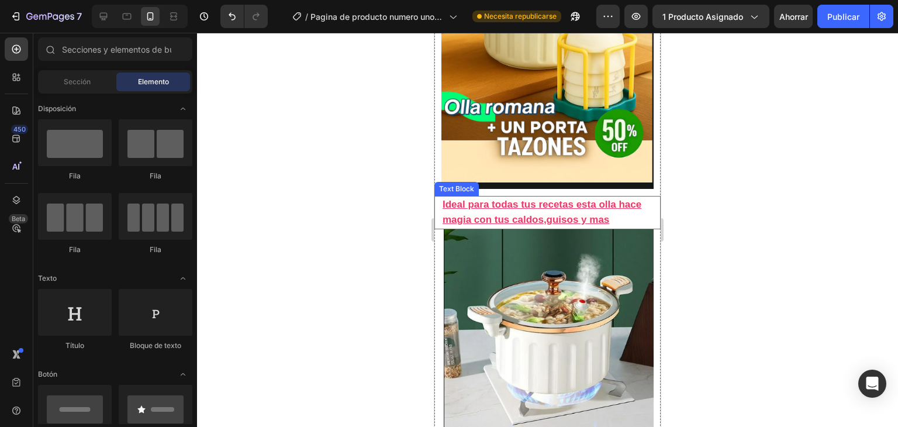
click at [577, 200] on strong "Ideal para todas tus recetas esta olla hace magia con tus caldos,guisos y mas" at bounding box center [542, 212] width 199 height 26
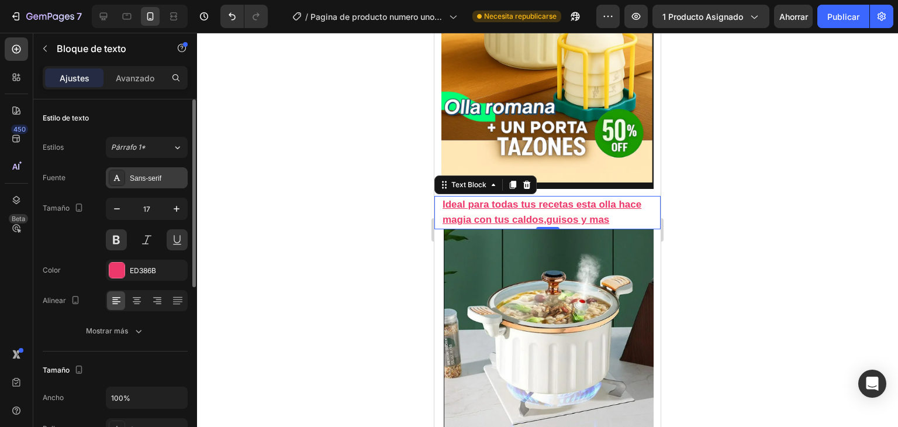
click at [178, 179] on div "Sans-serif" at bounding box center [157, 178] width 55 height 11
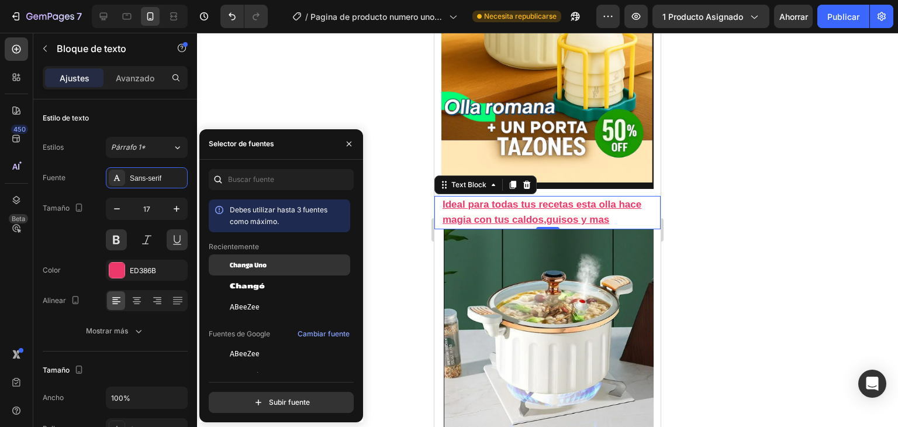
click at [238, 268] on span "Changa Uno" at bounding box center [248, 265] width 37 height 11
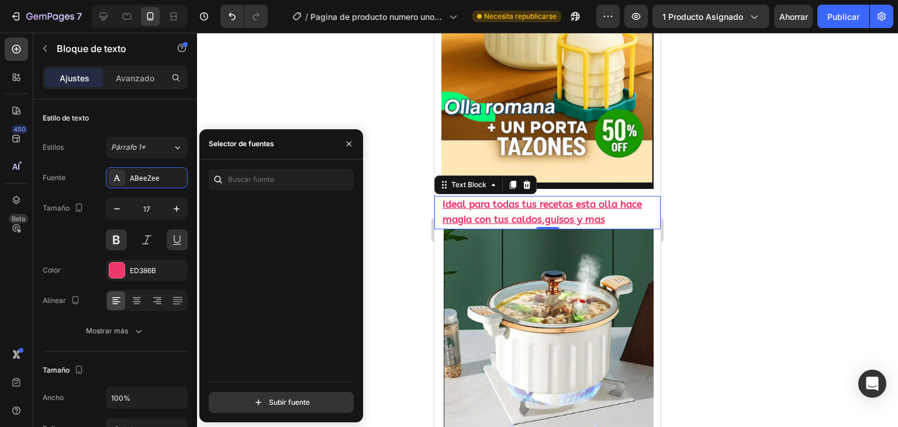
scroll to position [869, 0]
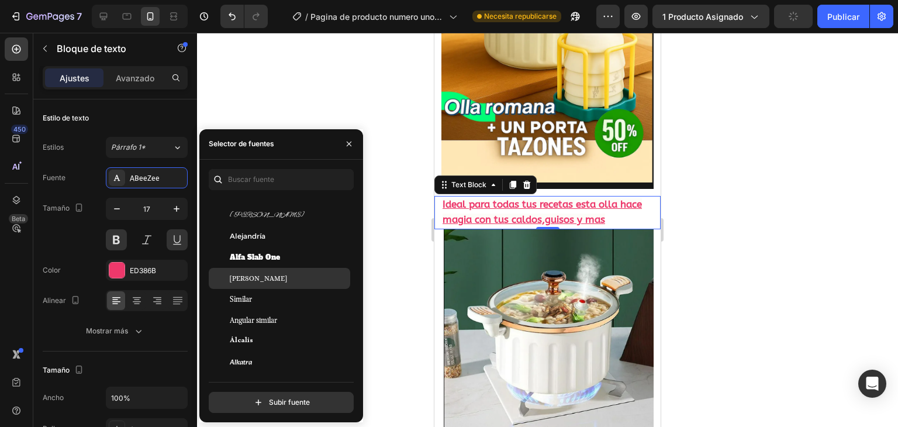
click at [282, 275] on div "[PERSON_NAME]" at bounding box center [289, 278] width 118 height 11
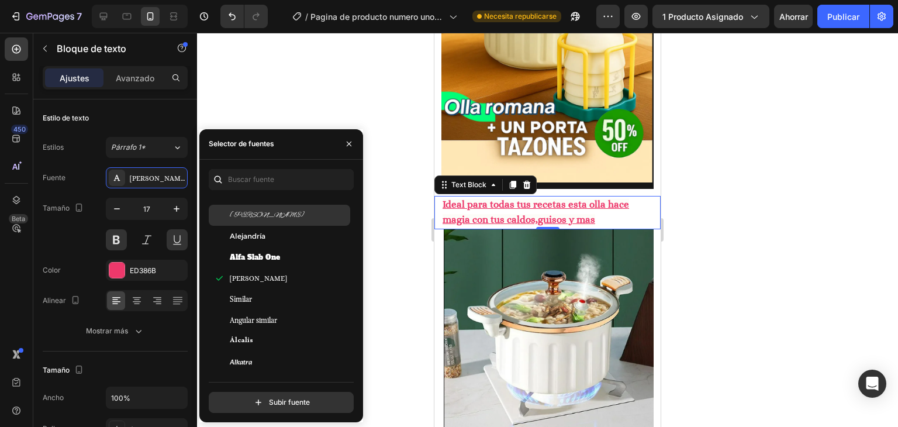
click at [282, 213] on div "[PERSON_NAME]" at bounding box center [289, 215] width 118 height 11
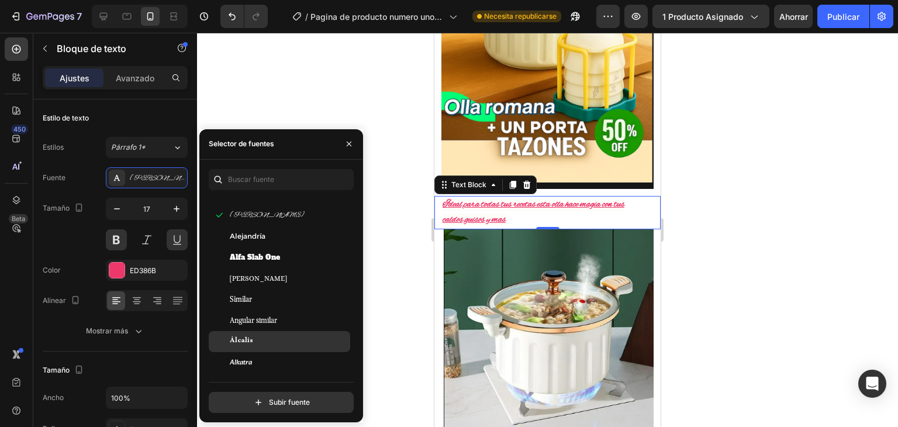
click at [265, 334] on div "Álcalis" at bounding box center [279, 341] width 141 height 21
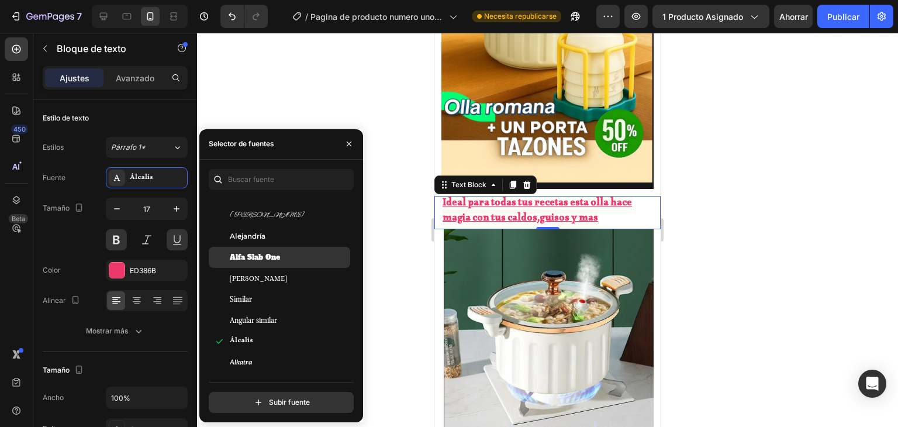
click at [267, 263] on div "Alfa Slab One" at bounding box center [279, 257] width 141 height 21
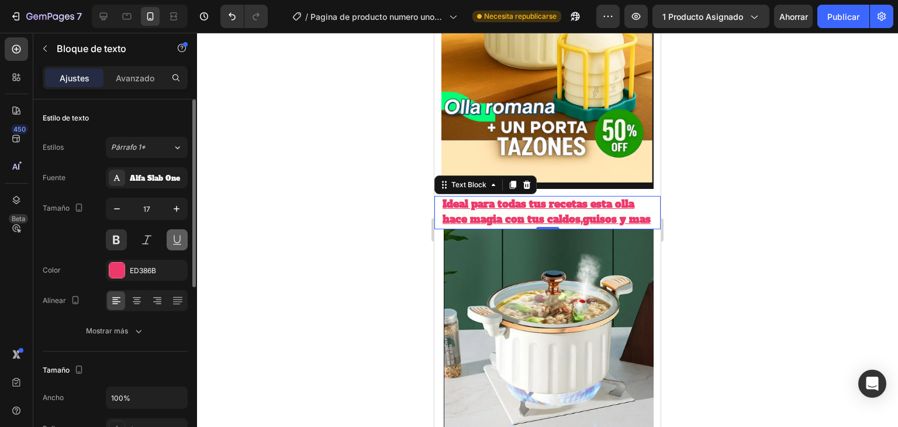
click at [175, 243] on button at bounding box center [177, 239] width 21 height 21
click at [180, 151] on icon at bounding box center [177, 147] width 10 height 12
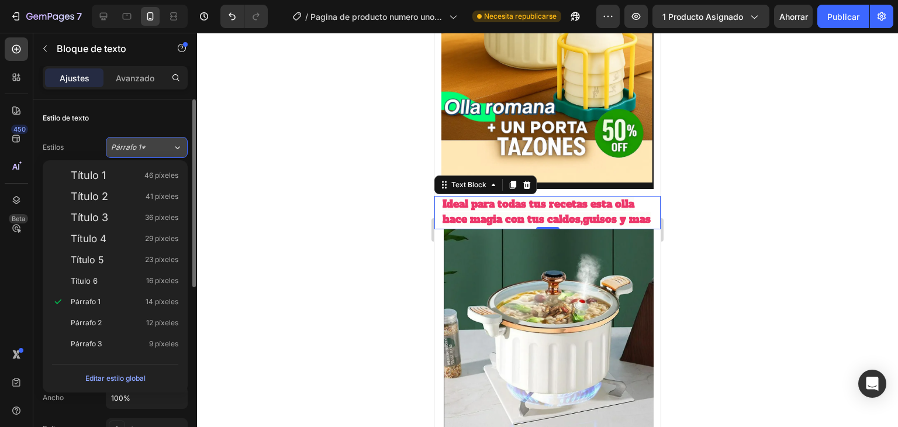
click at [175, 152] on icon at bounding box center [177, 147] width 10 height 12
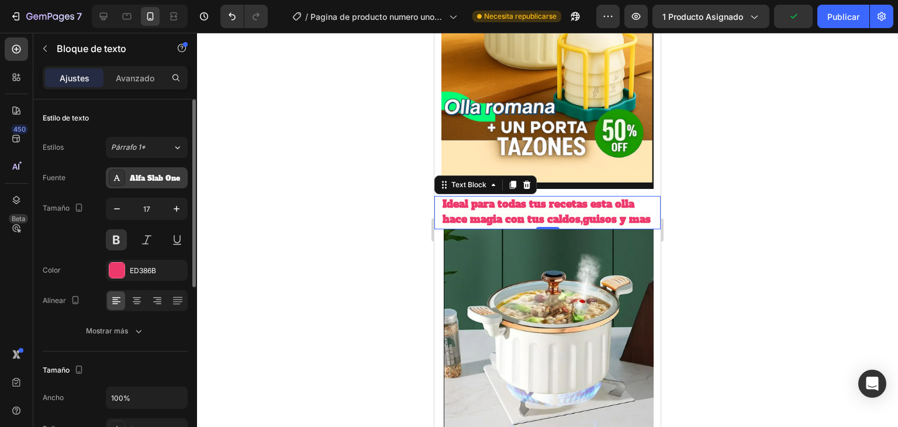
click at [175, 178] on font "Alfa Slab One" at bounding box center [155, 178] width 50 height 9
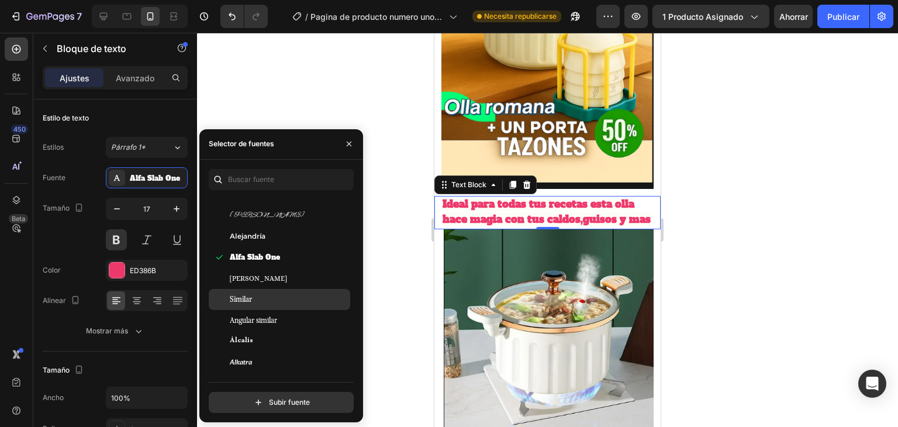
click at [245, 300] on font "Similar" at bounding box center [241, 299] width 22 height 9
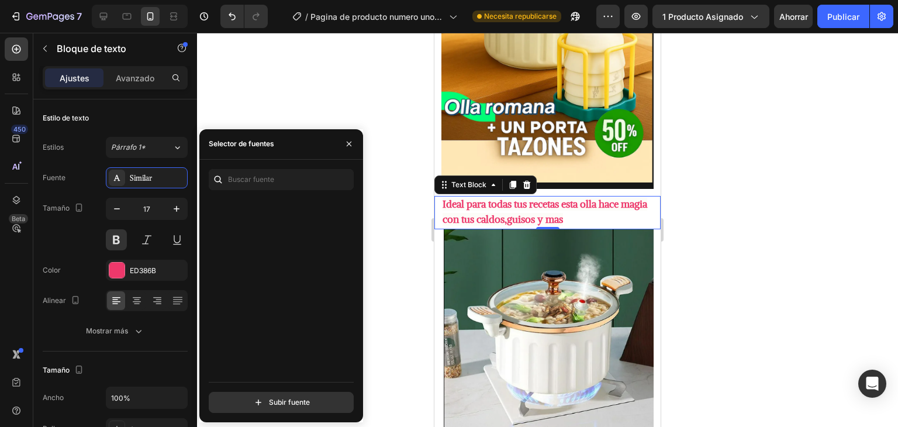
scroll to position [0, 0]
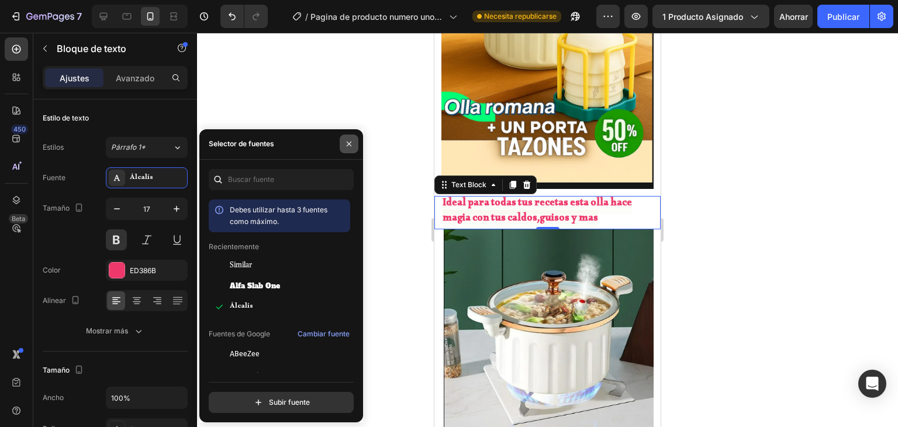
click at [350, 149] on button "button" at bounding box center [349, 143] width 19 height 19
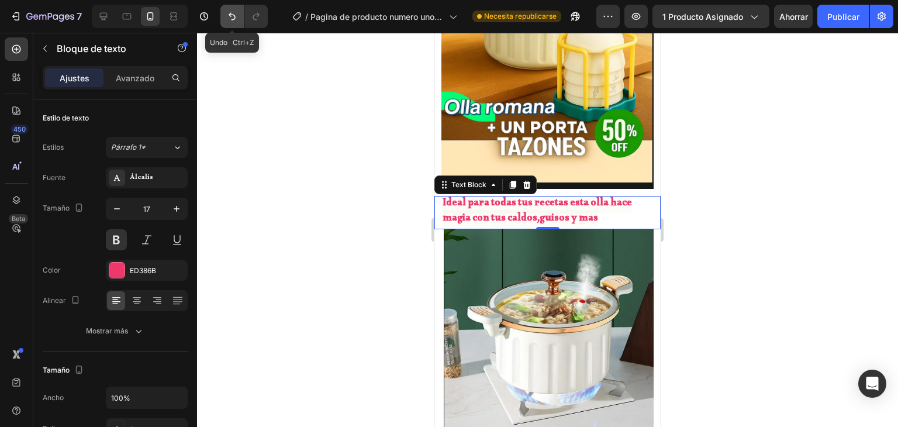
click at [226, 11] on icon "Deshacer/Rehacer" at bounding box center [232, 17] width 12 height 12
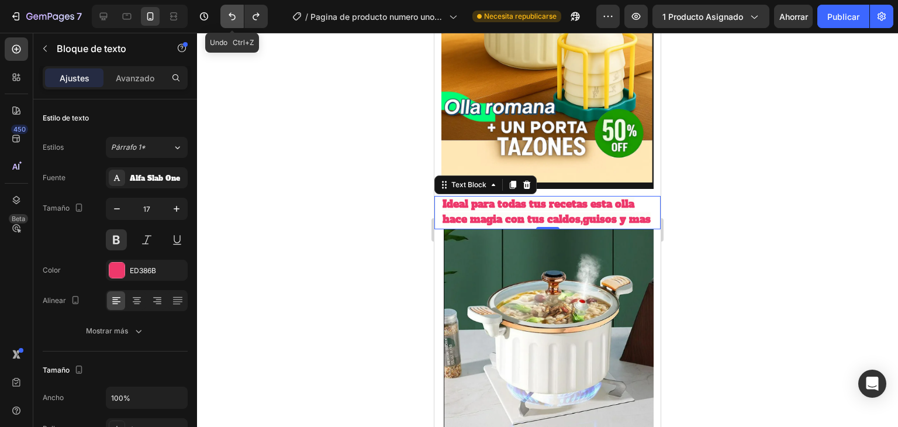
click at [226, 11] on icon "Deshacer/Rehacer" at bounding box center [232, 17] width 12 height 12
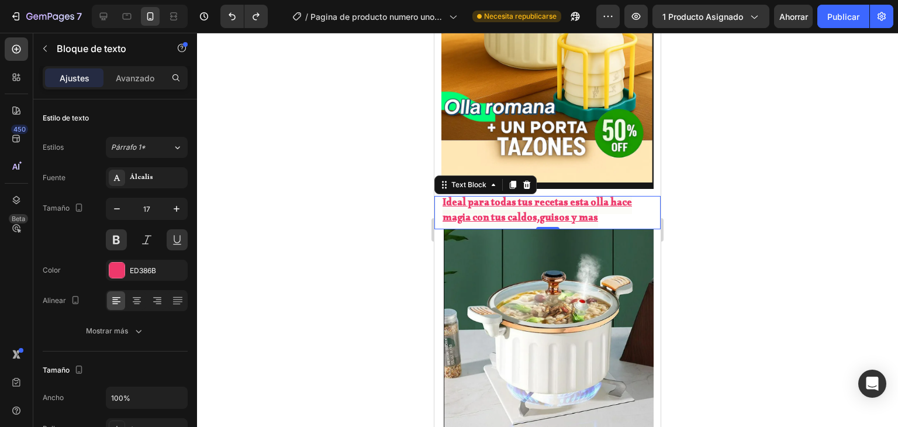
click at [292, 141] on div at bounding box center [547, 230] width 701 height 394
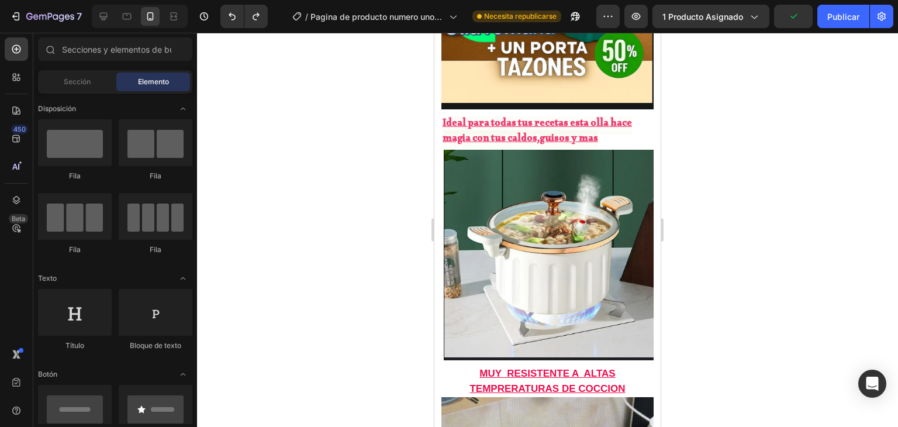
scroll to position [555, 0]
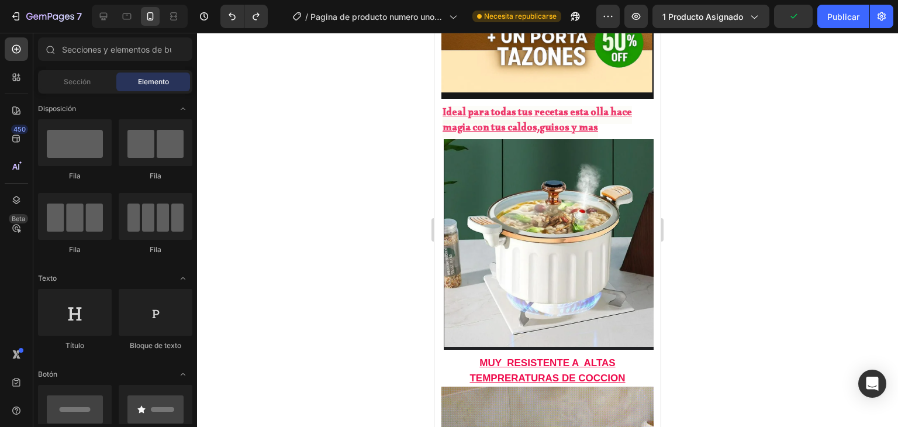
drag, startPoint x: 656, startPoint y: 129, endPoint x: 1095, endPoint y: 175, distance: 441.5
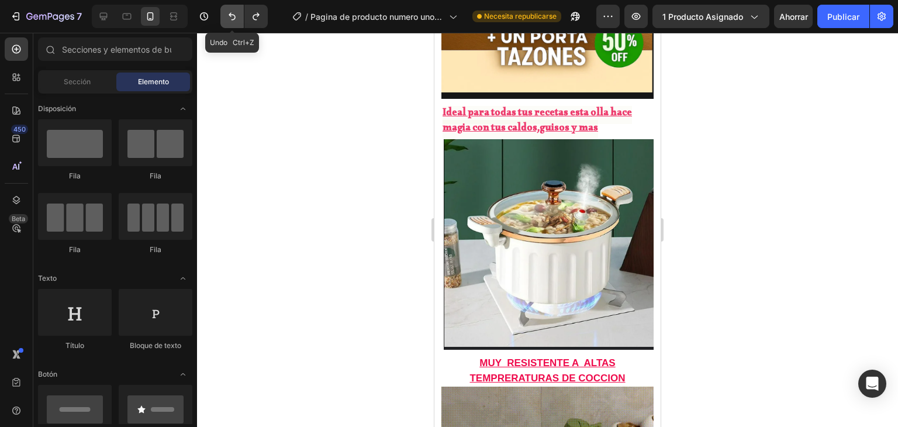
click at [241, 17] on button "Deshacer/Rehacer" at bounding box center [231, 16] width 23 height 23
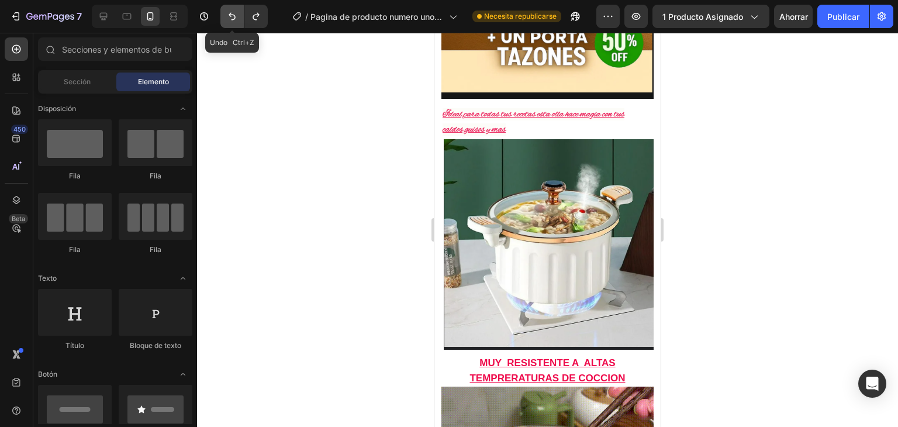
click at [241, 17] on button "Deshacer/Rehacer" at bounding box center [231, 16] width 23 height 23
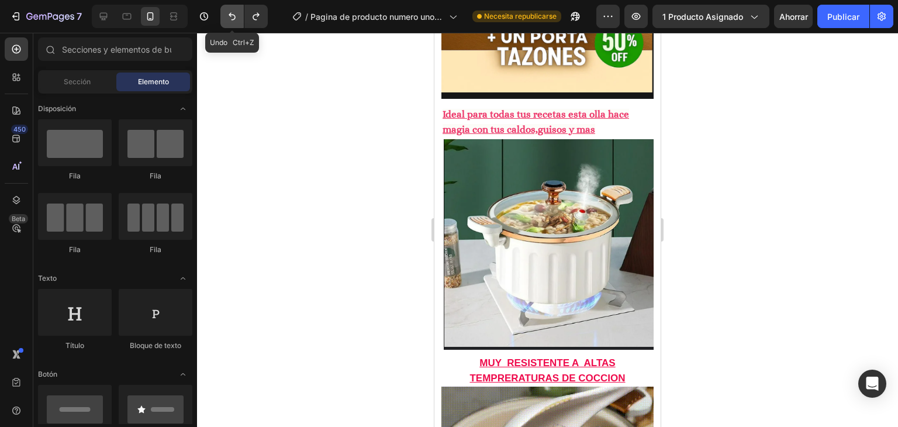
click at [241, 17] on button "Deshacer/Rehacer" at bounding box center [231, 16] width 23 height 23
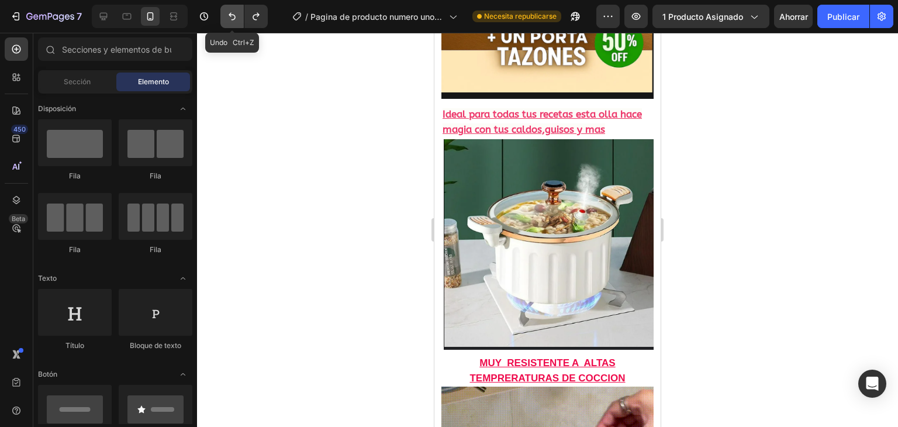
click at [241, 17] on button "Deshacer/Rehacer" at bounding box center [231, 16] width 23 height 23
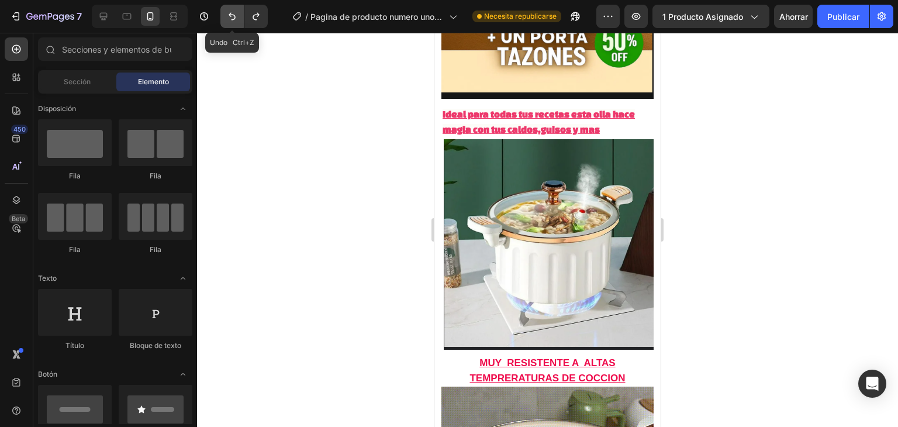
click at [241, 17] on button "Deshacer/Rehacer" at bounding box center [231, 16] width 23 height 23
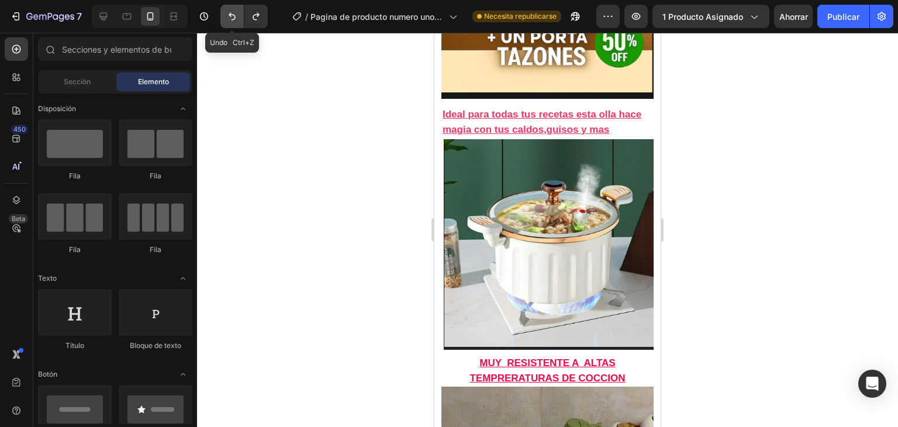
click at [241, 17] on button "Deshacer/Rehacer" at bounding box center [231, 16] width 23 height 23
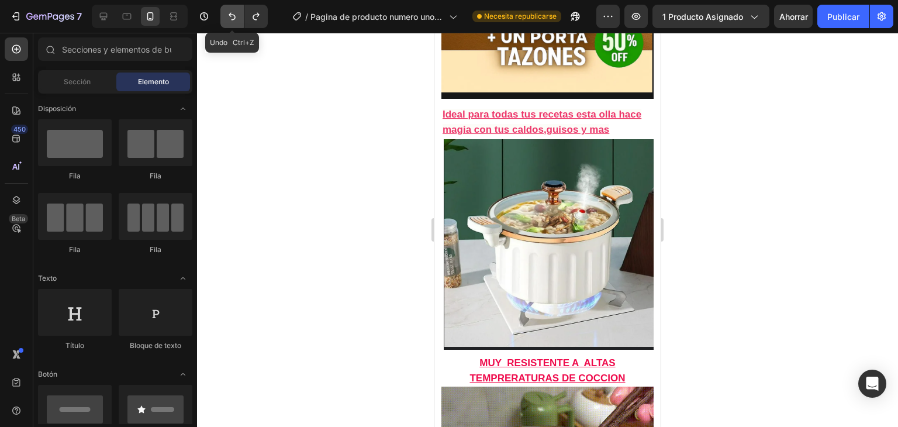
click at [241, 17] on button "Deshacer/Rehacer" at bounding box center [231, 16] width 23 height 23
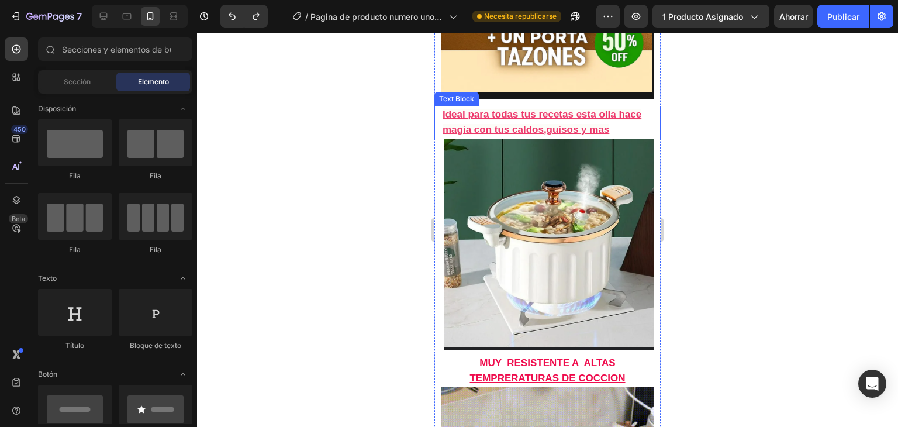
click at [503, 109] on strong "Ideal para todas tus recetas esta olla hace magia con tus caldos,guisos y mas" at bounding box center [542, 122] width 199 height 26
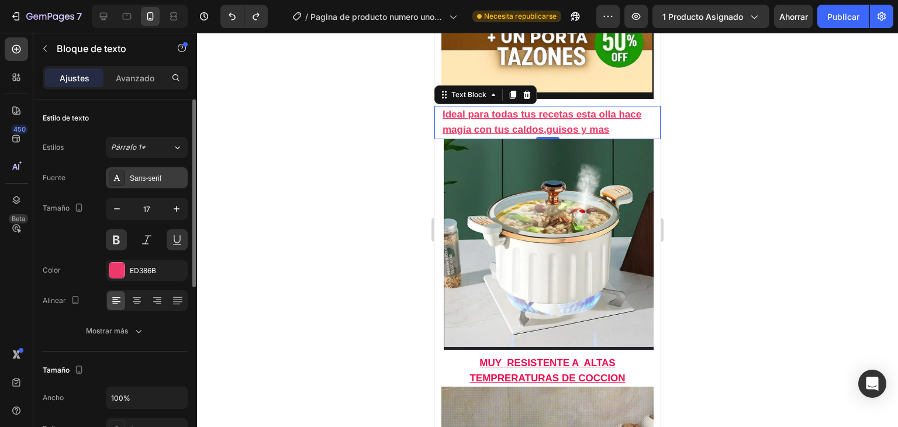
click at [130, 181] on font "Sans-serif" at bounding box center [146, 178] width 32 height 8
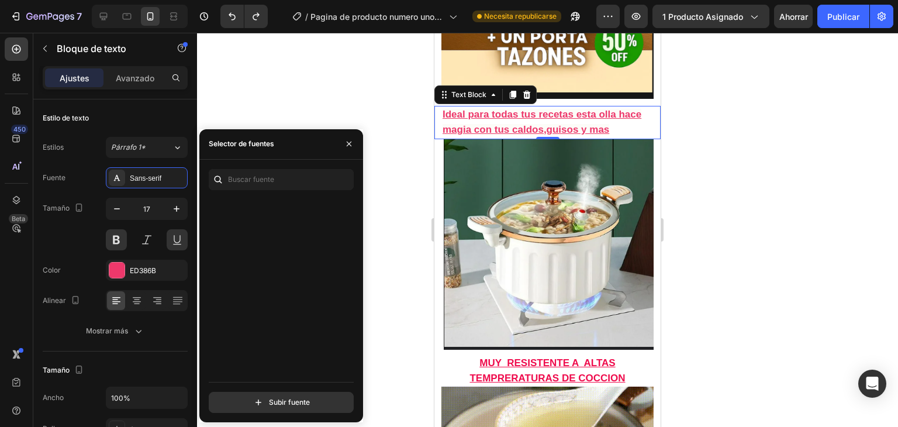
scroll to position [0, 0]
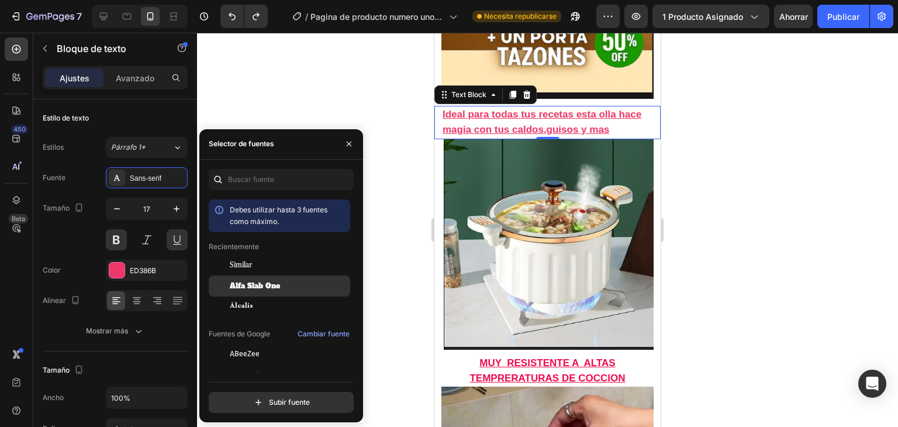
click at [263, 282] on font "Alfa Slab One" at bounding box center [255, 285] width 50 height 9
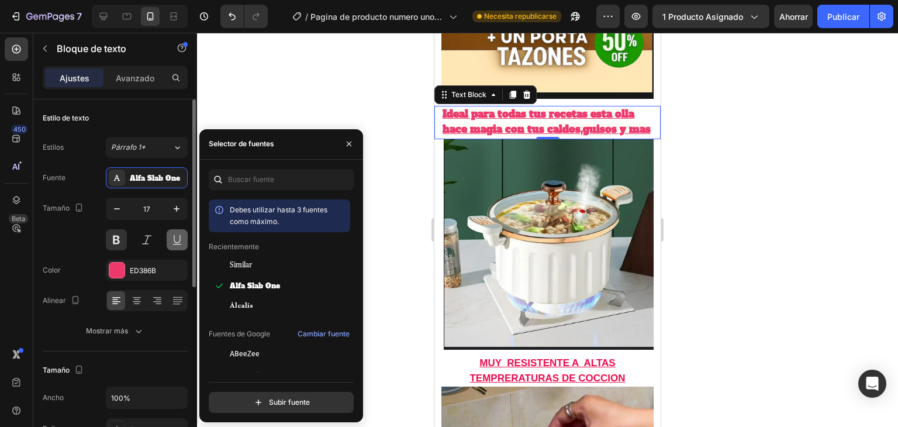
click at [182, 243] on button at bounding box center [177, 239] width 21 height 21
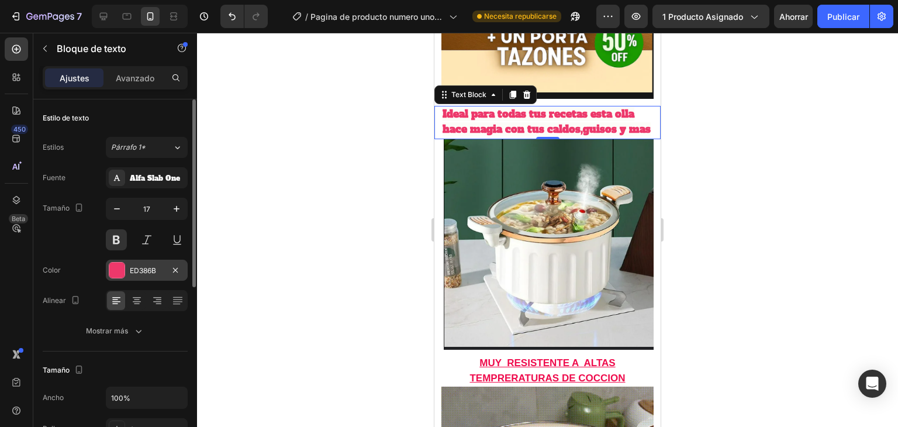
click at [118, 272] on div at bounding box center [116, 270] width 15 height 15
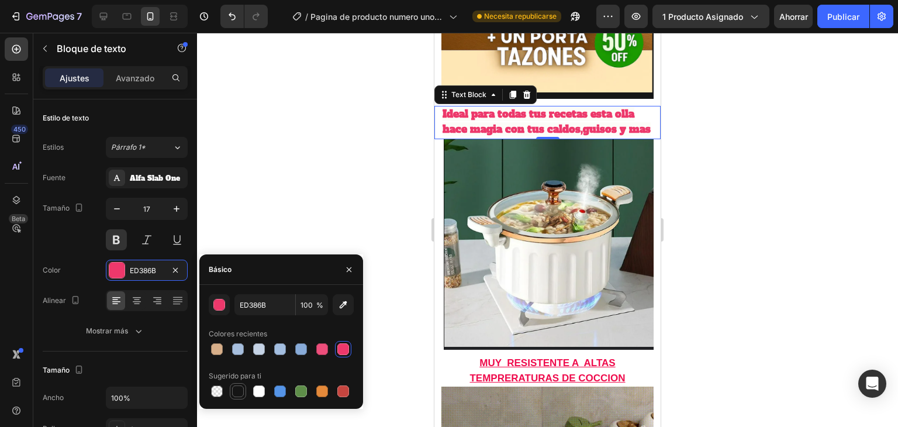
click at [239, 387] on div at bounding box center [238, 391] width 12 height 12
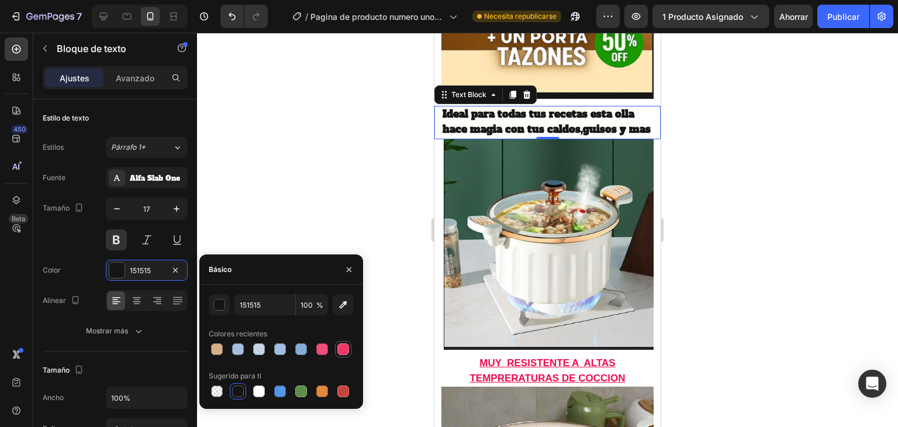
click at [346, 350] on div at bounding box center [343, 349] width 12 height 12
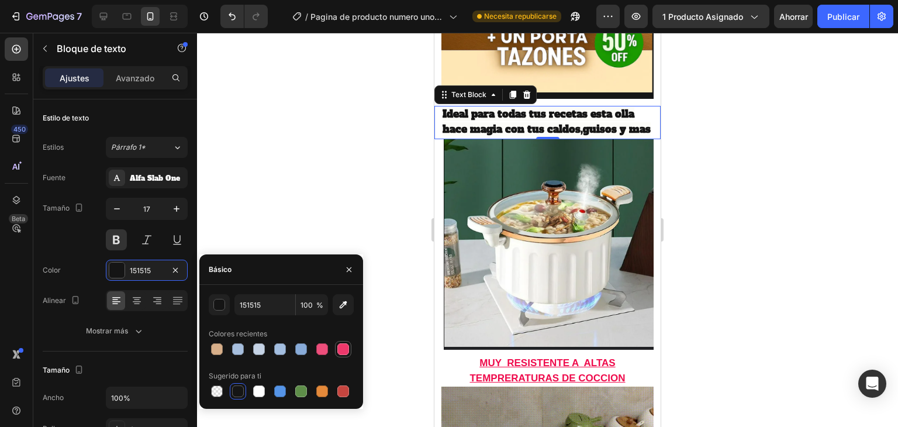
type input "ED386B"
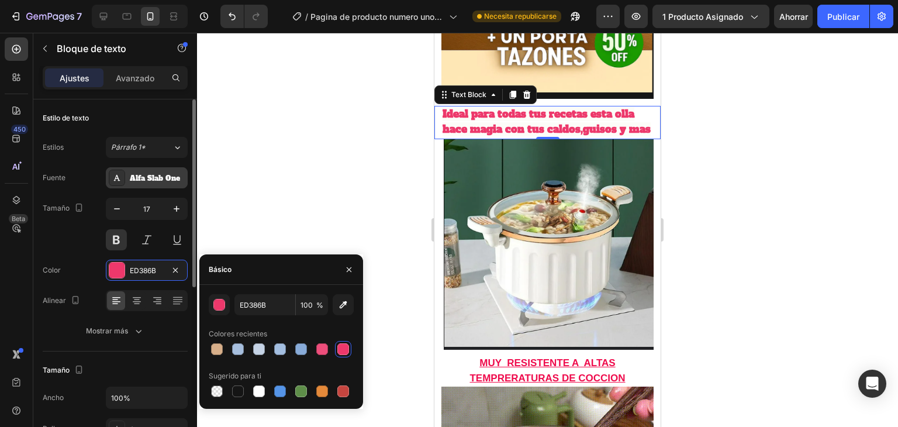
click at [178, 171] on div "Alfa Slab One" at bounding box center [147, 177] width 82 height 21
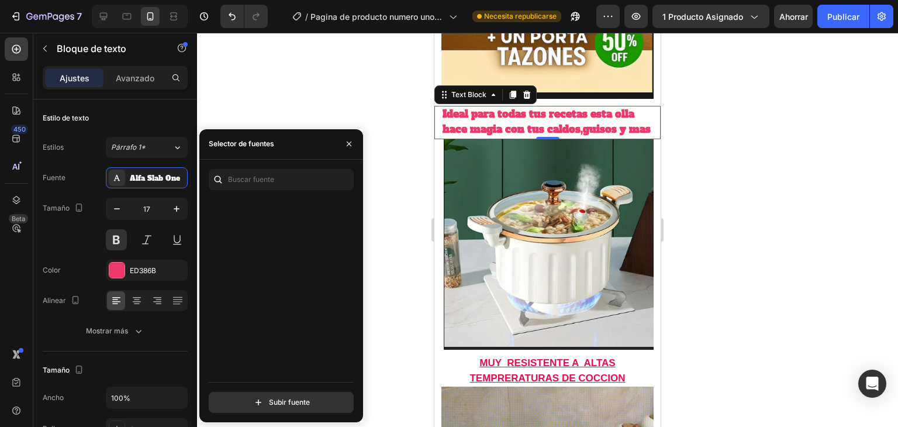
scroll to position [9737, 0]
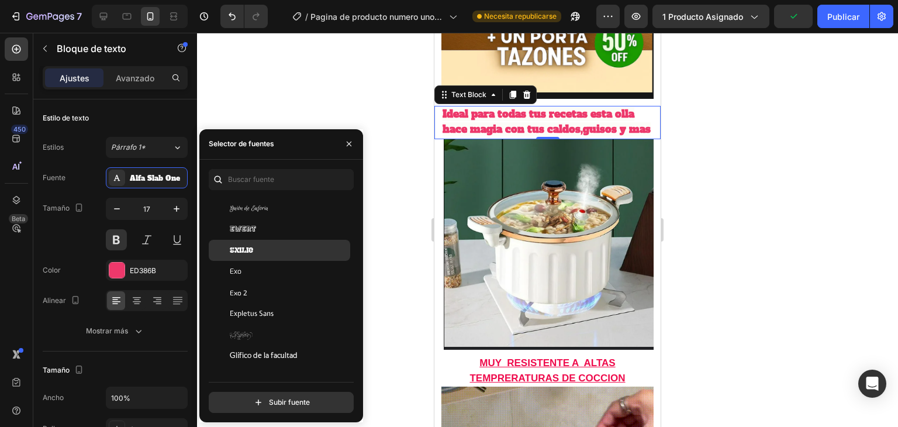
click at [287, 243] on div "Exilio" at bounding box center [279, 250] width 141 height 21
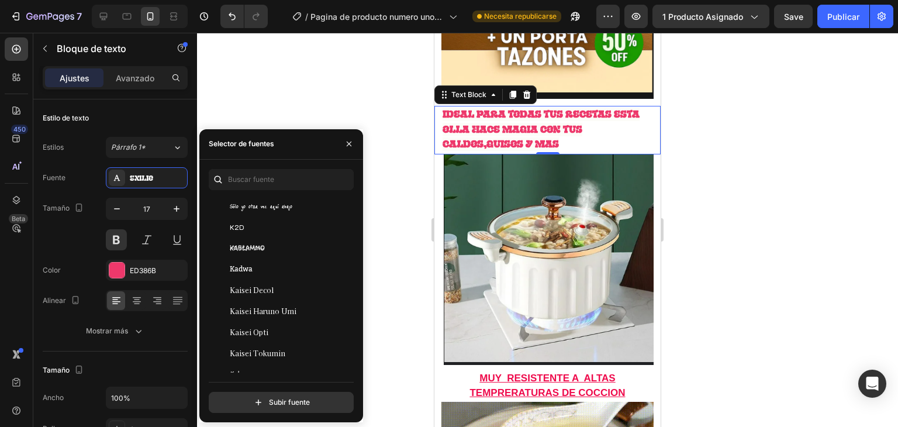
scroll to position [15040, 0]
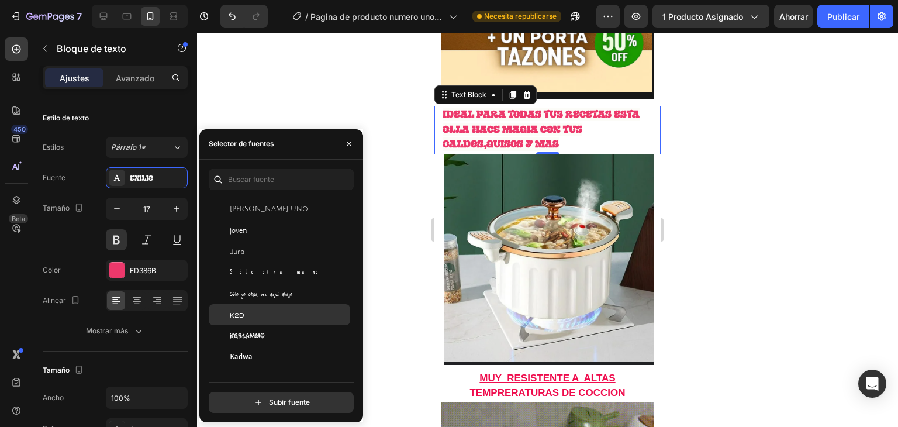
click at [270, 319] on div "K2D" at bounding box center [289, 314] width 118 height 11
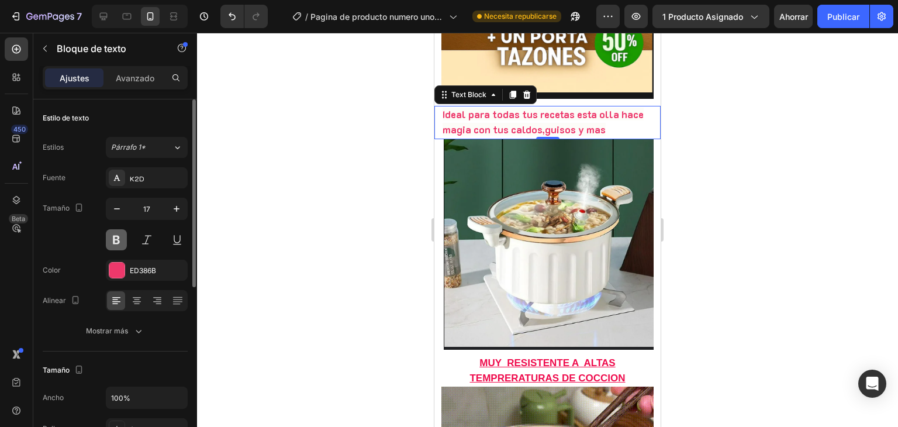
click at [116, 238] on button at bounding box center [116, 239] width 21 height 21
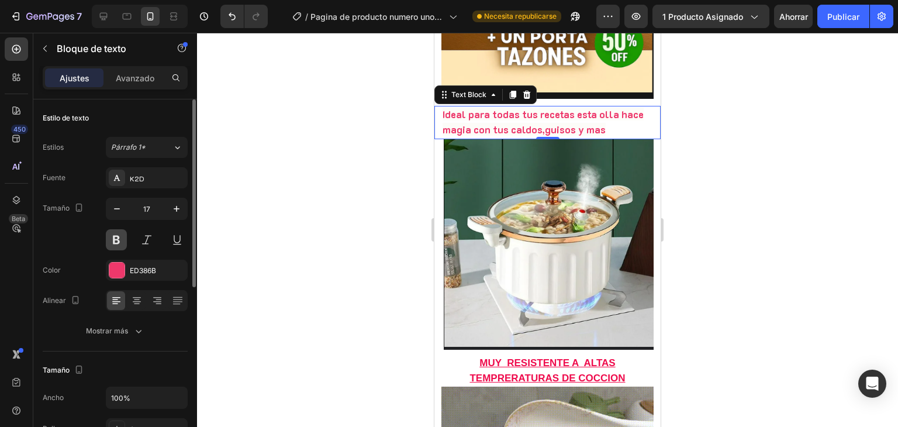
click at [113, 235] on button at bounding box center [116, 239] width 21 height 21
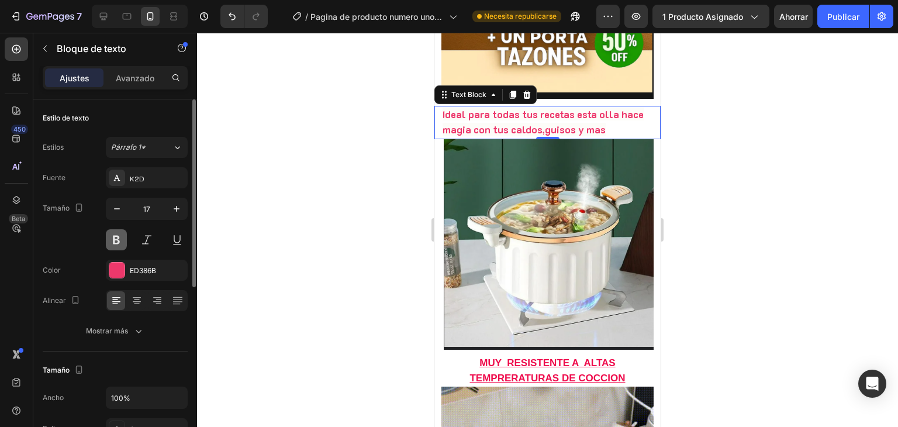
click at [113, 235] on button at bounding box center [116, 239] width 21 height 21
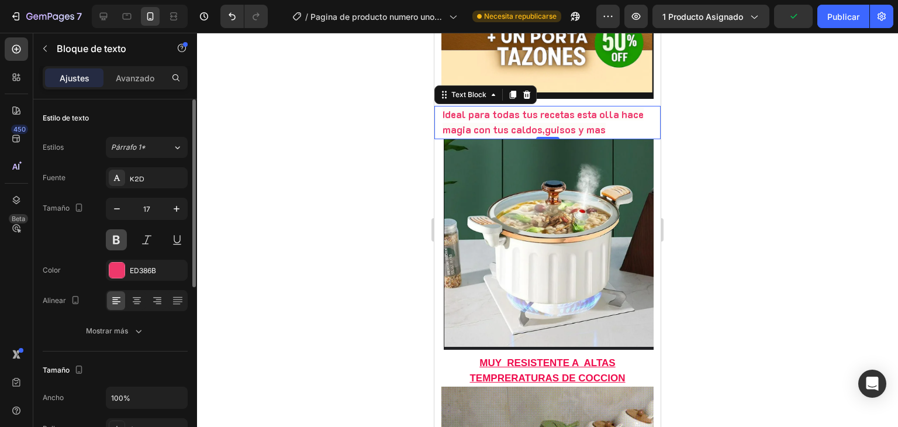
click at [114, 239] on button at bounding box center [116, 239] width 21 height 21
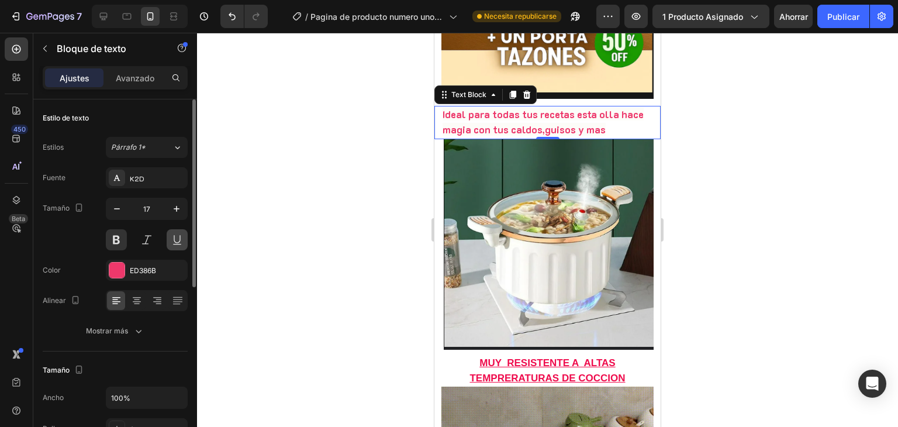
click at [167, 241] on button at bounding box center [177, 239] width 21 height 21
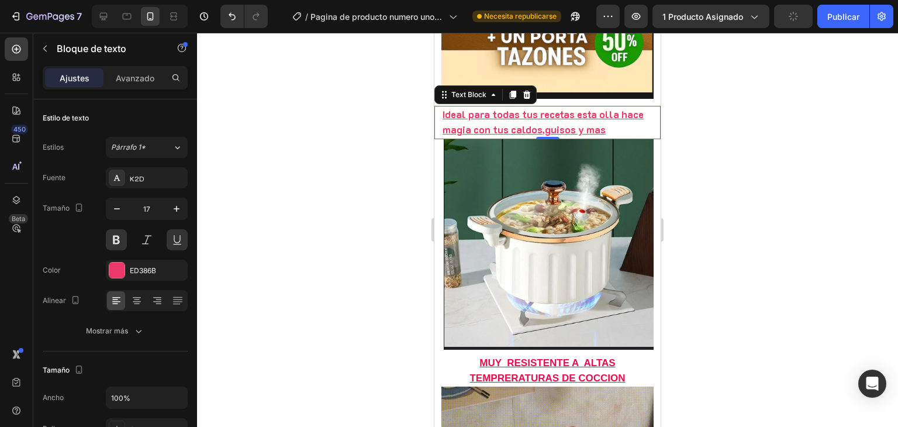
click at [253, 187] on div at bounding box center [547, 230] width 701 height 394
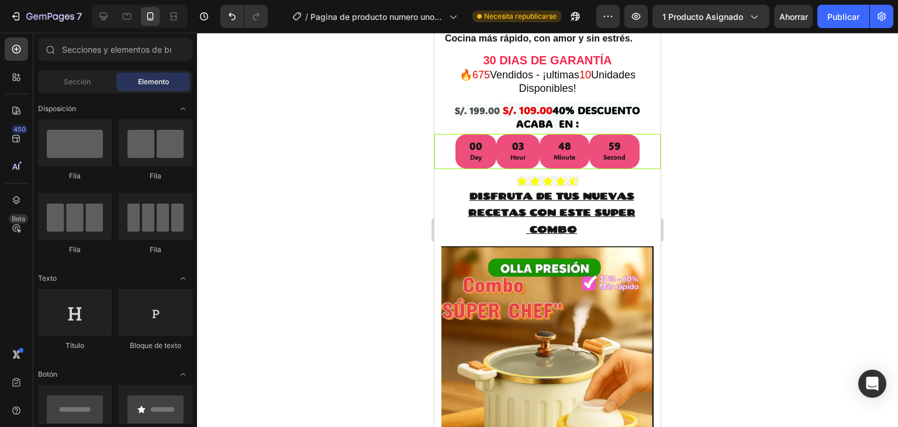
scroll to position [103, 0]
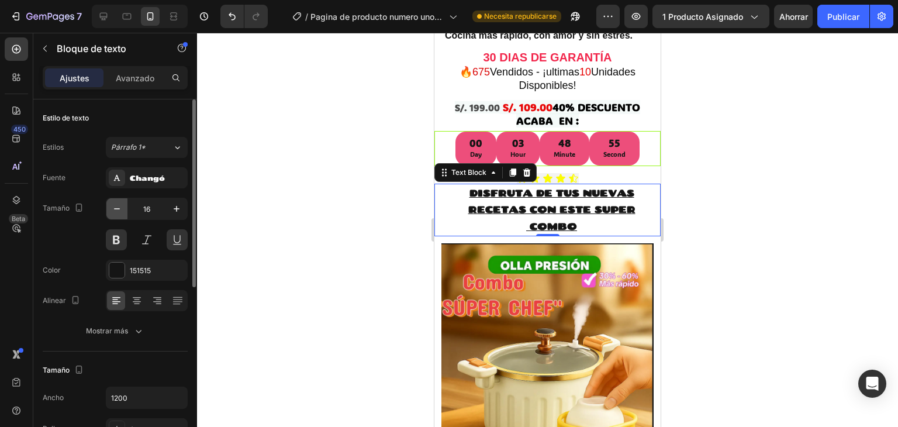
click at [115, 209] on icon "button" at bounding box center [117, 208] width 6 height 1
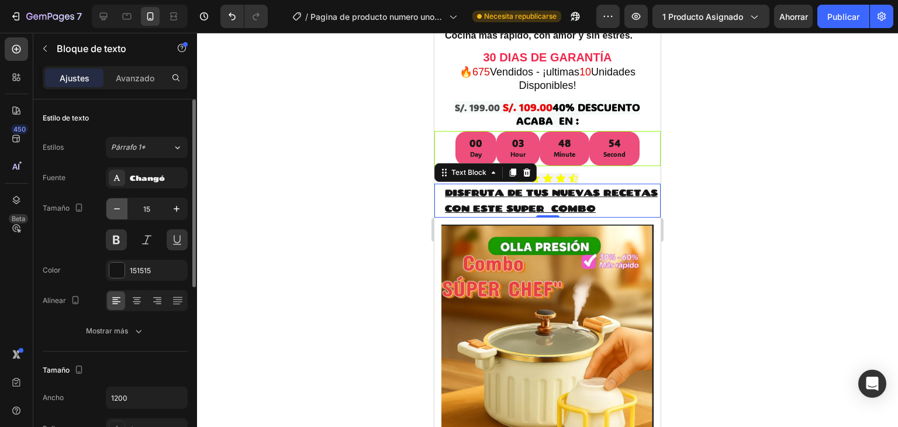
click at [115, 209] on icon "button" at bounding box center [117, 208] width 6 height 1
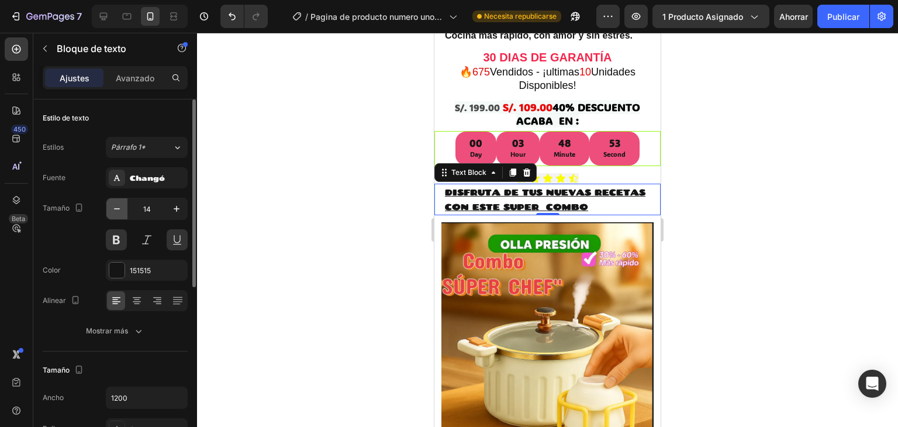
click at [115, 209] on icon "button" at bounding box center [117, 208] width 6 height 1
type input "13"
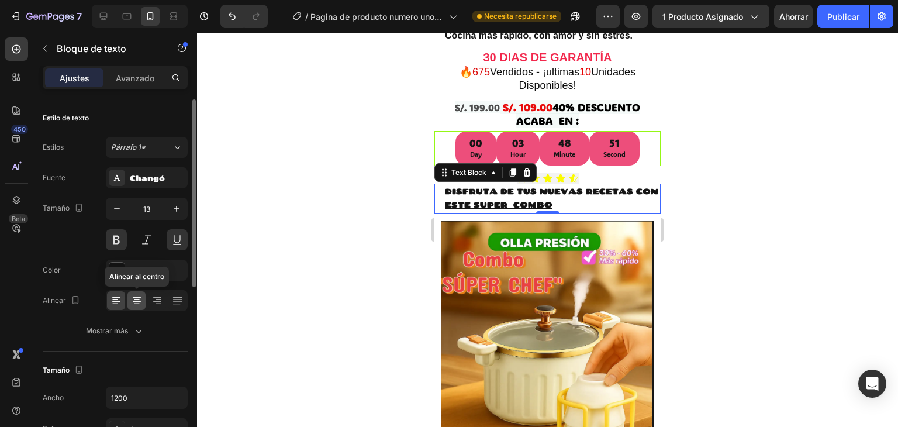
click at [139, 293] on div at bounding box center [136, 300] width 18 height 19
click at [175, 241] on button at bounding box center [177, 239] width 21 height 21
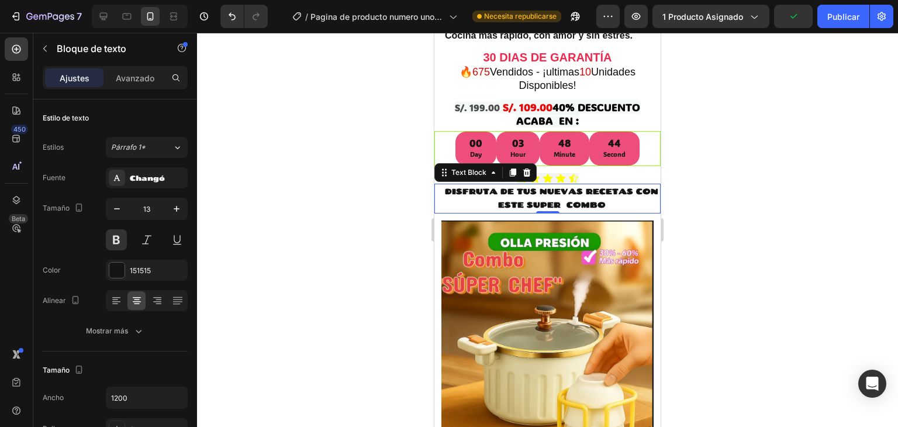
click at [283, 201] on div at bounding box center [547, 230] width 701 height 394
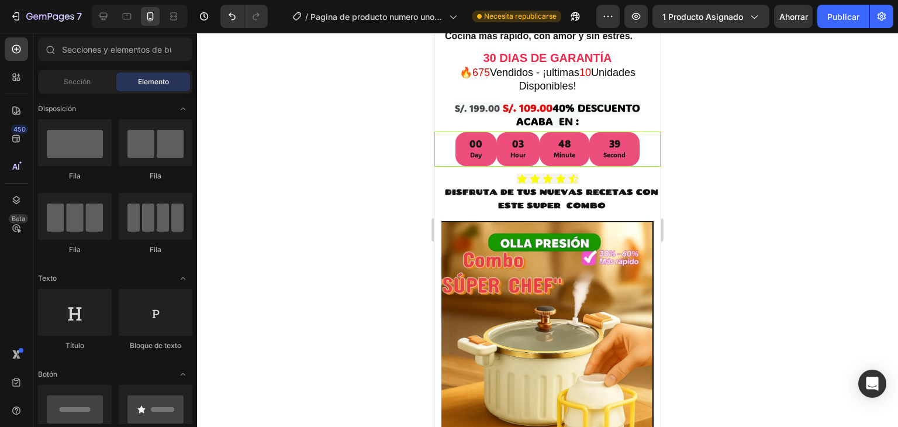
scroll to position [110, 0]
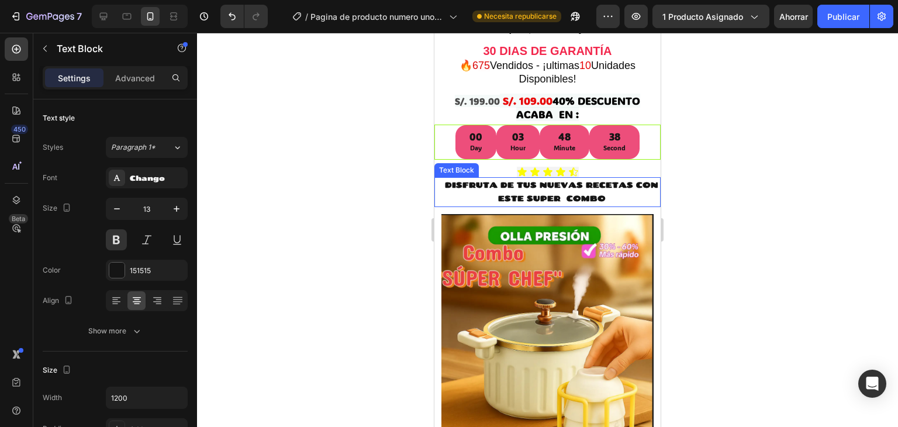
click at [575, 198] on p "DISFRUTA DE TUS NUEVAS RECETAS CON ESTE SUPER COMBO" at bounding box center [551, 191] width 213 height 27
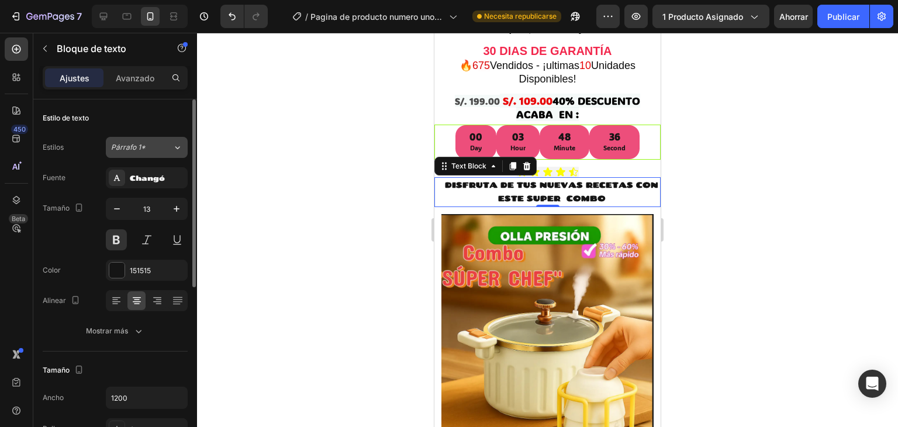
click at [179, 148] on icon at bounding box center [177, 147] width 10 height 12
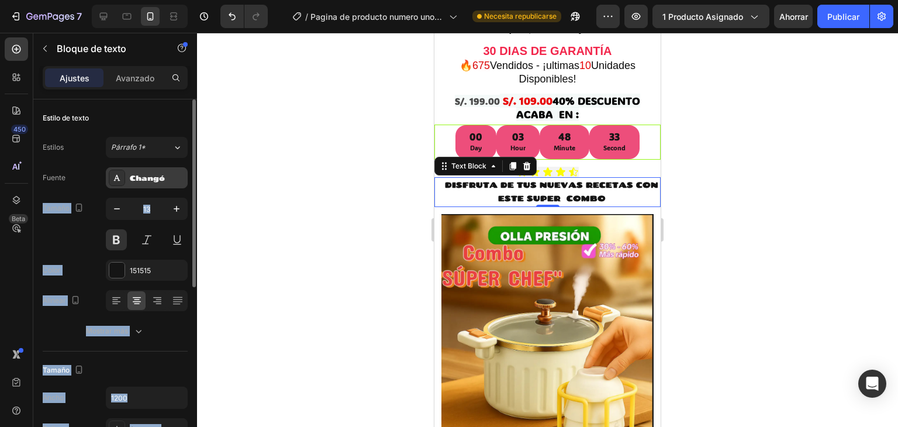
drag, startPoint x: 226, startPoint y: 182, endPoint x: 156, endPoint y: 178, distance: 70.3
click at [156, 0] on div "7 / Pagina de producto numero uno-23-08-2025 Necesita republicarse Avance 1 pro…" at bounding box center [449, 0] width 898 height 0
click at [171, 181] on div "Changó" at bounding box center [157, 178] width 55 height 11
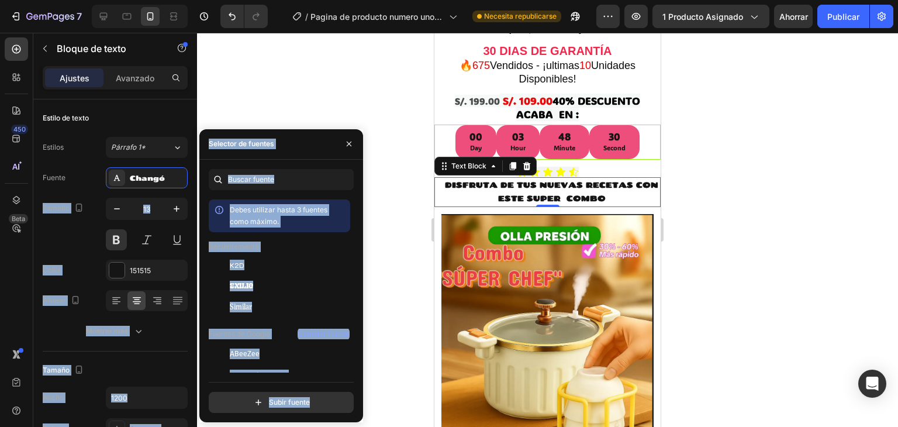
click at [310, 154] on div "Selector de fuentes" at bounding box center [281, 144] width 164 height 30
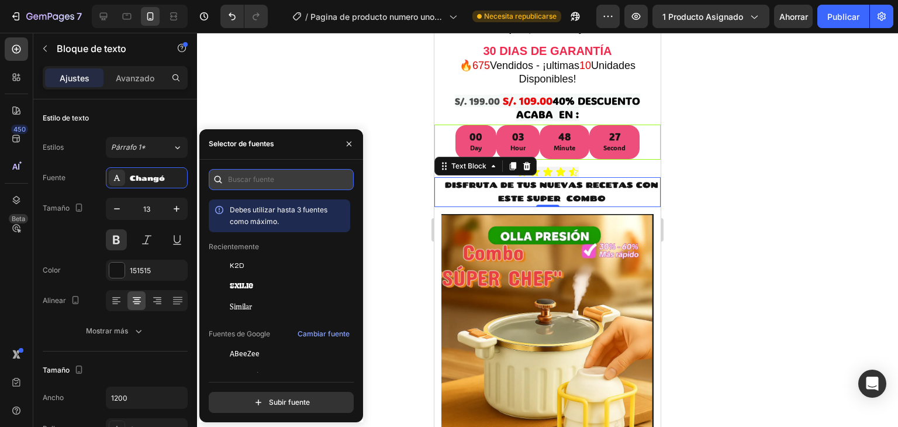
click at [296, 187] on input "text" at bounding box center [281, 179] width 145 height 21
type input "cha"
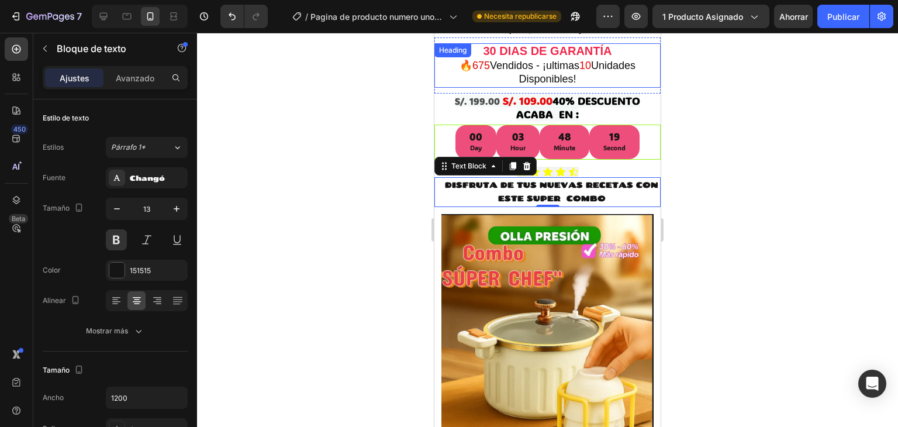
click at [415, 87] on div at bounding box center [547, 230] width 701 height 394
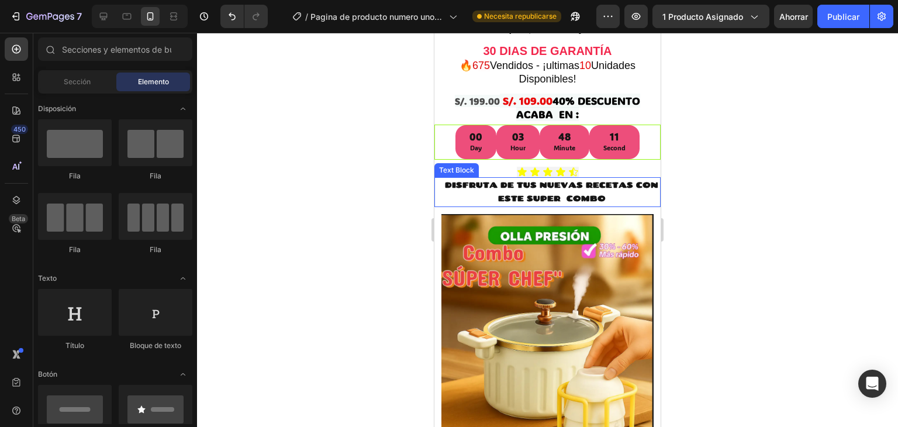
click at [462, 182] on p "DISFRUTA DE TUS NUEVAS RECETAS CON ESTE SUPER COMBO" at bounding box center [551, 191] width 213 height 27
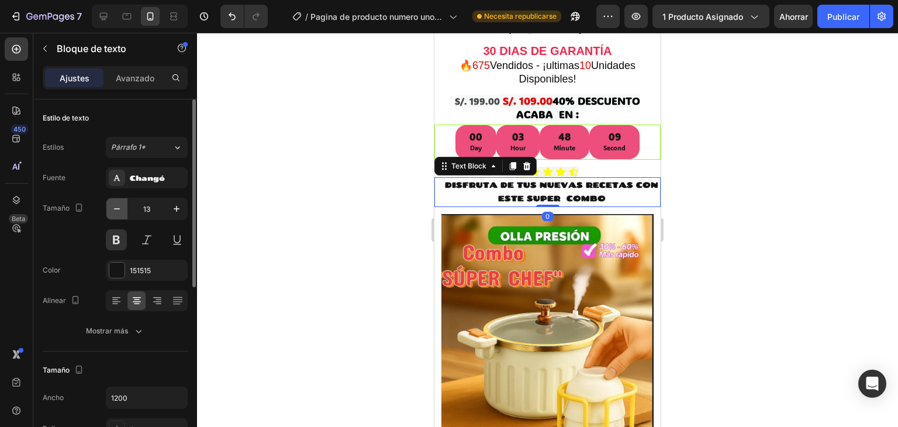
click at [118, 206] on icon "button" at bounding box center [117, 209] width 12 height 12
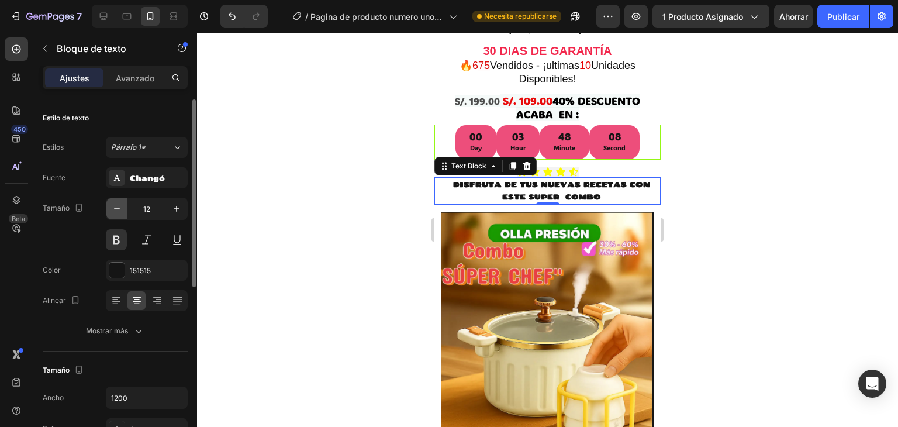
click at [118, 206] on icon "button" at bounding box center [117, 209] width 12 height 12
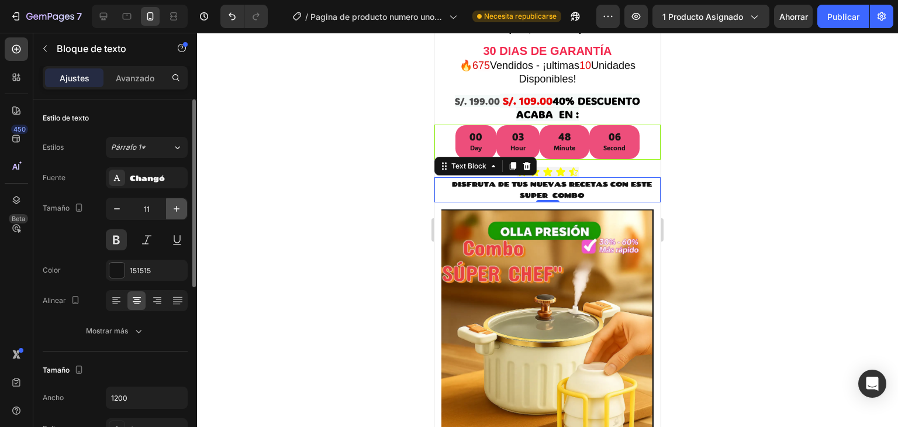
click at [173, 209] on icon "button" at bounding box center [177, 209] width 12 height 12
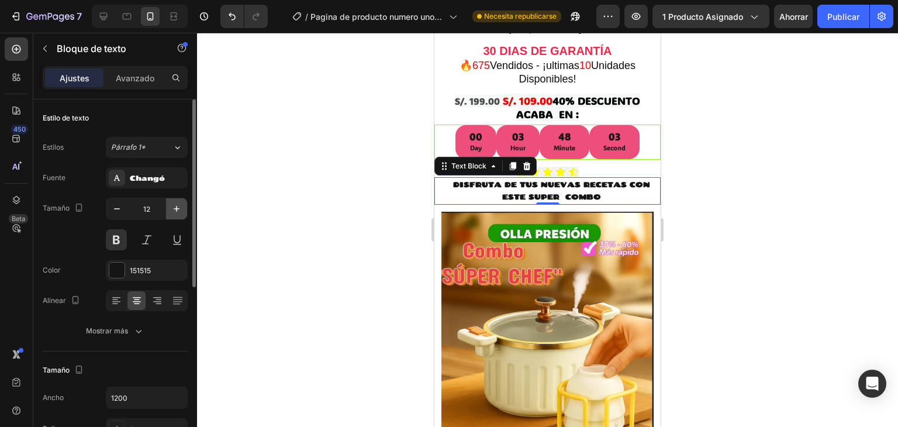
click at [173, 209] on icon "button" at bounding box center [177, 209] width 12 height 12
type input "13"
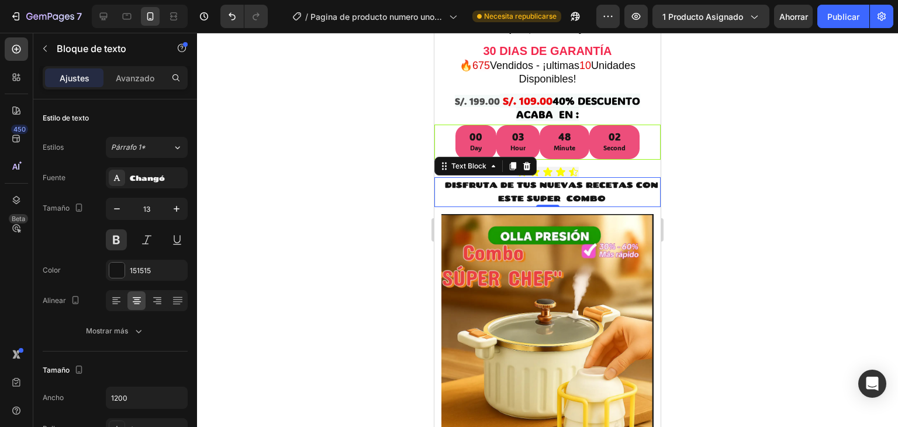
click at [246, 190] on div at bounding box center [547, 230] width 701 height 394
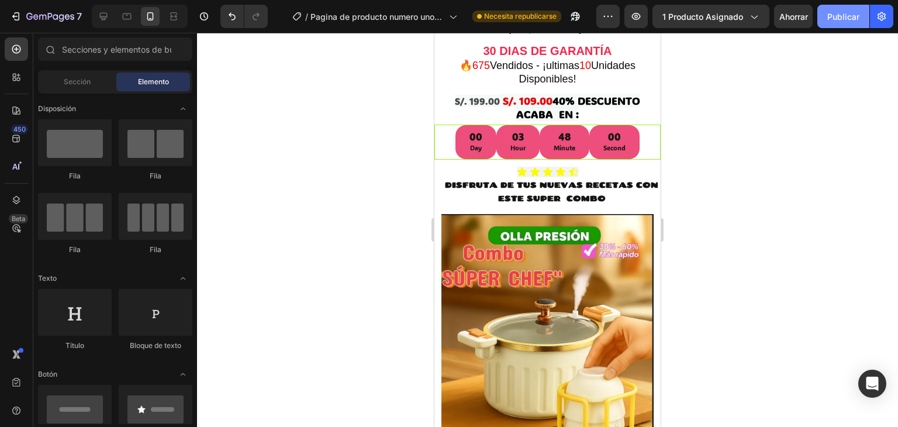
click at [831, 15] on font "Publicar" at bounding box center [843, 17] width 32 height 10
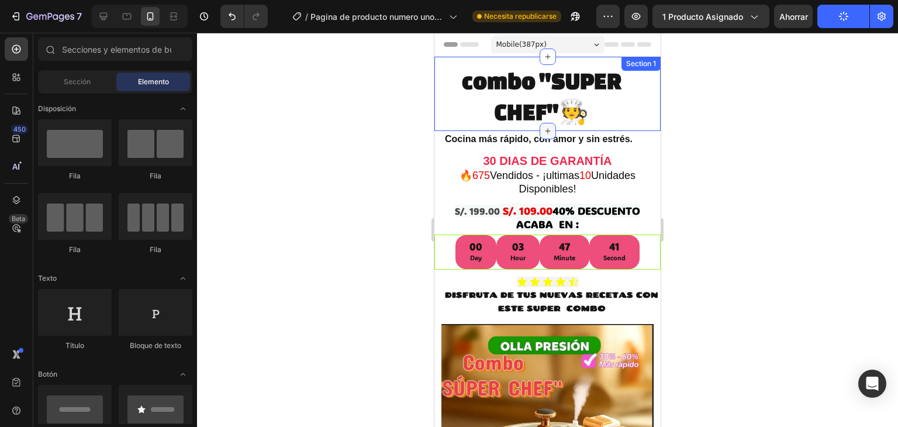
click at [545, 134] on icon at bounding box center [547, 130] width 9 height 9
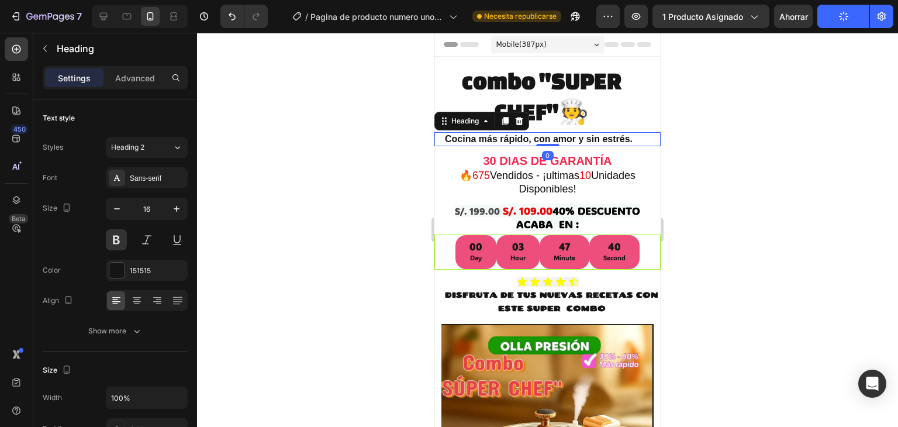
click at [480, 141] on h2 "Cocina más rápido, con amor y sin estrés." at bounding box center [549, 139] width 210 height 15
click at [115, 201] on button "button" at bounding box center [116, 208] width 21 height 21
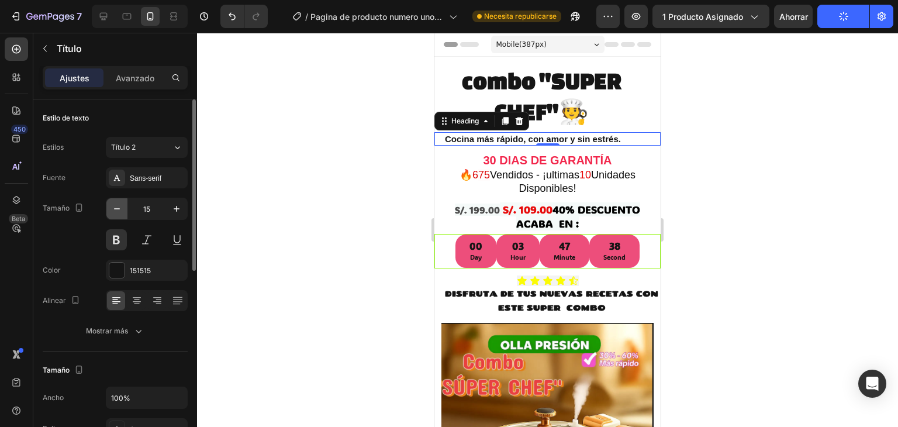
click at [115, 201] on button "button" at bounding box center [116, 208] width 21 height 21
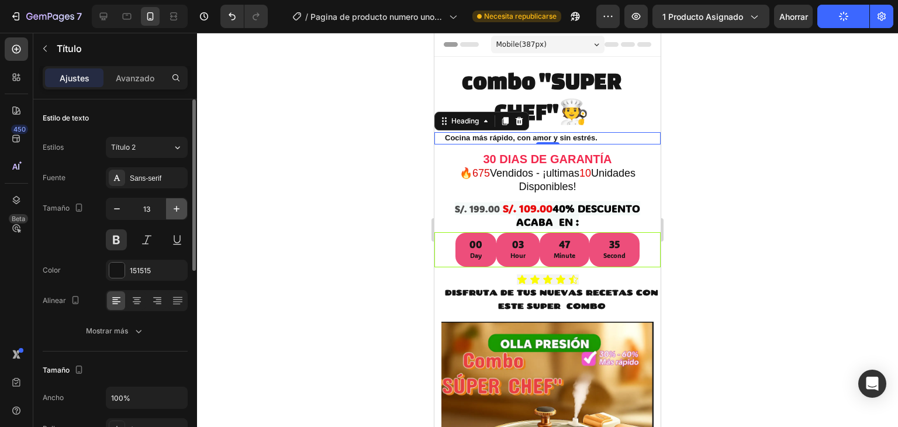
click at [172, 206] on icon "button" at bounding box center [177, 209] width 12 height 12
type input "14"
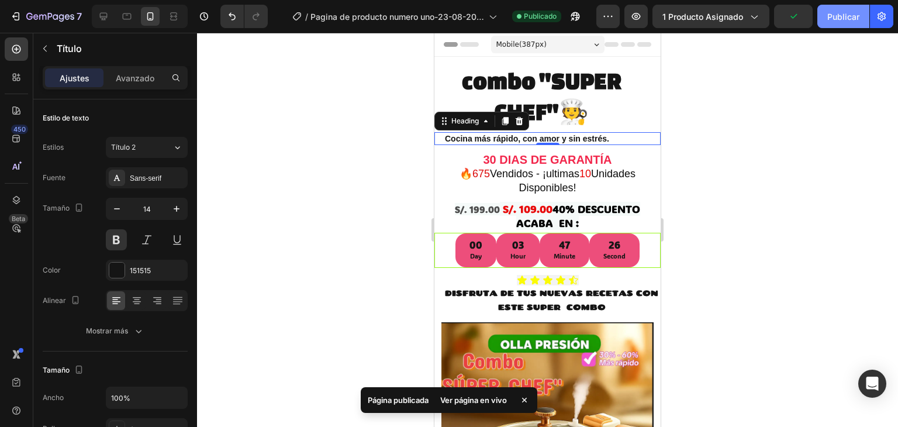
click at [841, 16] on font "Publicar" at bounding box center [843, 17] width 32 height 10
